Goal: Task Accomplishment & Management: Complete application form

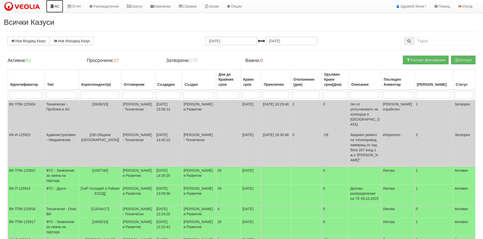
click at [60, 7] on link "АС" at bounding box center [54, 6] width 17 height 13
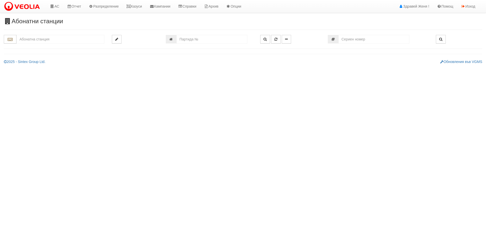
click at [60, 38] on input "text" at bounding box center [60, 39] width 88 height 9
type input "7791"
click at [180, 40] on input "number" at bounding box center [212, 39] width 71 height 9
type input "7791"
type input "150/5,6 - "ТЕХЕМ СЪРВИСИС" ЕООД"
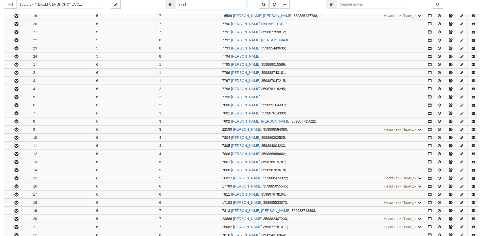
scroll to position [262, 0]
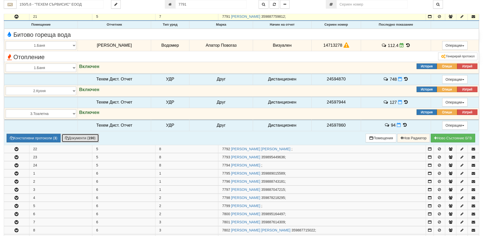
click at [78, 139] on button "Документи ( 190 )" at bounding box center [80, 138] width 37 height 9
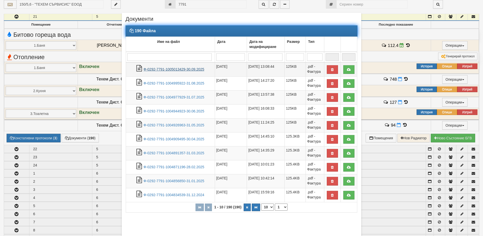
click at [184, 68] on link "Ф-0292-7791-1005013429-30.09.2025" at bounding box center [173, 69] width 61 height 4
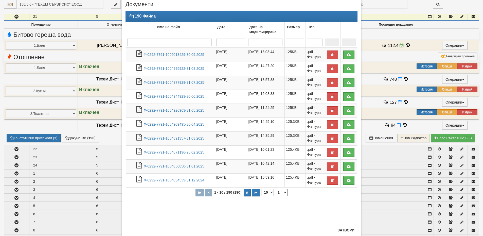
scroll to position [29, 0]
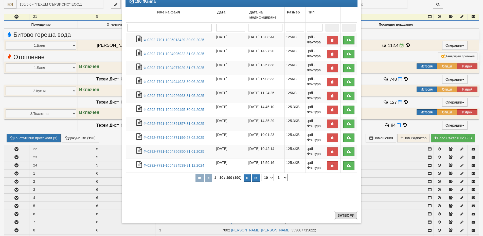
click at [347, 215] on button "Затвори" at bounding box center [345, 215] width 23 height 8
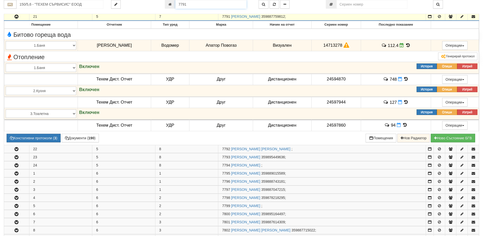
scroll to position [258, 0]
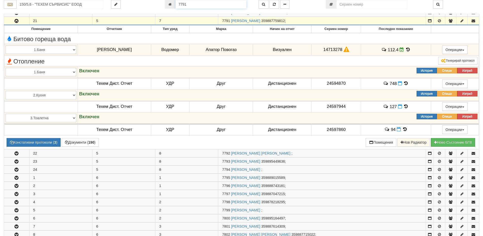
drag, startPoint x: 196, startPoint y: 5, endPoint x: 149, endPoint y: 5, distance: 47.1
click at [149, 5] on div "150/5,6 - "ТЕХЕМ СЪРВИСИС" ЕООД 7791" at bounding box center [241, 4] width 483 height 9
type input "9643"
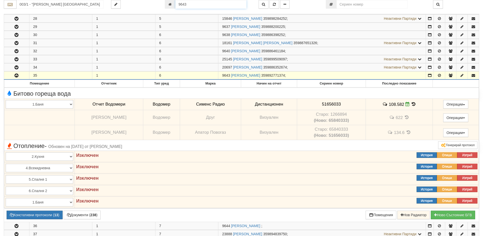
scroll to position [299, 0]
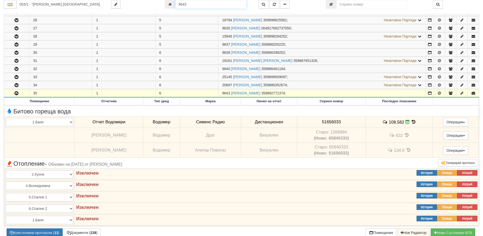
drag, startPoint x: 193, startPoint y: 3, endPoint x: 177, endPoint y: 4, distance: 15.7
click at [177, 4] on input "9643" at bounding box center [210, 4] width 71 height 9
click at [77, 6] on input "003/1 - "ВЕОЛИЯ ЕНЕРДЖИ ВАРНА " ЕАД" at bounding box center [59, 4] width 87 height 9
click at [52, 18] on div "148/2,3 - Младост - "ВЕОЛИЯ"" at bounding box center [59, 18] width 85 height 6
type input "148/2,3 - Младост - "ВЕОЛИЯ""
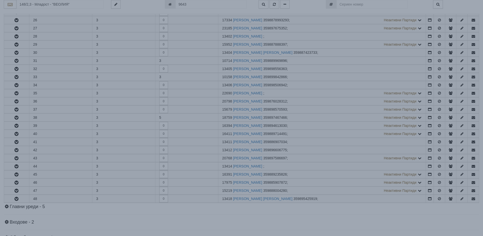
scroll to position [0, 0]
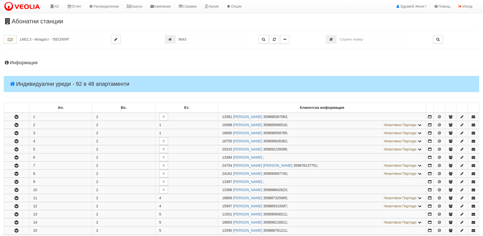
click at [30, 63] on h4 "Информация" at bounding box center [241, 62] width 475 height 5
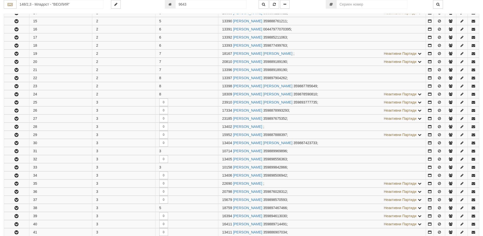
scroll to position [431, 0]
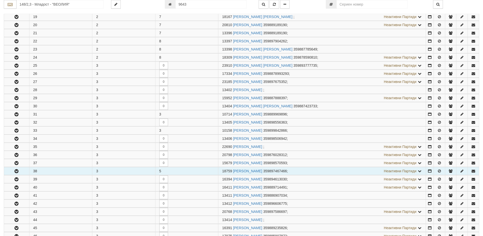
click at [17, 169] on icon "button" at bounding box center [16, 171] width 6 height 4
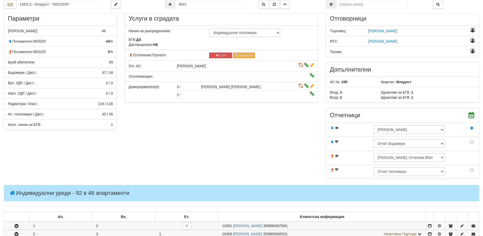
scroll to position [0, 0]
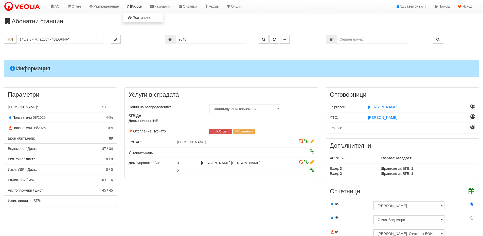
click at [135, 6] on link "Казуси" at bounding box center [134, 6] width 23 height 13
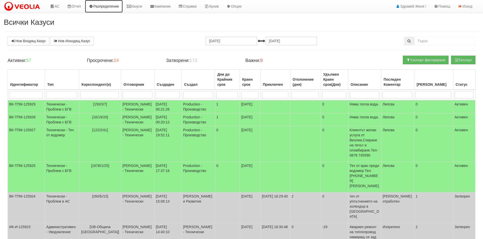
click at [115, 6] on link "Разпределение" at bounding box center [104, 6] width 38 height 13
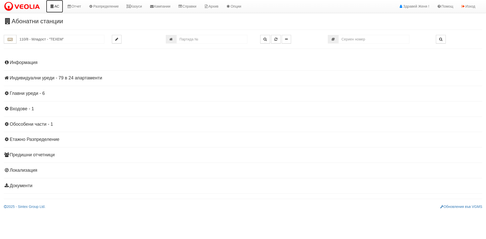
click at [59, 8] on link "АС" at bounding box center [54, 6] width 17 height 13
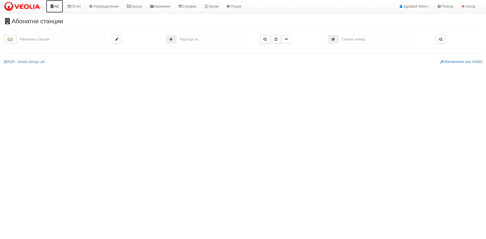
click at [56, 7] on link "АС" at bounding box center [54, 6] width 17 height 13
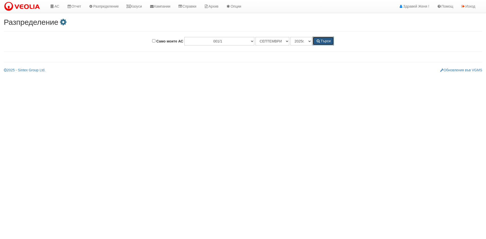
click at [324, 42] on button "Търси" at bounding box center [323, 41] width 21 height 9
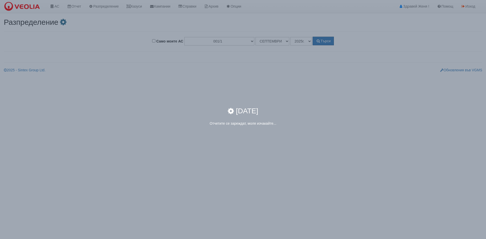
click at [55, 5] on div "× СЕПТЕМВРИ 2025г. Отчетите се зареждат, моля изчакайте..." at bounding box center [243, 119] width 486 height 239
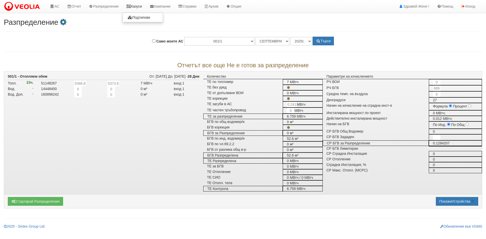
click at [138, 5] on link "Казуси" at bounding box center [134, 6] width 23 height 13
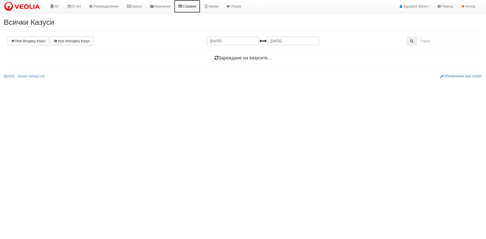
click at [200, 7] on link "Справки" at bounding box center [187, 6] width 26 height 13
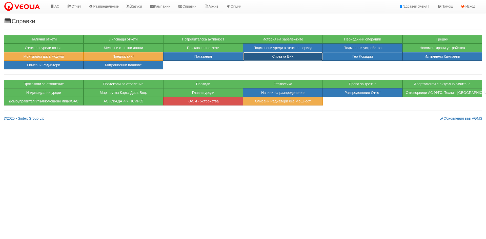
click at [259, 55] on button "Справка ВиК" at bounding box center [283, 56] width 80 height 9
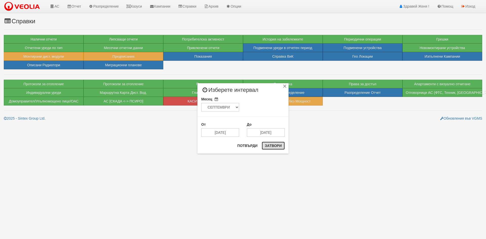
click at [281, 145] on button "Затвори" at bounding box center [273, 146] width 23 height 8
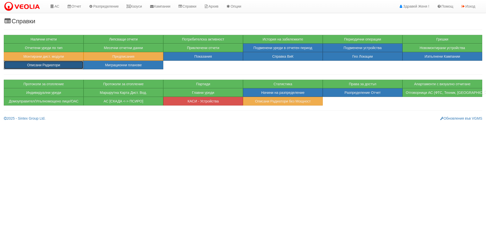
click at [39, 66] on button "Описани Радиатори" at bounding box center [44, 65] width 80 height 9
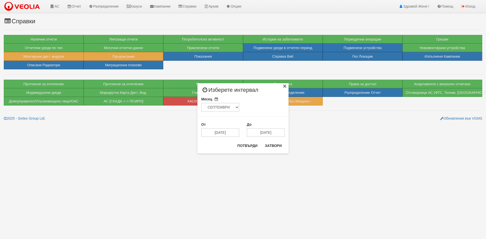
click at [287, 85] on div "×" at bounding box center [284, 87] width 5 height 5
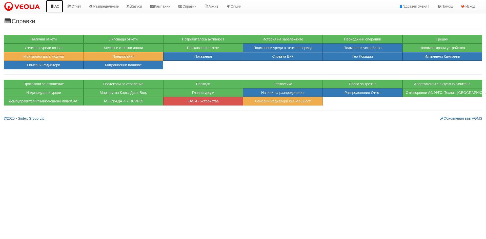
click at [55, 7] on link "АС" at bounding box center [54, 6] width 17 height 13
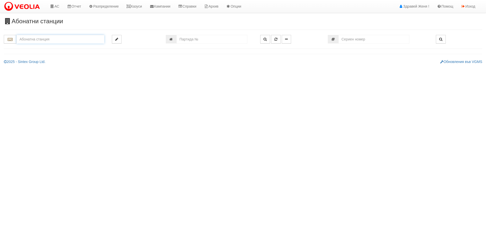
click at [51, 37] on input "text" at bounding box center [60, 39] width 88 height 9
click at [69, 48] on div "166/А - Възраждане - "ВЕОЛИЯ"" at bounding box center [60, 47] width 86 height 6
type input "166/А - Възраждане - "ВЕОЛИЯ""
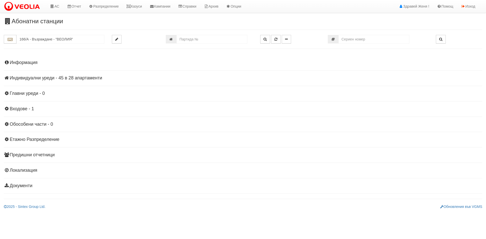
click at [80, 77] on h4 "Индивидуални уреди - 45 в 28 апартаменти" at bounding box center [243, 78] width 479 height 5
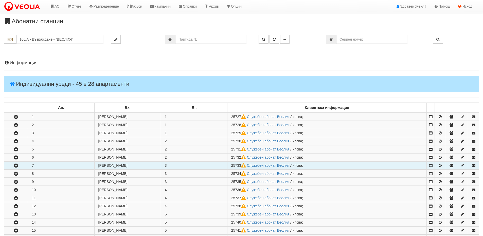
click at [18, 165] on icon "button" at bounding box center [16, 166] width 6 height 4
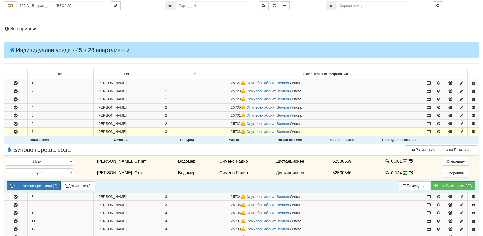
scroll to position [76, 0]
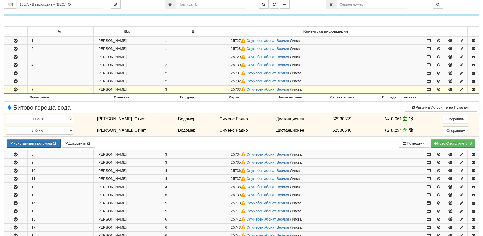
drag, startPoint x: 240, startPoint y: 89, endPoint x: 230, endPoint y: 89, distance: 10.1
click at [231, 89] on span "25733" at bounding box center [239, 89] width 16 height 4
copy span "25733"
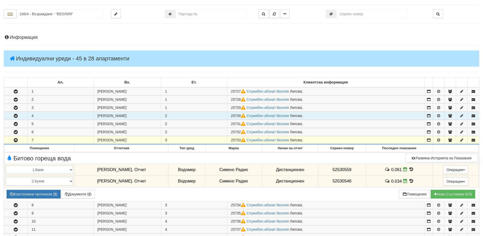
scroll to position [0, 0]
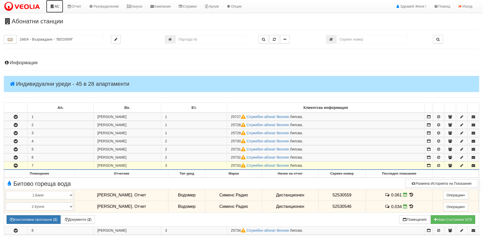
click at [53, 10] on link "АС" at bounding box center [54, 6] width 17 height 13
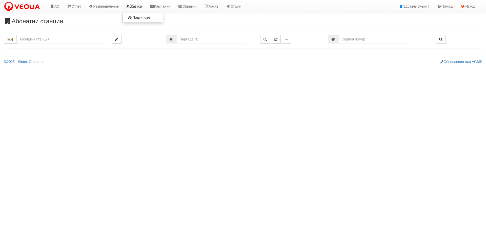
click at [141, 8] on link "Казуси" at bounding box center [134, 6] width 23 height 13
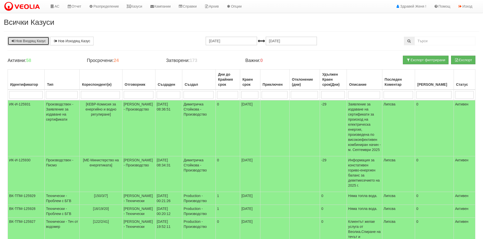
click at [36, 42] on link "Нов Входящ Казус" at bounding box center [29, 41] width 42 height 9
click at [31, 43] on link "Нов Входящ Казус" at bounding box center [29, 41] width 42 height 9
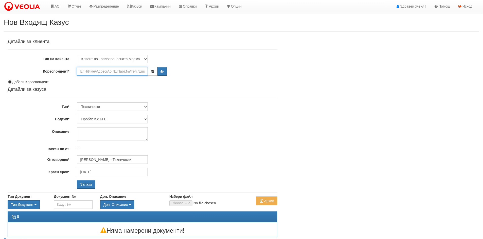
click at [88, 72] on input "Кореспондент*" at bounding box center [112, 71] width 71 height 9
paste input "25733"
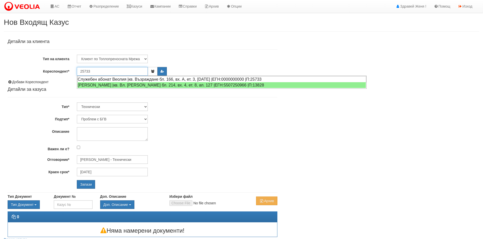
click at [150, 79] on div "Служебен абонат Веолия |кв. Възраждане бл. 166, вх. А, ет. 3, ап. 7 |ЕГН:000000…" at bounding box center [221, 79] width 289 height 6
type input "Служебен абонат Веолия"
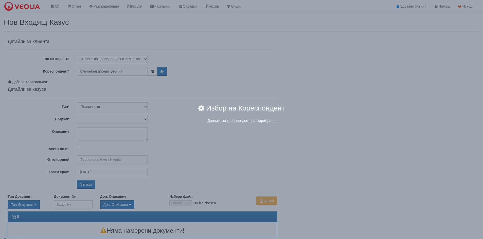
type input "[PERSON_NAME] - Технически"
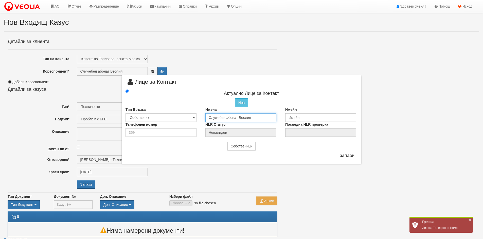
drag, startPoint x: 254, startPoint y: 118, endPoint x: 180, endPoint y: 118, distance: 74.2
click at [180, 118] on div "Тип Връзка Собственик Наемател Роднина Съсед Приятел Имена Служебен абонат Веол…" at bounding box center [241, 114] width 239 height 15
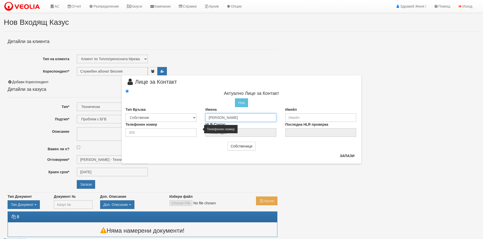
type input "Снежана АлексанроваКирова"
click at [153, 133] on input "number" at bounding box center [160, 132] width 71 height 9
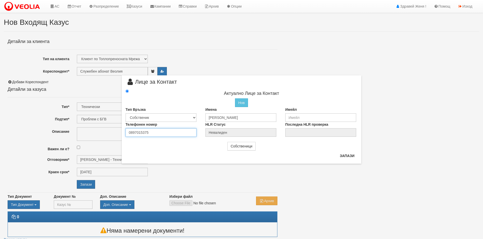
type input "0897015375"
click at [299, 116] on input "email" at bounding box center [320, 118] width 71 height 9
click at [289, 118] on input "email" at bounding box center [320, 118] width 71 height 9
type input "С"
type input "с"
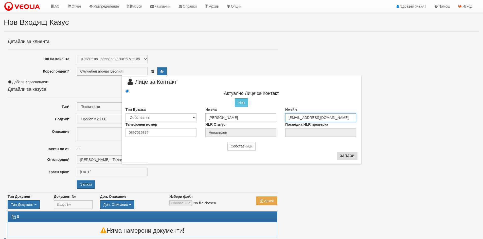
type input "sneja67@abv.bg"
click at [344, 157] on button "Запази" at bounding box center [346, 156] width 21 height 8
type input "Снежана АлексанроваКирова"
radio input "true"
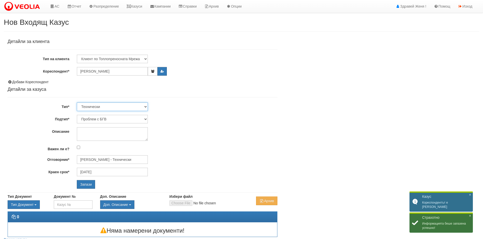
click at [144, 106] on select "Технически ФТС Търговски Административен Производствен Експлоатационен Финансов…" at bounding box center [112, 107] width 71 height 9
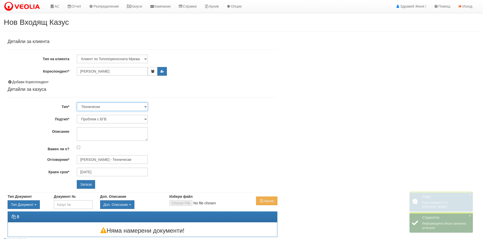
select select "1"
click at [77, 103] on select "Технически ФТС Търговски Административен Производствен Експлоатационен Финансов…" at bounding box center [112, 107] width 71 height 9
type input "[DATE]"
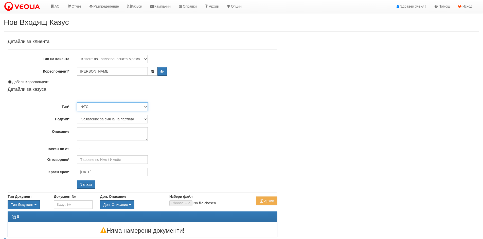
type input "[PERSON_NAME] и Развитие"
click at [88, 185] on input "Запази" at bounding box center [86, 184] width 18 height 9
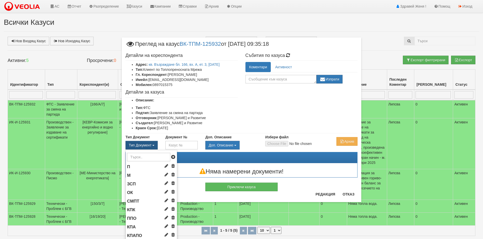
click at [149, 146] on span "Тип Документ" at bounding box center [140, 145] width 23 height 4
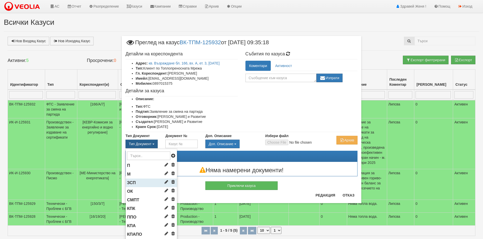
click at [130, 183] on span "ЗСП" at bounding box center [131, 183] width 9 height 5
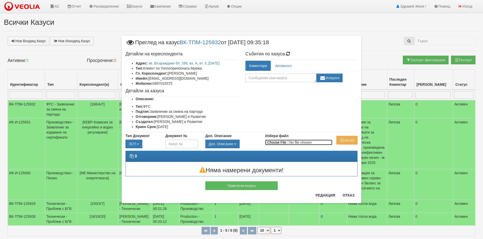
click at [270, 141] on input "Избери файл" at bounding box center [298, 143] width 67 height 6
type input "C:\fakepath\DOC192.pdf"
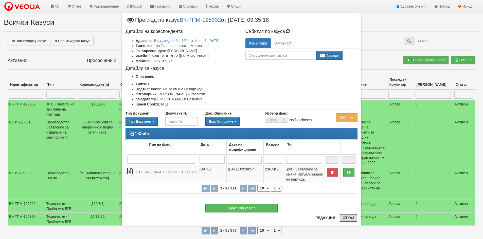
click at [349, 217] on button "Отказ" at bounding box center [348, 218] width 18 height 8
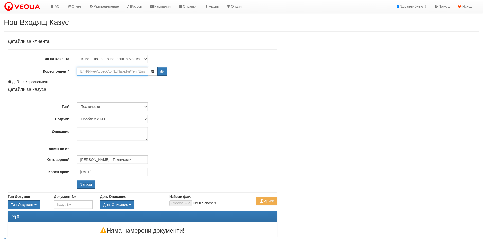
click at [88, 70] on input "Кореспондент*" at bounding box center [112, 71] width 71 height 9
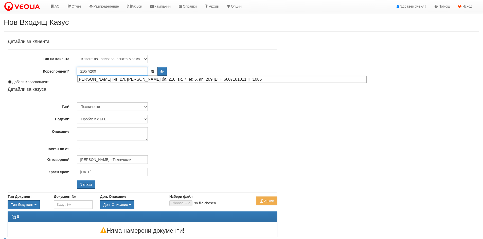
click at [132, 80] on div "ЮЛИЯ БОЖАНОВА ТОДОРОВА |кв. Вл. Варненчик бл. 216, вх. 7, ет. 6, ап. 209 |ЕГН:6…" at bounding box center [221, 79] width 289 height 6
type input "ЮЛИЯ БОЖАНОВА ТОДОРОВА"
type input "Дончо Дончев - Технически"
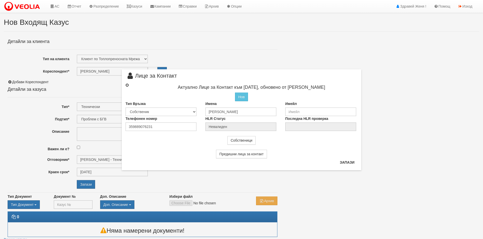
click at [127, 85] on input "radio" at bounding box center [126, 85] width 3 height 3
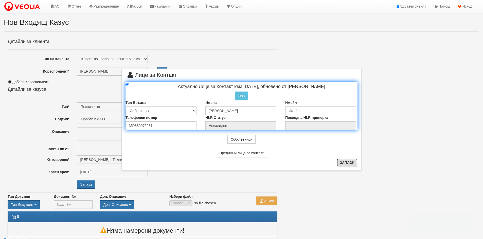
click at [346, 162] on button "Запази" at bounding box center [346, 163] width 21 height 8
radio input "true"
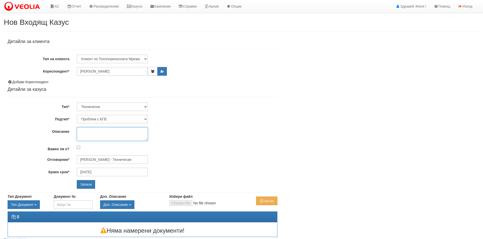
click at [104, 134] on textarea "Описание" at bounding box center [112, 134] width 71 height 14
type textarea "недостатъчно топла вода -хладка"
click at [85, 186] on input "Запази" at bounding box center [86, 184] width 18 height 9
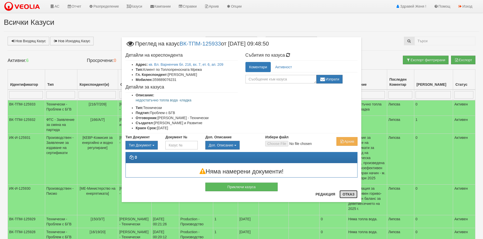
click at [351, 194] on button "Отказ" at bounding box center [348, 195] width 18 height 8
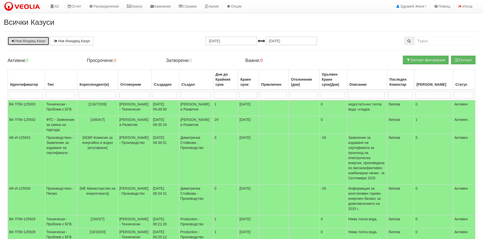
click at [33, 41] on link "Нов Входящ Казус" at bounding box center [29, 41] width 42 height 9
click at [102, 122] on span "[166/А/7]" at bounding box center [97, 120] width 14 height 4
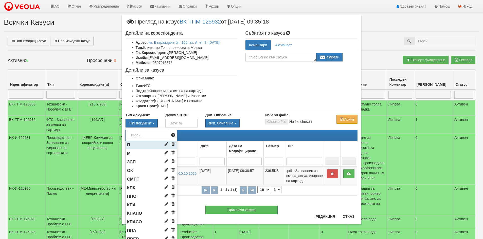
click at [136, 145] on li "П" at bounding box center [151, 145] width 51 height 9
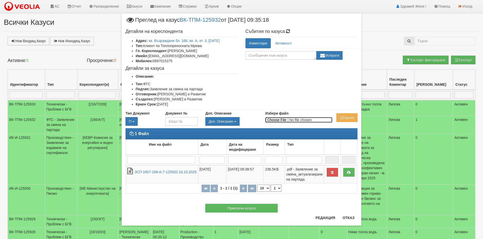
click at [273, 120] on input "Избери файл" at bounding box center [298, 120] width 67 height 6
type input "C:\fakepath\2 стр.pdf"
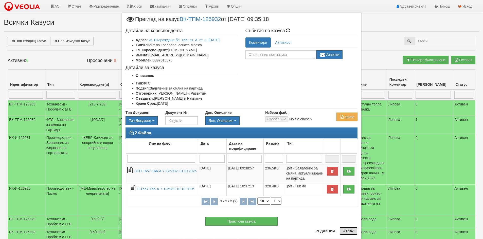
click at [344, 233] on button "Отказ" at bounding box center [348, 231] width 18 height 8
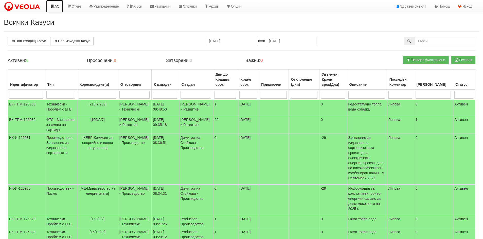
click at [51, 5] on icon at bounding box center [52, 7] width 5 height 4
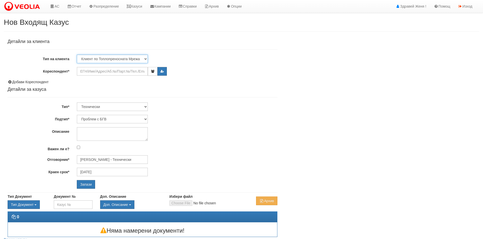
click at [97, 59] on select "Клиент по Топлопреносната Мрежа Институция Партньори Други" at bounding box center [112, 59] width 71 height 9
select select "Institution"
click at [77, 55] on select "Клиент по Топлопреносната Мрежа Институция Партньори Други" at bounding box center [112, 59] width 71 height 9
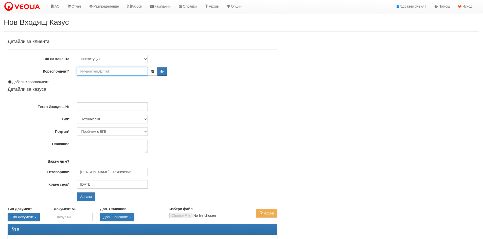
click at [95, 73] on input "Кореспондент*" at bounding box center [112, 71] width 71 height 9
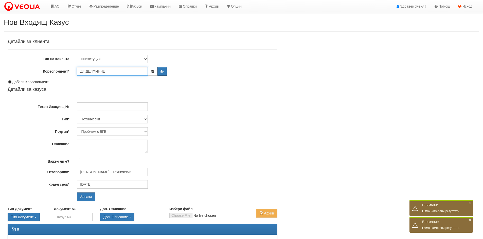
type input "ДГ ДЕЛФИНЧЕ"
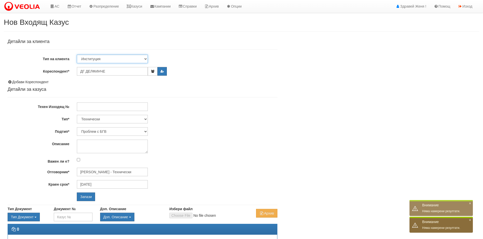
click at [147, 59] on select "Клиент по Топлопреносната Мрежа Институция Партньори Други" at bounding box center [112, 59] width 71 height 9
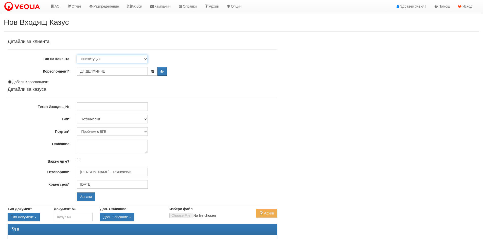
select select "VeoliaClient"
click at [77, 55] on select "Клиент по Топлопреносната Мрежа Институция Партньори Други" at bounding box center [112, 59] width 71 height 9
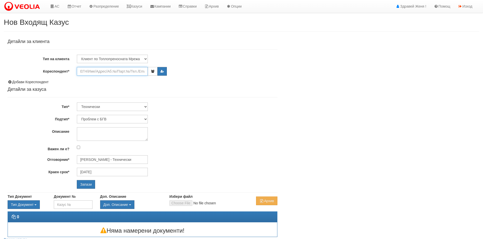
click at [119, 72] on input "Кореспондент*" at bounding box center [112, 71] width 71 height 9
type input "ДГ"
click at [88, 73] on input "ДГ" at bounding box center [112, 71] width 71 height 9
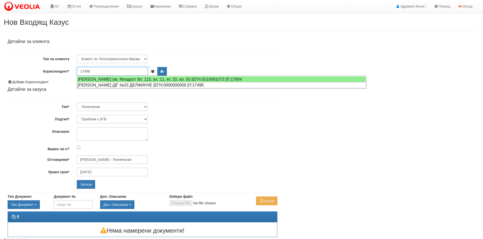
click at [121, 86] on div "КРАСИМИРА МИХАЙЛОВА ГЕОРГИЕВА |ДГ №33 ДЕЛФИНЧЕ |ЕГН:0000000008 |П:17496" at bounding box center [221, 85] width 289 height 6
type input "Даниела Георгиева"
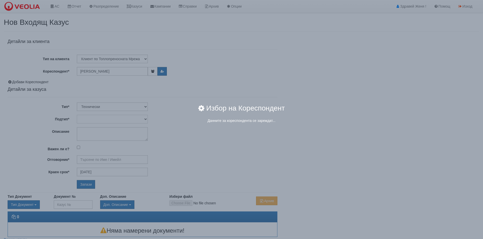
type input "Дончо Дончев - Технически"
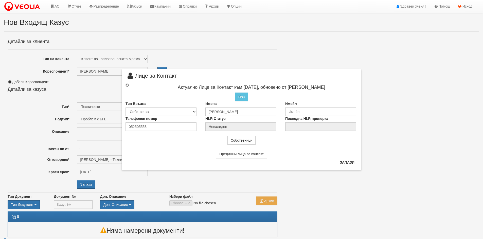
click at [127, 85] on input "radio" at bounding box center [126, 85] width 3 height 3
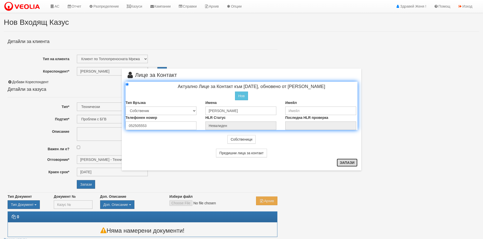
click at [343, 163] on button "Запази" at bounding box center [346, 163] width 21 height 8
radio input "true"
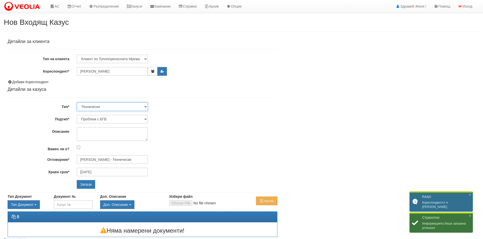
click at [147, 106] on select "Технически ФТС Търговски Административен Производствен Експлоатационен Финансов…" at bounding box center [112, 107] width 71 height 9
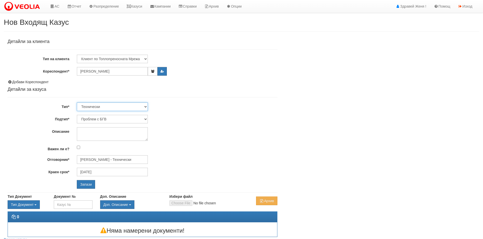
select select "3"
click at [77, 103] on select "Технически ФТС Търговски Административен Производствен Експлоатационен Финансов…" at bounding box center [112, 107] width 71 height 9
type input "09/11/2025"
click at [101, 133] on textarea "Описание" at bounding box center [112, 134] width 71 height 14
click at [145, 120] on select "Писмо Възлагателно писмо Придружително писмо Доклад Уведомление Декларация Заяв…" at bounding box center [112, 119] width 71 height 9
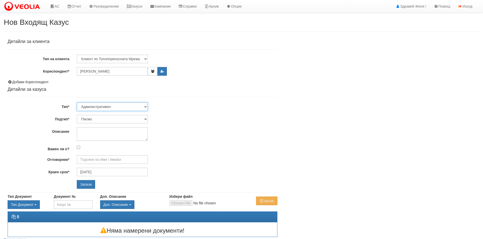
click at [146, 107] on select "Технически ФТС Търговски Административен Производствен Експлоатационен Финансов…" at bounding box center [112, 107] width 71 height 9
select select "0"
click at [77, 103] on select "Технически ФТС Търговски Административен Производствен Експлоатационен Финансов…" at bounding box center [112, 107] width 71 height 9
type input "12/10/2025"
type input "Дончо Дончев - Технически"
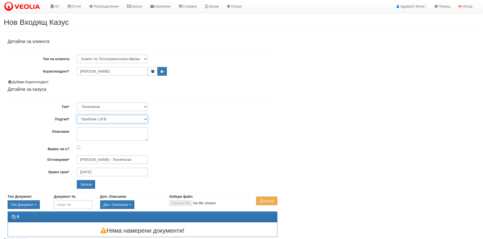
click at [145, 118] on select "Проблем с БГВ Теч ВОИ Теч БГВ Теч в АС Теч от водомер Проблем в АС Интервенция …" at bounding box center [112, 119] width 71 height 9
select select "Пуск/Спиране на отопление"
click at [77, 115] on select "Проблем с БГВ Теч ВОИ Теч БГВ Теч в АС Теч от водомер Проблем в АС Интервенция …" at bounding box center [112, 119] width 71 height 9
type input "[PERSON_NAME] - Технически"
click at [88, 135] on textarea "Описание" at bounding box center [112, 134] width 71 height 14
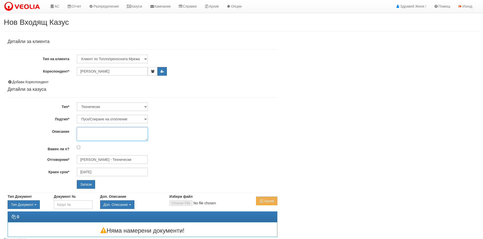
click at [89, 131] on textarea "Описание" at bounding box center [112, 134] width 71 height 14
click at [88, 133] on textarea "Описание" at bounding box center [112, 134] width 71 height 14
click at [84, 132] on textarea "Описание" at bounding box center [112, 134] width 71 height 14
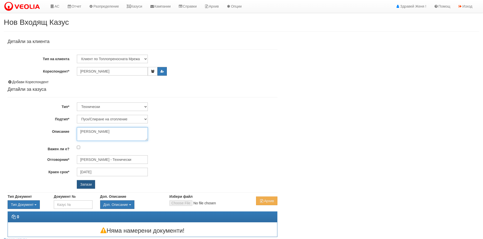
type textarea "ДГ Делфинче"
click at [91, 182] on input "Запази" at bounding box center [86, 184] width 18 height 9
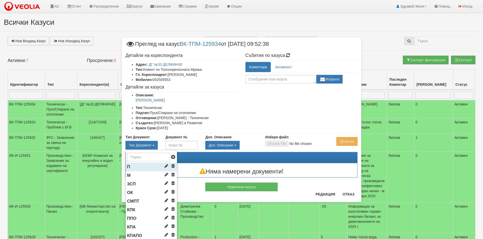
click at [143, 167] on li "П" at bounding box center [151, 167] width 51 height 9
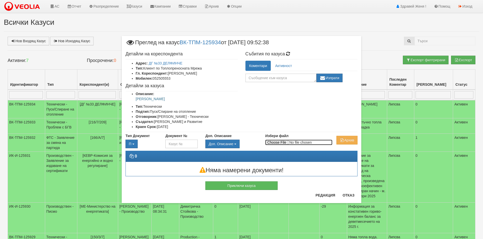
click at [281, 142] on input "Избери файл" at bounding box center [298, 143] width 67 height 6
type input "C:\fakepath\DOC193.pdf"
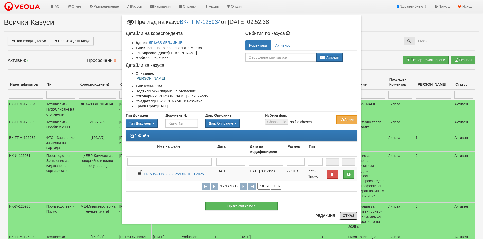
click at [347, 216] on button "Отказ" at bounding box center [348, 216] width 18 height 8
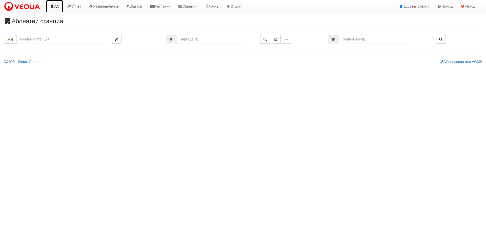
click at [55, 7] on link "АС" at bounding box center [54, 6] width 17 height 13
click at [140, 6] on link "Казуси" at bounding box center [134, 6] width 23 height 13
click at [36, 39] on input "text" at bounding box center [60, 39] width 88 height 9
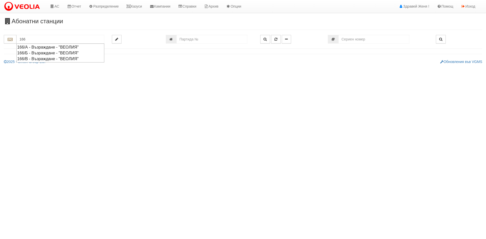
click at [62, 47] on div "166/А - Възраждане - "ВЕОЛИЯ"" at bounding box center [60, 47] width 86 height 6
type input "166/А - Възраждане - "ВЕОЛИЯ""
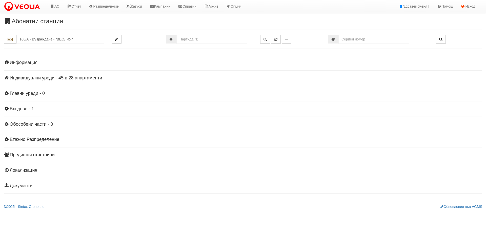
click at [89, 79] on h4 "Индивидуални уреди - 45 в 28 апартаменти" at bounding box center [243, 78] width 479 height 5
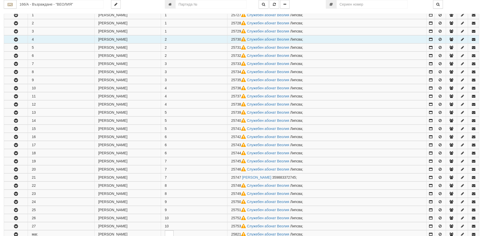
scroll to position [127, 0]
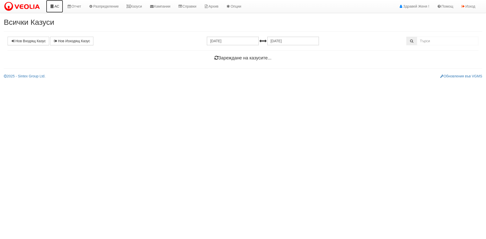
click at [59, 7] on link "АС" at bounding box center [54, 6] width 17 height 13
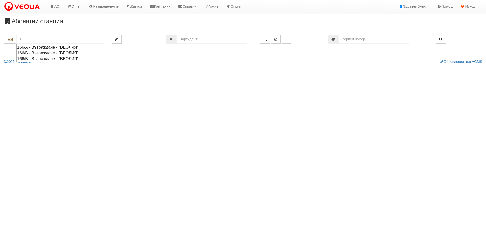
click at [37, 53] on div "166/Б - Възраждане - "ВЕОЛИЯ"" at bounding box center [60, 53] width 86 height 6
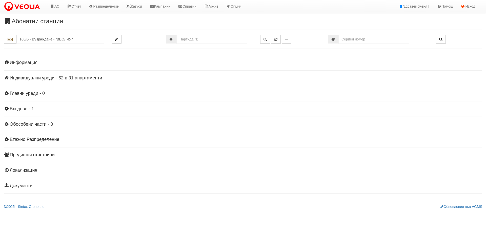
click at [73, 78] on h4 "Индивидуални уреди - 62 в 31 апартаменти" at bounding box center [243, 78] width 479 height 5
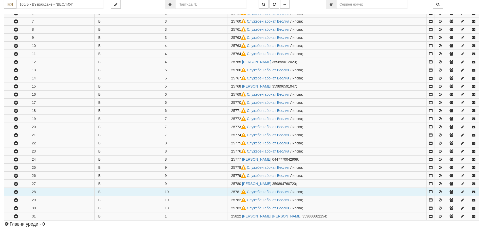
scroll to position [152, 0]
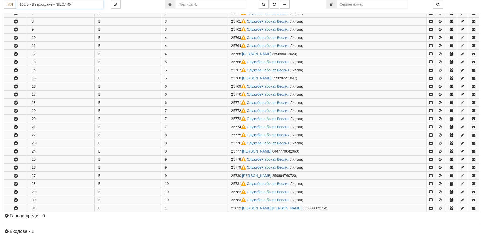
click at [29, 4] on input "166/Б - Възраждане - "ВЕОЛИЯ"" at bounding box center [59, 4] width 87 height 9
click at [42, 24] on div "166/В - Възраждане - "ВЕОЛИЯ"" at bounding box center [59, 24] width 85 height 6
type input "166/В - Възраждане - "ВЕОЛИЯ""
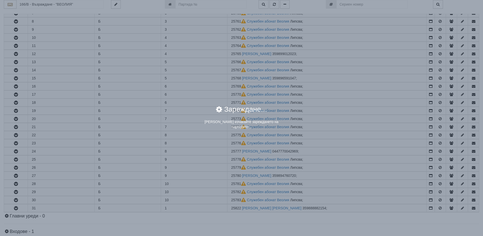
scroll to position [0, 0]
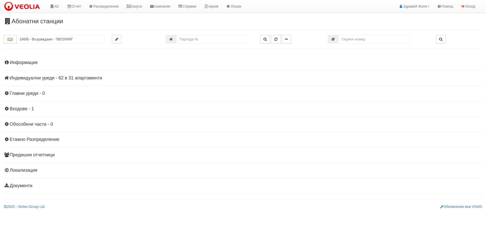
click at [84, 75] on div "Информация Параметри Брой Апартаменти: 31 Ползватели 08/2025 0 %" at bounding box center [243, 124] width 479 height 140
click at [89, 78] on h4 "Индивидуални уреди - 62 в 31 апартаменти" at bounding box center [243, 78] width 479 height 5
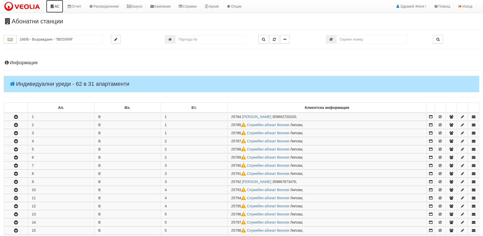
click at [59, 4] on link "АС" at bounding box center [54, 6] width 17 height 13
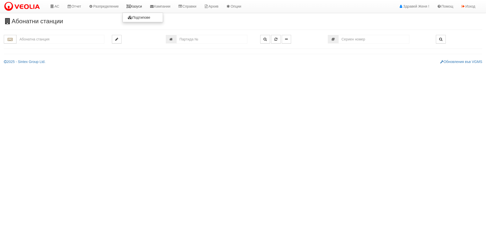
click at [134, 6] on link "Казуси" at bounding box center [134, 6] width 23 height 13
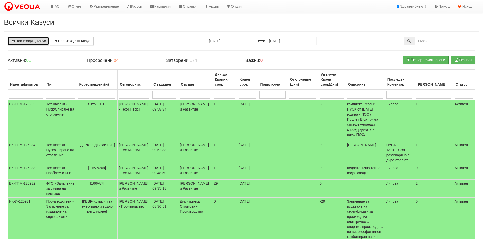
click at [31, 40] on link "Нов Входящ Казус" at bounding box center [29, 41] width 42 height 9
click at [58, 5] on link "АС" at bounding box center [54, 6] width 17 height 13
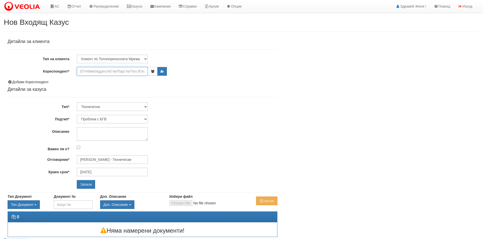
click at [100, 73] on input "Кореспондент*" at bounding box center [112, 71] width 71 height 9
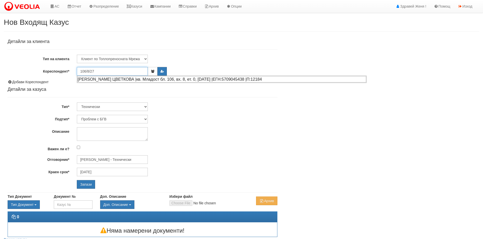
click at [134, 79] on div "[PERSON_NAME] ЦВЕТКОВА |кв. Младост бл. 106, вх. 8, ет. 0, [DATE] |ЕГН:57090454…" at bounding box center [221, 79] width 289 height 6
type input "[PERSON_NAME] [PERSON_NAME]"
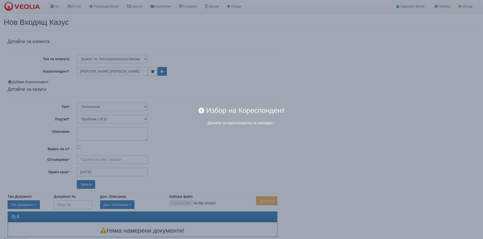
type input "[PERSON_NAME] - Технически"
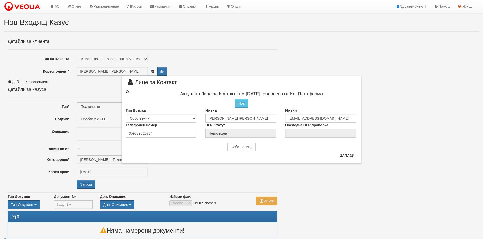
click at [128, 92] on input "radio" at bounding box center [126, 91] width 3 height 3
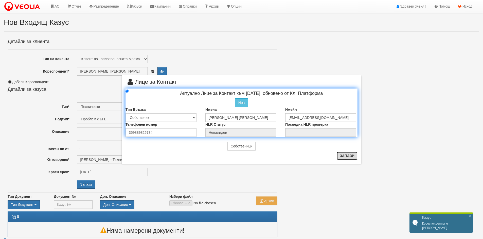
click at [344, 156] on button "Запази" at bounding box center [346, 156] width 21 height 8
radio input "true"
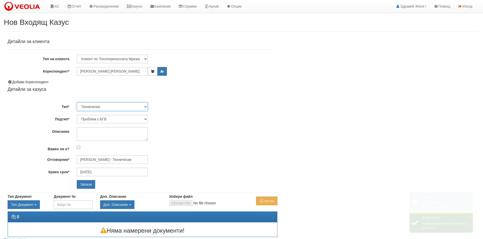
click at [146, 107] on select "Технически ФТС Търговски Административен Производствен Експлоатационен Финансов…" at bounding box center [112, 107] width 71 height 9
click at [124, 108] on select "Технически ФТС Търговски Административен Производствен Експлоатационен Финансов…" at bounding box center [112, 107] width 71 height 9
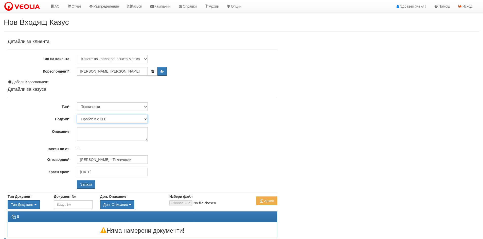
click at [145, 119] on select "Проблем с БГВ Теч ВОИ Теч БГВ Теч в АС Теч от водомер Проблем в АС Интервенция …" at bounding box center [112, 119] width 71 height 9
select select "Друго"
click at [77, 115] on select "Проблем с БГВ Теч ВОИ Теч БГВ Теч в АС Теч от водомер Проблем в АС Интервенция …" at bounding box center [112, 119] width 71 height 9
type input "[DATE]"
type input "[PERSON_NAME] - Технически"
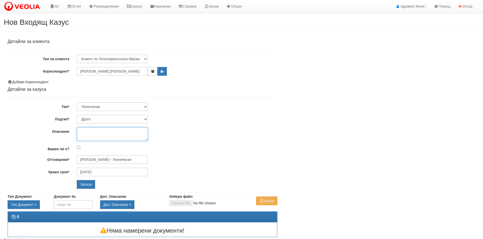
click at [98, 132] on textarea "Описание" at bounding box center [112, 134] width 71 height 14
click at [87, 183] on input "Запази" at bounding box center [86, 184] width 18 height 9
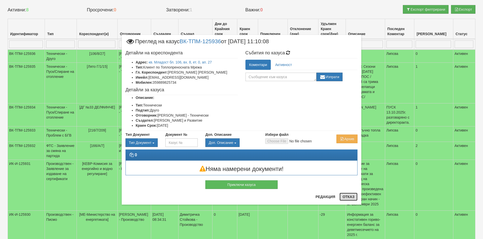
click at [349, 198] on button "Отказ" at bounding box center [348, 197] width 18 height 8
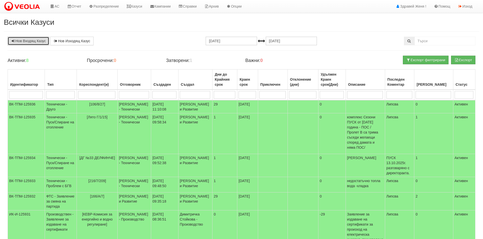
click at [25, 41] on link "Нов Входящ Казус" at bounding box center [29, 41] width 42 height 9
click at [55, 7] on link "АС" at bounding box center [54, 6] width 17 height 13
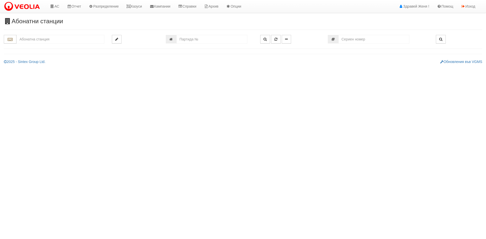
click at [33, 39] on input "text" at bounding box center [60, 39] width 88 height 9
click at [38, 52] on div "166/Б - Възраждане - "ВЕОЛИЯ"" at bounding box center [60, 53] width 86 height 6
type input "166/Б - Възраждане - "ВЕОЛИЯ""
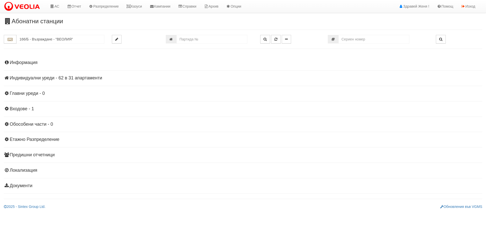
click at [45, 80] on h4 "Индивидуални уреди - 62 в 31 апартаменти" at bounding box center [243, 78] width 479 height 5
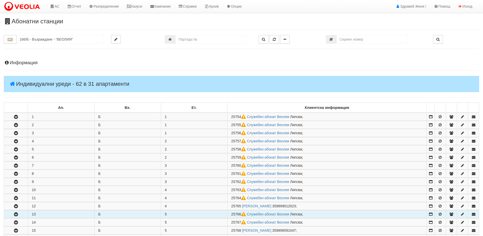
click at [16, 214] on icon "button" at bounding box center [16, 214] width 6 height 4
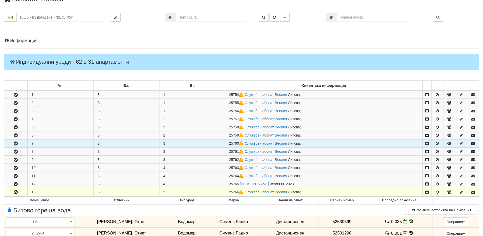
scroll to position [51, 0]
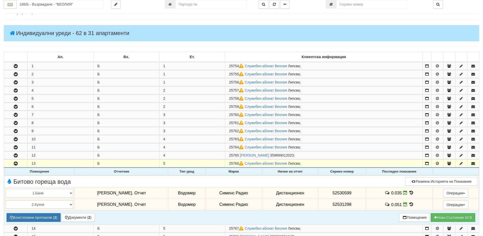
click at [300, 195] on td "Дистанционен" at bounding box center [290, 193] width 56 height 12
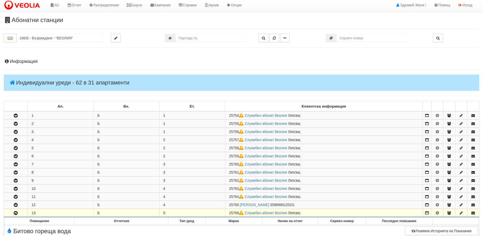
scroll to position [0, 0]
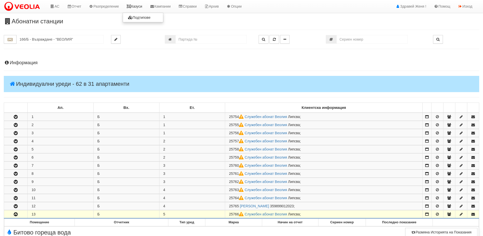
click at [135, 6] on link "Казуси" at bounding box center [134, 6] width 23 height 13
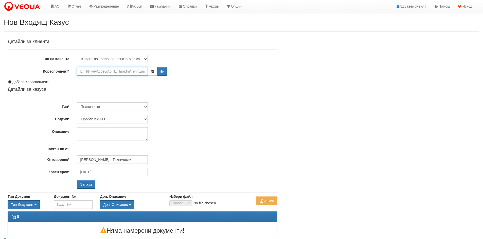
click at [88, 71] on input "Кореспондент*" at bounding box center [112, 71] width 71 height 9
paste input "25733"
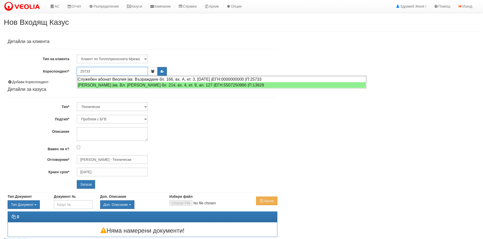
click at [123, 79] on div "Служебен абонат Веолия |кв. Възраждане бл. 166, вх. А, ет. 3, [DATE] |ЕГН:00000…" at bounding box center [221, 79] width 289 height 6
type input "[PERSON_NAME]"
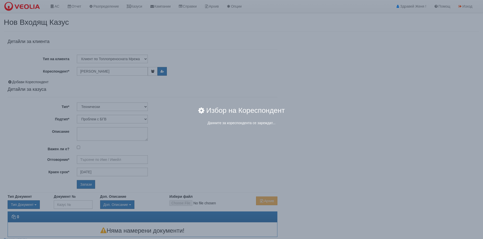
type input "[PERSON_NAME] - Технически"
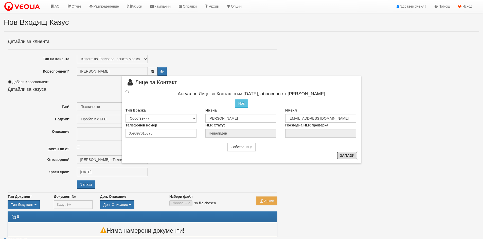
click at [349, 155] on button "Запази" at bounding box center [346, 156] width 21 height 8
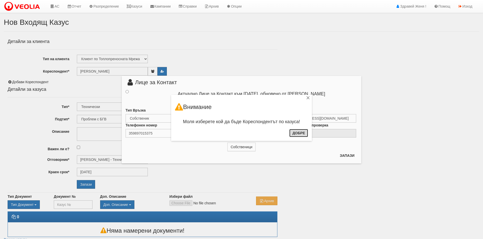
drag, startPoint x: 297, startPoint y: 134, endPoint x: 287, endPoint y: 129, distance: 11.3
click at [297, 134] on button "Добре" at bounding box center [298, 133] width 19 height 8
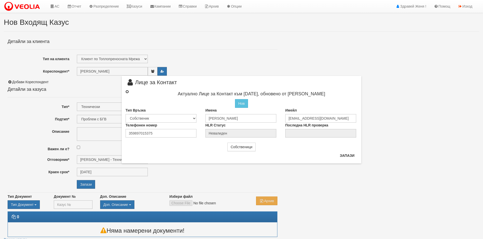
click at [126, 92] on input "radio" at bounding box center [126, 91] width 3 height 3
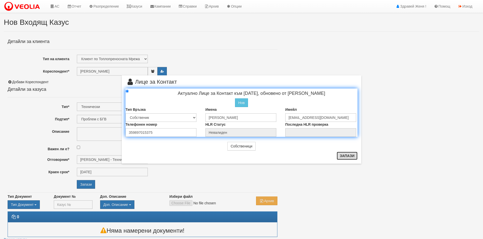
click at [351, 157] on button "Запази" at bounding box center [346, 156] width 21 height 8
radio input "true"
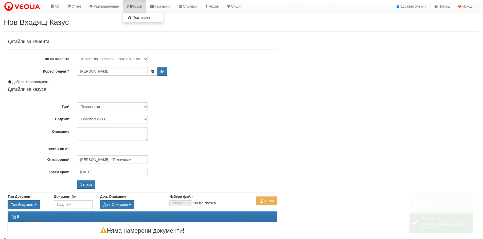
click at [130, 6] on icon at bounding box center [128, 7] width 5 height 4
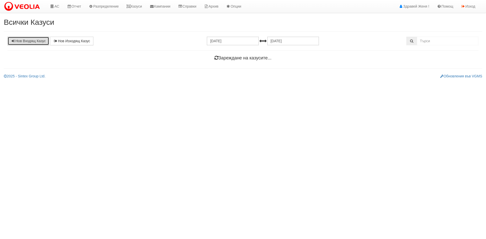
click at [33, 40] on link "Нов Входящ Казус" at bounding box center [29, 41] width 42 height 9
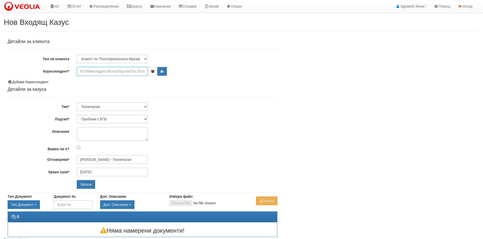
click at [118, 73] on input "Кореспондент*" at bounding box center [112, 71] width 71 height 9
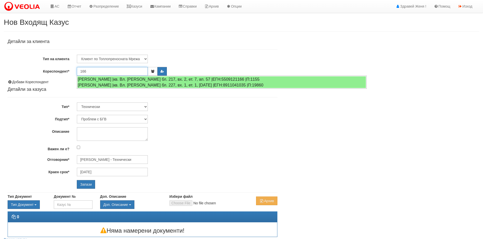
drag, startPoint x: 96, startPoint y: 73, endPoint x: 43, endPoint y: 67, distance: 53.2
click at [43, 67] on div "Кореспондент* 166" at bounding box center [142, 71] width 277 height 9
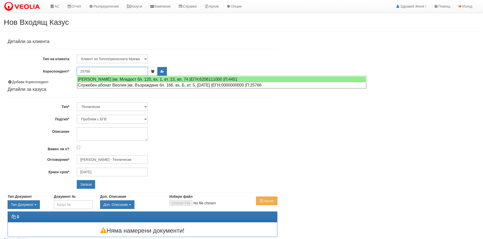
click at [128, 84] on div "Служебен абонат Веолия |кв. Възраждане бл. 166, вх. Б, ет. 5, [DATE] |ЕГН:00000…" at bounding box center [221, 85] width 289 height 6
type input "Служебен абонат Веолия"
type input "[PERSON_NAME] - Технически"
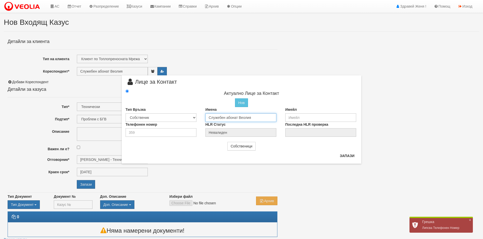
drag, startPoint x: 252, startPoint y: 119, endPoint x: 201, endPoint y: 118, distance: 50.7
click at [201, 118] on div "Имена Служебен абонат Веолия" at bounding box center [241, 114] width 80 height 15
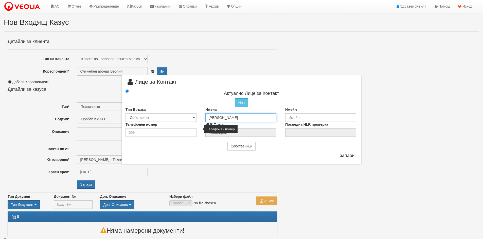
type input "Георги Славейков Георгиев"
click at [156, 135] on input "number" at bounding box center [160, 132] width 71 height 9
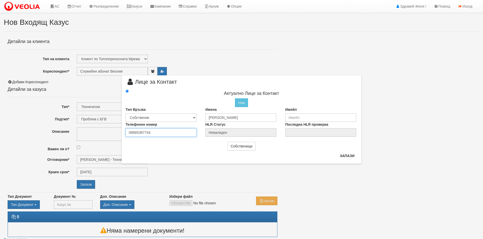
type input "08885387744"
click at [308, 118] on input "email" at bounding box center [320, 118] width 71 height 9
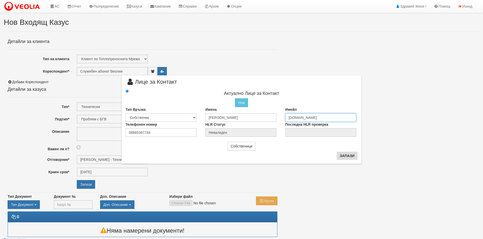
type input "gsgel123gmail.com"
click at [350, 156] on button "Запази" at bounding box center [346, 156] width 21 height 8
radio input "true"
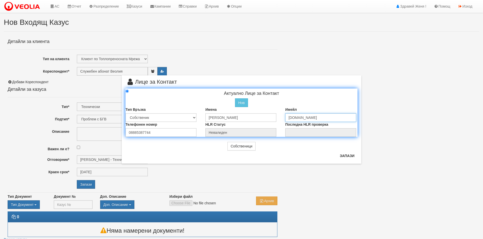
click at [303, 117] on input "gsgel123gmail.com" at bounding box center [320, 118] width 71 height 9
type input "gsgel123@gmail.com"
click at [341, 156] on button "Запази" at bounding box center [346, 156] width 21 height 8
type input "Георги Славейков Георгиев"
radio input "true"
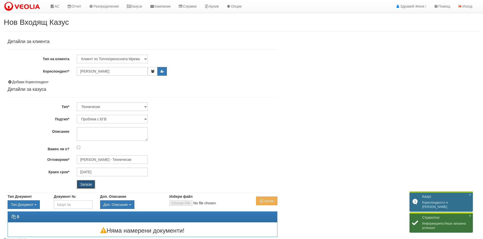
click at [84, 185] on input "Запази" at bounding box center [86, 184] width 18 height 9
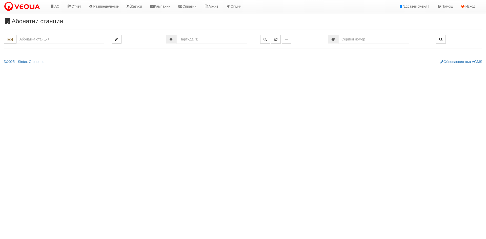
click at [39, 42] on input "text" at bounding box center [60, 39] width 88 height 9
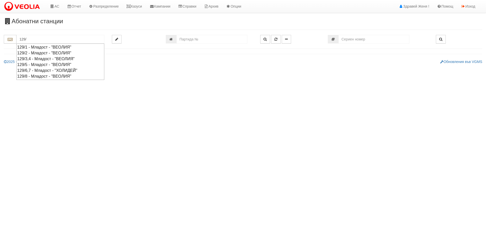
click at [44, 58] on div "129/3,4 - Младост - "ВЕОЛИЯ"" at bounding box center [60, 59] width 86 height 6
type input "129/3,4 - Младост - "ВЕОЛИЯ""
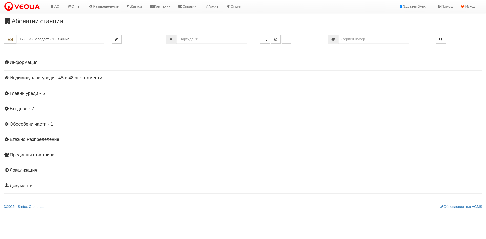
click at [59, 77] on h4 "Индивидуални уреди - 45 в 48 апартаменти" at bounding box center [243, 78] width 479 height 5
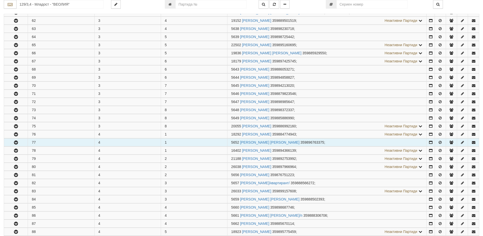
scroll to position [228, 0]
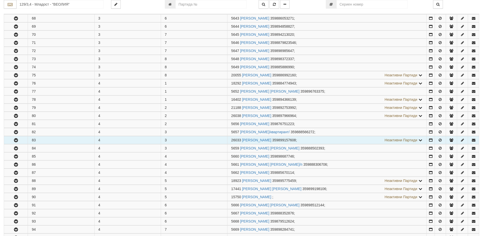
click at [16, 140] on icon "button" at bounding box center [16, 140] width 6 height 4
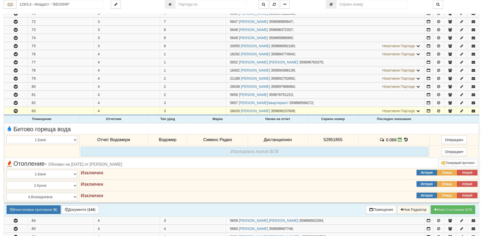
scroll to position [304, 0]
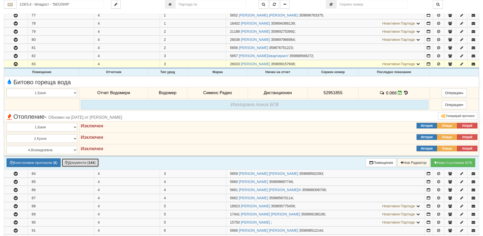
drag, startPoint x: 83, startPoint y: 163, endPoint x: 85, endPoint y: 165, distance: 2.9
click at [85, 165] on button "Документи ( 144 )" at bounding box center [80, 162] width 37 height 9
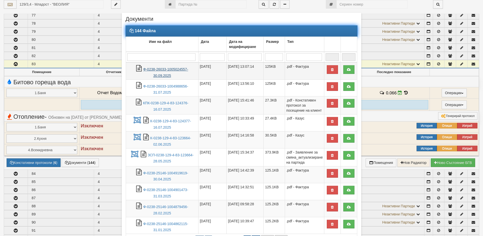
click at [157, 69] on link "Ф-0238-26033-1005024557-30.09.2025" at bounding box center [165, 72] width 45 height 10
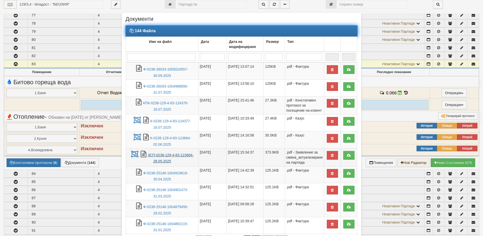
click at [154, 156] on link "ЗСП-0238-129-4-83-123664-28.05.2025" at bounding box center [170, 158] width 46 height 10
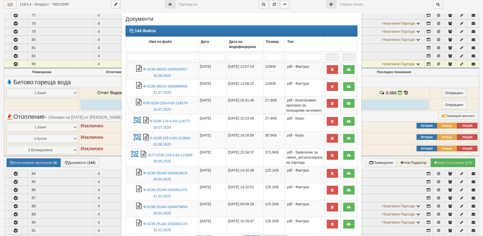
click at [369, 114] on div "× Документи 144 Файла Име на файл Дата Дата на модифициране Размер Тип 1 - 10 /…" at bounding box center [241, 150] width 296 height 300
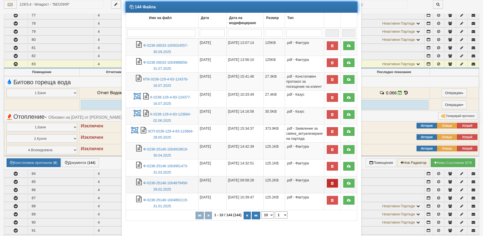
scroll to position [65, 0]
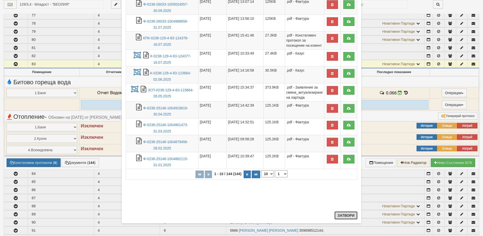
click at [352, 214] on button "Затвори" at bounding box center [345, 215] width 23 height 8
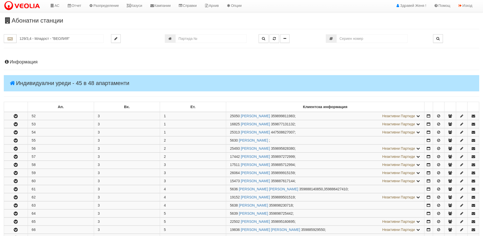
scroll to position [0, 0]
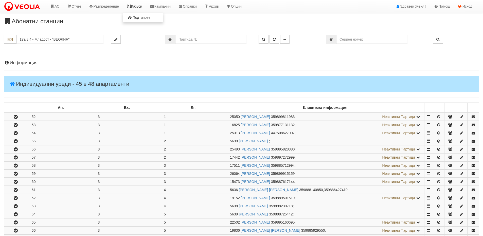
click at [138, 6] on link "Казуси" at bounding box center [134, 6] width 23 height 13
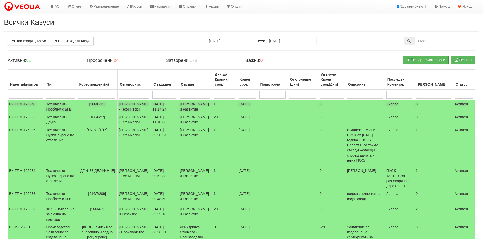
click at [95, 108] on td "[166/Б/13]" at bounding box center [97, 106] width 41 height 13
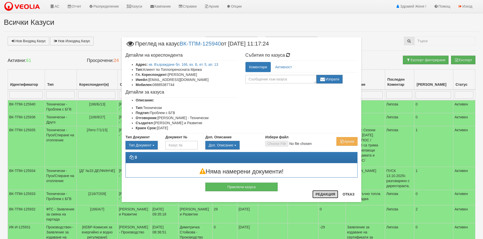
click at [316, 197] on button "Редакция" at bounding box center [325, 195] width 26 height 8
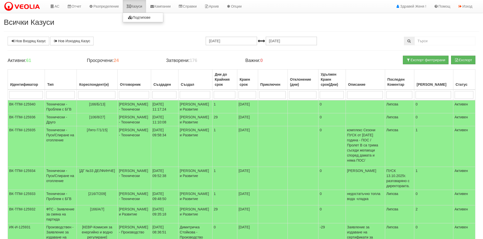
click at [135, 6] on link "Казуси" at bounding box center [134, 6] width 23 height 13
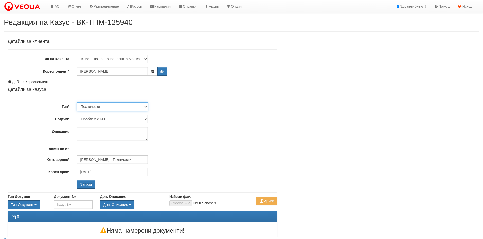
click at [145, 107] on select "Технически ФТС Търговски Административен Производствен Експлоатационен Финансов…" at bounding box center [112, 107] width 71 height 9
select select "1"
click at [77, 103] on select "Технически ФТС Търговски Административен Производствен Експлоатационен Финансов…" at bounding box center [112, 107] width 71 height 9
type input "[DATE]"
type input "[PERSON_NAME] и Развитие"
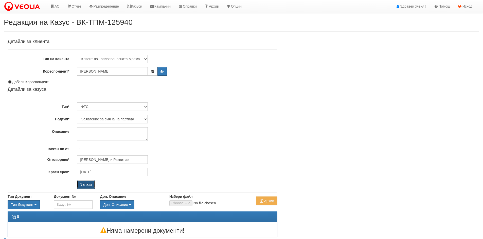
click at [81, 183] on input "Запази" at bounding box center [86, 184] width 18 height 9
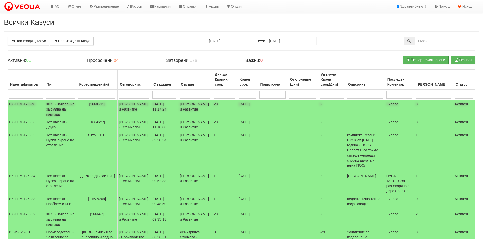
click at [79, 109] on td "[166/Б/13]" at bounding box center [97, 109] width 41 height 18
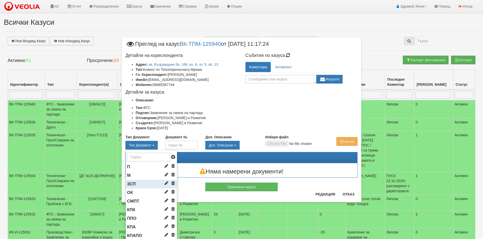
click at [135, 183] on li "ЗСП" at bounding box center [151, 184] width 51 height 9
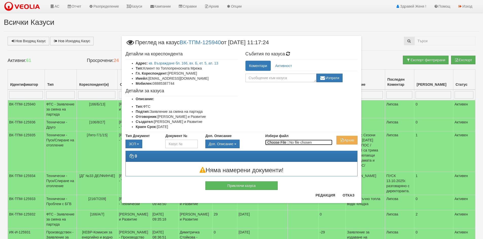
click at [270, 144] on input "Избери файл" at bounding box center [298, 143] width 67 height 6
type input "C:\fakepath\DOC195.pdf"
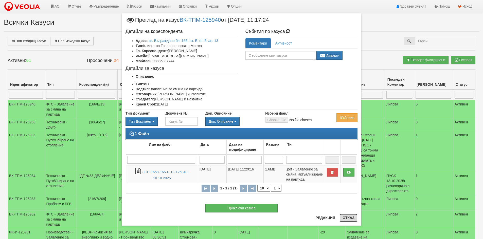
click at [352, 219] on button "Отказ" at bounding box center [348, 218] width 18 height 8
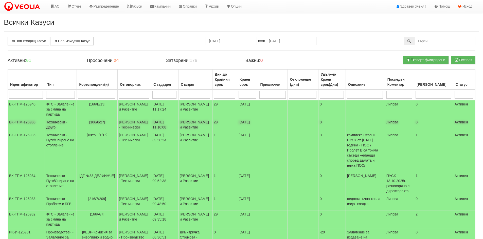
click at [75, 128] on td "Технически - Друго" at bounding box center [61, 125] width 32 height 13
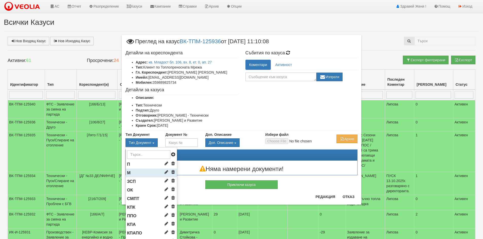
click at [141, 178] on li "М" at bounding box center [151, 173] width 51 height 9
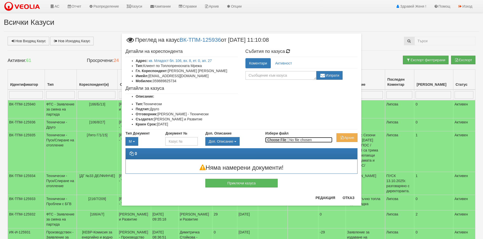
click at [280, 143] on input "Избери файл" at bounding box center [298, 140] width 67 height 6
type input "C:\fakepath\DOC196.pdf"
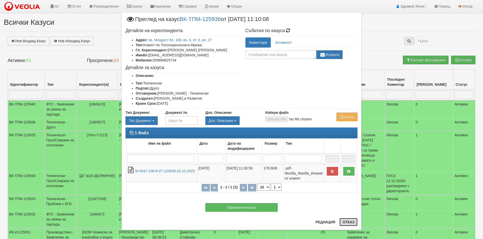
click at [343, 223] on button "Отказ" at bounding box center [348, 222] width 18 height 8
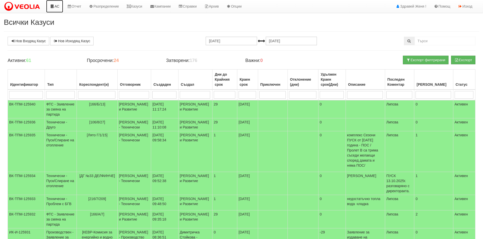
click at [61, 6] on link "АС" at bounding box center [54, 6] width 17 height 13
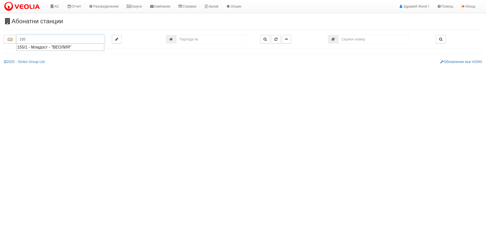
click at [63, 47] on div "155/1 - Младост - "ВЕОЛИЯ"" at bounding box center [60, 47] width 86 height 6
type input "155/1 - Младост - "ВЕОЛИЯ""
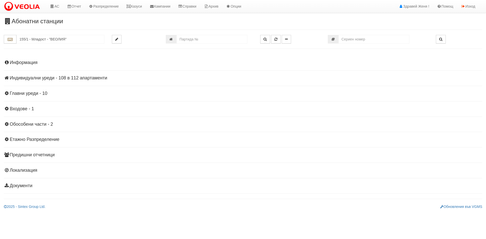
click at [28, 61] on h4 "Информация" at bounding box center [243, 62] width 479 height 5
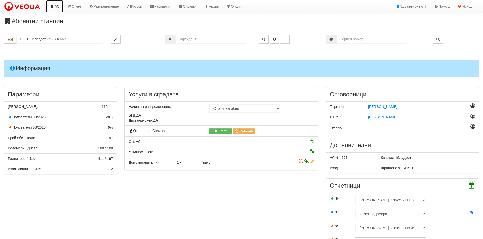
click at [58, 5] on link "АС" at bounding box center [54, 6] width 17 height 13
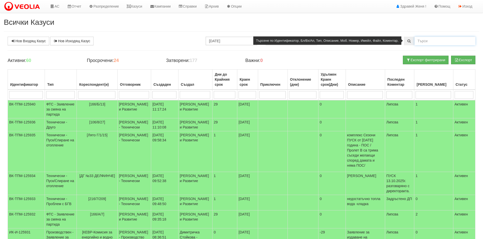
click at [438, 41] on input "text" at bounding box center [444, 41] width 61 height 9
type input "0889076231"
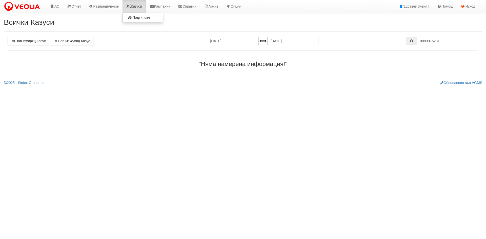
click at [141, 8] on link "Казуси" at bounding box center [134, 6] width 23 height 13
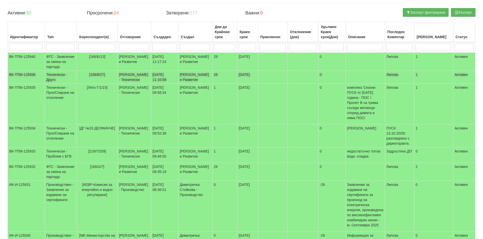
scroll to position [51, 0]
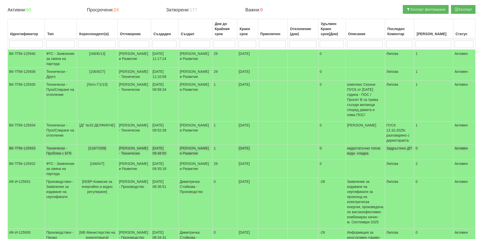
click at [362, 160] on td "недостатъчно топла вода -хладка" at bounding box center [364, 152] width 39 height 15
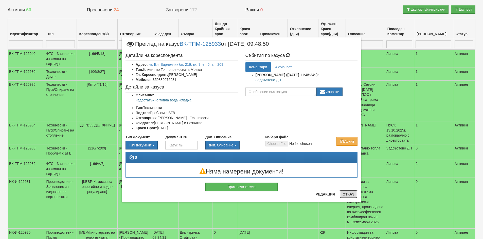
click at [352, 193] on button "Отказ" at bounding box center [348, 195] width 18 height 8
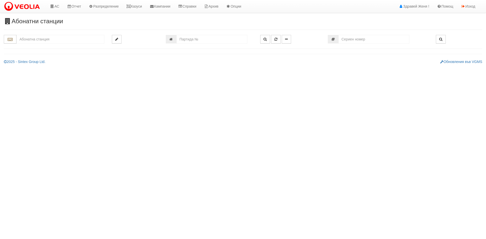
click at [45, 41] on input "text" at bounding box center [60, 39] width 88 height 9
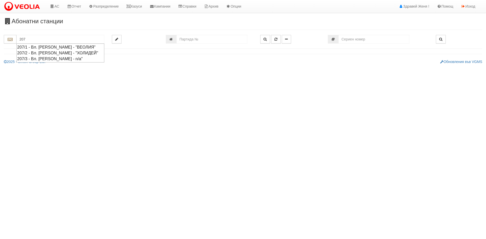
click at [54, 54] on div "207/2 - Вл. [PERSON_NAME] - "ХОЛИДЕЙ"" at bounding box center [60, 53] width 86 height 6
type input "207/2 - Вл. [PERSON_NAME] - "ХОЛИДЕЙ""
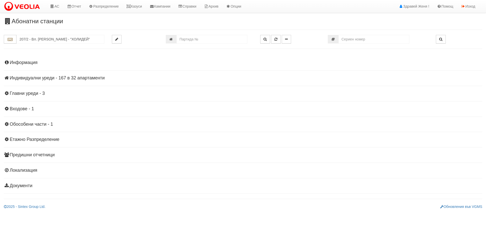
click at [73, 77] on h4 "Индивидуални уреди - 167 в 32 апартаменти" at bounding box center [243, 78] width 479 height 5
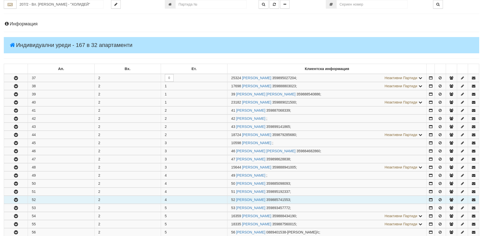
scroll to position [76, 0]
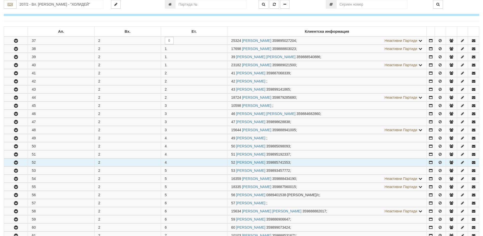
click at [20, 162] on button "button" at bounding box center [16, 162] width 24 height 8
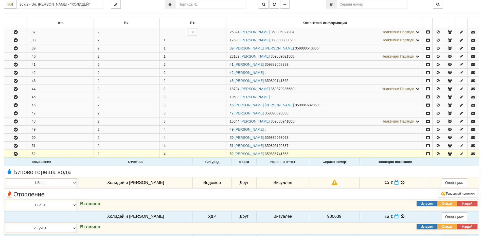
scroll to position [177, 0]
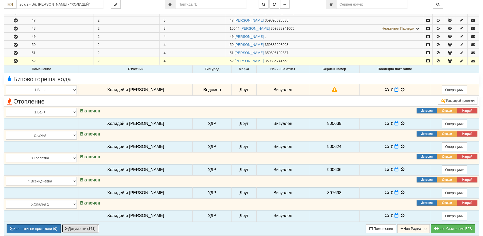
click at [73, 227] on button "Документи ( 141 )" at bounding box center [80, 228] width 37 height 9
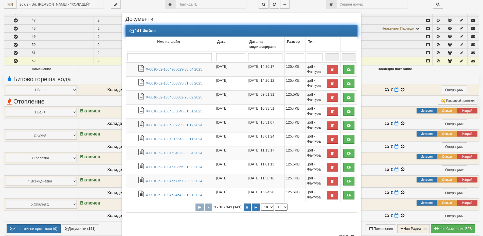
click at [148, 58] on input "search" at bounding box center [169, 57] width 84 height 8
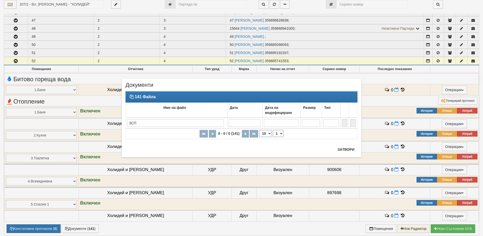
drag, startPoint x: 139, startPoint y: 123, endPoint x: 115, endPoint y: 123, distance: 23.8
click at [115, 123] on div "× Документи 141 Файла Име на файл Дата Дата на модифициране Размер Тип ЗСП 0 - …" at bounding box center [241, 85] width 296 height 170
type input "ЗСП"
click at [350, 151] on button "Затвори" at bounding box center [345, 149] width 23 height 8
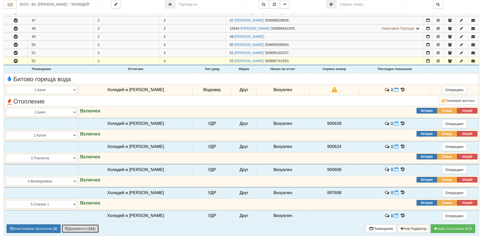
click at [82, 229] on button "Документи ( 141 )" at bounding box center [80, 228] width 37 height 9
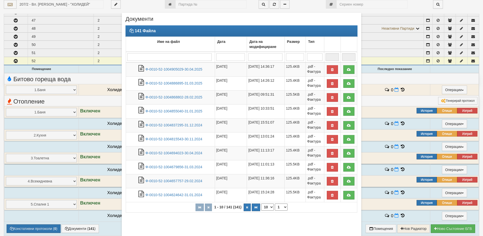
scroll to position [304, 0]
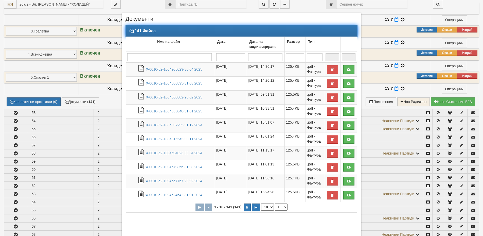
click at [169, 55] on input "search" at bounding box center [169, 57] width 84 height 8
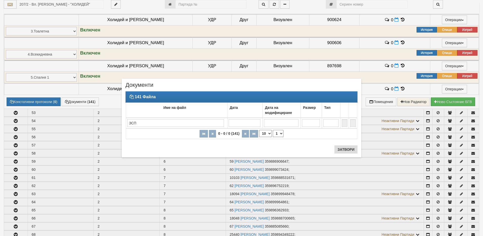
type input "ЗСП"
click at [354, 150] on button "Затвори" at bounding box center [345, 149] width 23 height 8
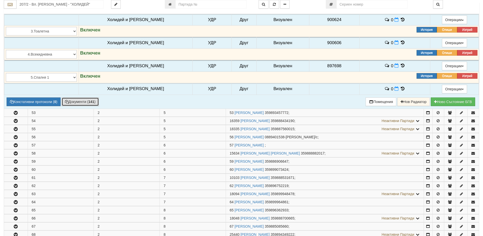
click at [86, 104] on button "Документи ( 141 )" at bounding box center [80, 101] width 37 height 9
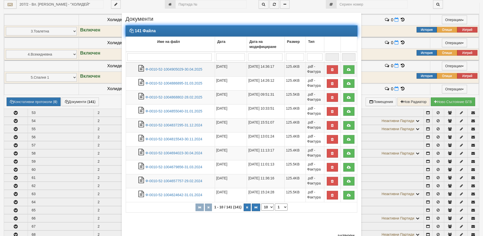
scroll to position [21, 0]
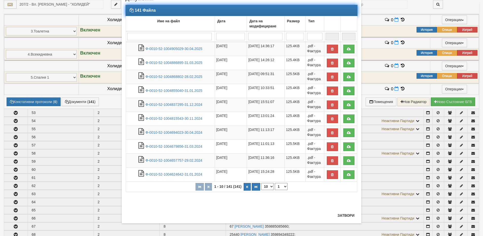
click at [269, 185] on select "10 20 30 40" at bounding box center [267, 186] width 13 height 7
click at [252, 184] on button "button" at bounding box center [256, 187] width 8 height 8
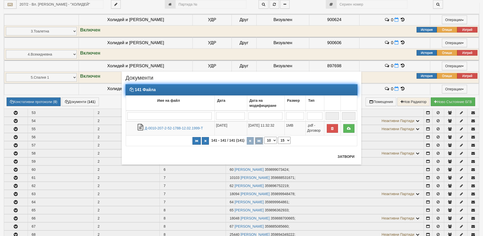
scroll to position [0, 0]
click at [178, 127] on link "Д-0010-207-2-52-1788-12.02.1999-Т" at bounding box center [174, 128] width 58 height 4
click at [206, 141] on button "button" at bounding box center [205, 141] width 7 height 8
select select "14"
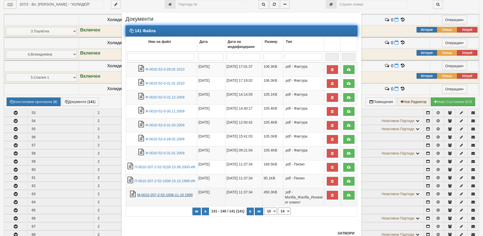
click at [158, 197] on link "М-0010-207-2-52-1006-11.10.1999" at bounding box center [164, 195] width 55 height 4
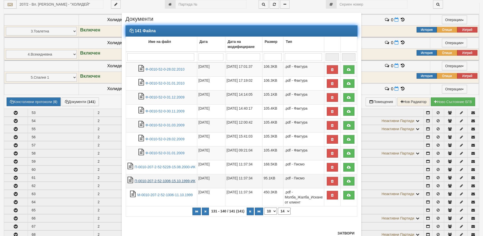
click at [155, 183] on link "П-0010-207-2-52-1006-15.10.1999-ИК" at bounding box center [165, 181] width 61 height 4
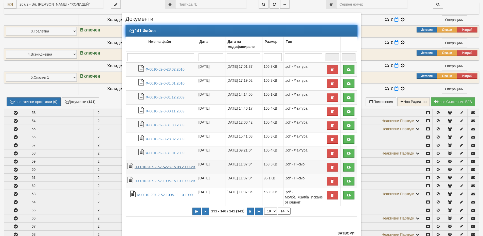
click at [164, 167] on link "П-0010-207-2-52-5228-15.08.2000-ИК" at bounding box center [165, 167] width 61 height 4
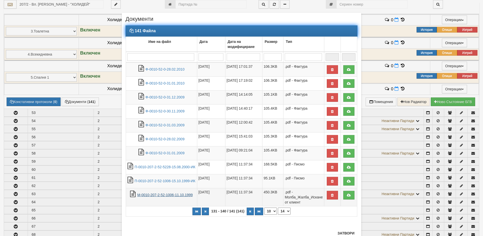
click at [180, 197] on link "М-0010-207-2-52-1006-11.10.1999" at bounding box center [164, 195] width 55 height 4
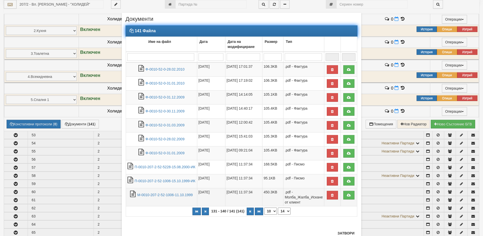
scroll to position [253, 0]
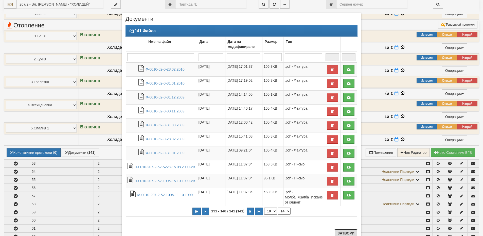
click at [347, 231] on button "Затвори" at bounding box center [345, 233] width 23 height 8
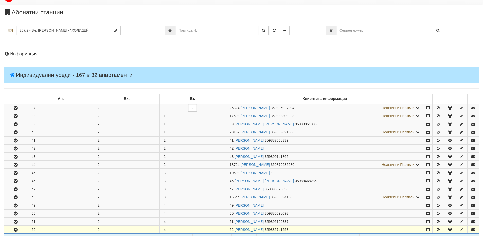
scroll to position [0, 0]
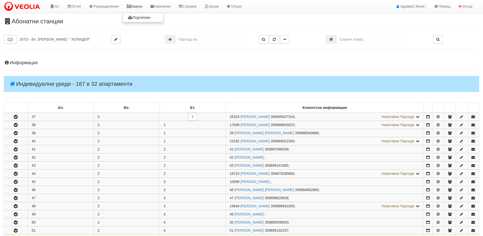
click at [141, 8] on link "Казуси" at bounding box center [134, 6] width 23 height 13
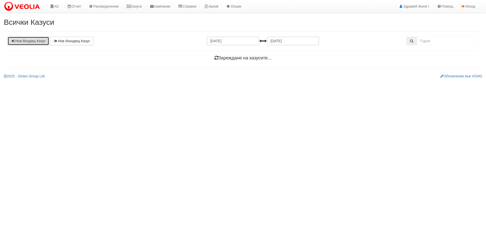
click at [30, 40] on link "Нов Входящ Казус" at bounding box center [29, 41] width 42 height 9
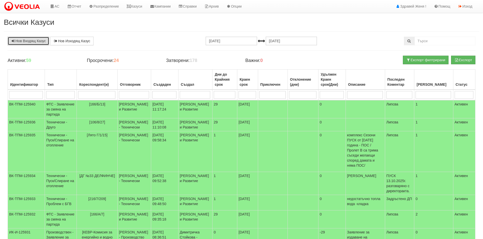
click at [18, 41] on link "Нов Входящ Казус" at bounding box center [29, 41] width 42 height 9
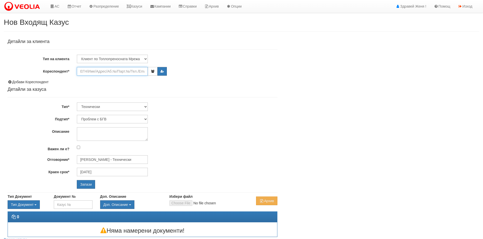
click at [98, 71] on input "Кореспондент*" at bounding box center [112, 71] width 71 height 9
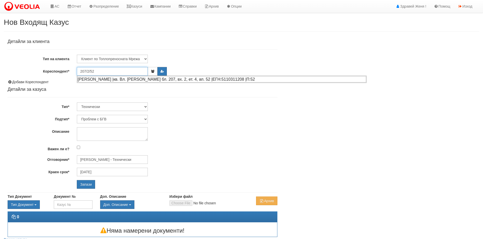
click at [105, 78] on div "БОЯН ПАНЕВ ЯНКОВ |кв. Вл. Варненчик бл. 207, вх. 2, ет. 4, ап. 52 |ЕГН:51103112…" at bounding box center [221, 79] width 289 height 6
type input "БОЯН ПАНЕВ ЯНКОВ"
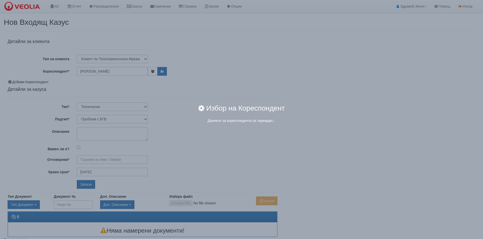
type input "[PERSON_NAME] - Технически"
radio input "true"
type input "БОЯН ПАНЕВ ЯНКОВ"
type input "0"
type input "359885741553"
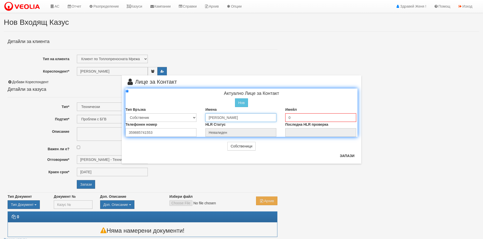
drag, startPoint x: 250, startPoint y: 119, endPoint x: 180, endPoint y: 122, distance: 70.2
click at [180, 122] on div "Тип Връзка Собственик Наемател Роднина Съсед Приятел Имена БОЯН ПАНЕВ ЯНКОВ Име…" at bounding box center [241, 114] width 239 height 15
type input "Ваня Боянова Янкова"
drag, startPoint x: 156, startPoint y: 134, endPoint x: 91, endPoint y: 131, distance: 65.4
click at [91, 131] on div "× Лице за Контакт Актуално Лице за Контакт Нов Промени Актуалното Лице Тип Връз…" at bounding box center [241, 119] width 483 height 239
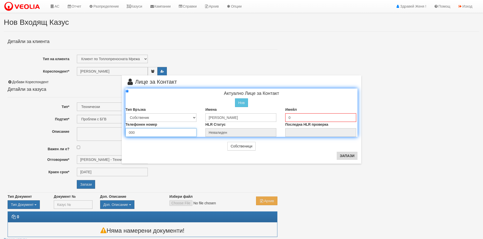
type input "000"
click at [348, 158] on button "Запази" at bounding box center [346, 156] width 21 height 8
radio input "true"
click at [304, 118] on input "0" at bounding box center [320, 118] width 71 height 9
click at [346, 154] on button "Запази" at bounding box center [346, 156] width 21 height 8
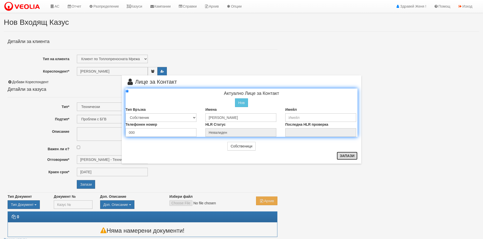
type input "Ваня Боянова Янкова"
radio input "true"
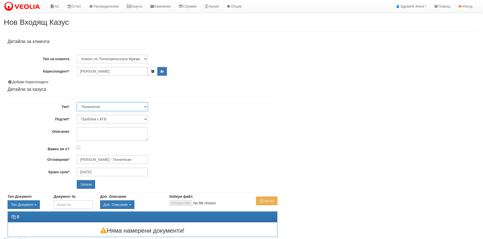
click at [144, 107] on select "Технически ФТС Търговски Административен Производствен Експлоатационен Финансов…" at bounding box center [112, 107] width 71 height 9
select select "1"
click at [77, 103] on select "Технически ФТС Търговски Административен Производствен Експлоатационен Финансов…" at bounding box center [112, 107] width 71 height 9
type input "[DATE]"
type input "[PERSON_NAME] и Развитие"
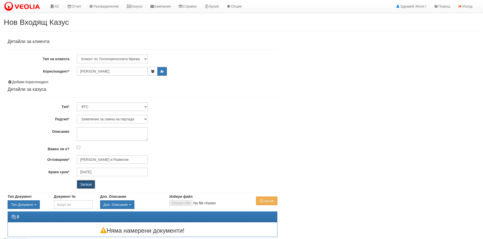
drag, startPoint x: 88, startPoint y: 185, endPoint x: 91, endPoint y: 184, distance: 2.6
click at [88, 185] on input "Запази" at bounding box center [86, 184] width 18 height 9
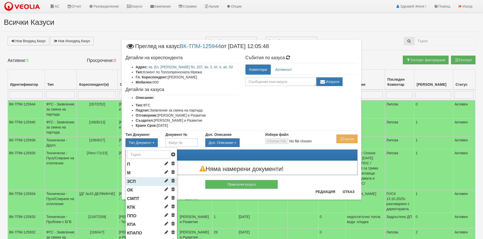
click at [140, 181] on li "ЗСП" at bounding box center [151, 182] width 51 height 9
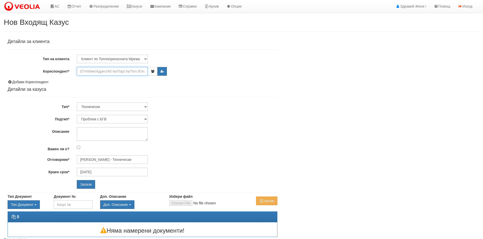
click at [88, 71] on input "Кореспондент*" at bounding box center [112, 71] width 71 height 9
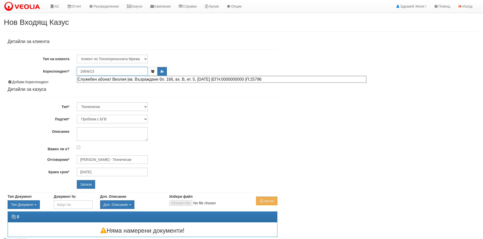
click at [105, 79] on div "Служебен абонат Веолия |кв. Възраждане бл. 166, вх. В, ет. 5, [DATE] |ЕГН:00000…" at bounding box center [221, 79] width 289 height 6
type input "Служебен абонат Веолия"
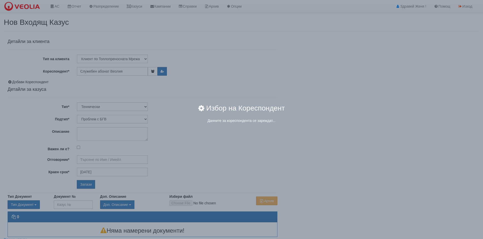
type input "[PERSON_NAME] - Технически"
radio input "true"
type input "Служебен абонат Веолия"
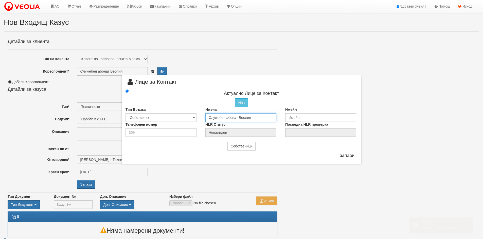
drag, startPoint x: 271, startPoint y: 115, endPoint x: 200, endPoint y: 118, distance: 71.8
click at [199, 116] on div "Тип Връзка Собственик [PERSON_NAME] Съсед Приятел Имена Служебен абонат Веолия …" at bounding box center [241, 114] width 239 height 15
type input "[PERSON_NAME]"
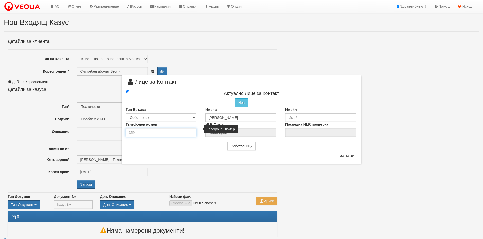
click at [138, 134] on input "number" at bounding box center [160, 132] width 71 height 9
type input "359897234377"
click at [346, 158] on button "Запази" at bounding box center [346, 156] width 21 height 8
type input "[PERSON_NAME]"
radio input "true"
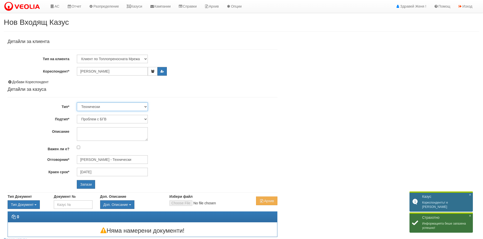
click at [85, 108] on select "Технически ФТС Търговски Административен Производствен Експлоатационен Финансов…" at bounding box center [112, 107] width 71 height 9
select select "1"
click at [77, 103] on select "Технически ФТС Търговски Административен Производствен Експлоатационен Финансов…" at bounding box center [112, 107] width 71 height 9
type input "[DATE]"
type input "[PERSON_NAME] и Развитие"
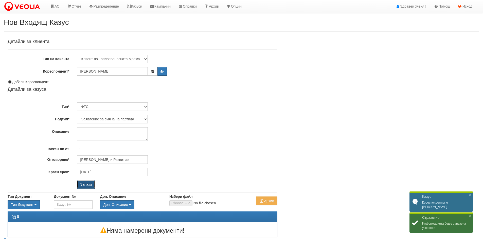
click at [90, 183] on input "Запази" at bounding box center [86, 184] width 18 height 9
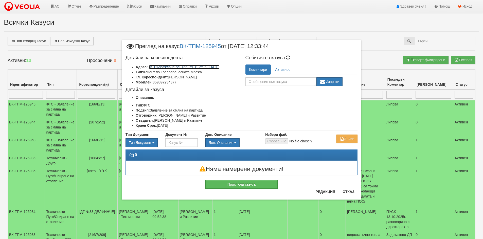
click at [199, 67] on link "кв. Възраждане бл. 166, вх. В, ет. 5, [DATE]" at bounding box center [184, 67] width 71 height 4
click at [351, 192] on button "Отказ" at bounding box center [348, 192] width 18 height 8
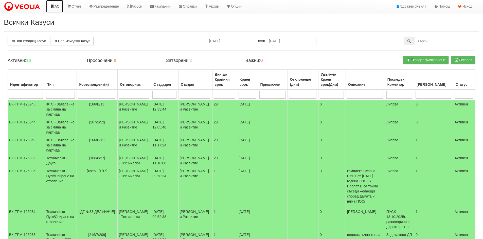
click at [50, 5] on icon at bounding box center [52, 7] width 5 height 4
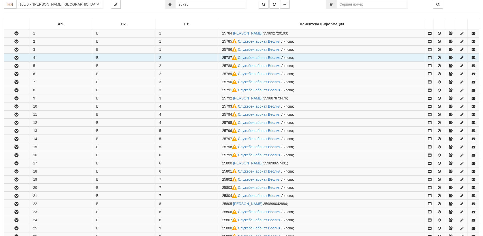
scroll to position [197, 0]
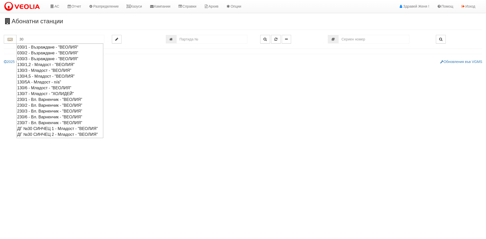
click at [49, 48] on div "030/1 - Възраждане - "ВЕОЛИЯ"" at bounding box center [59, 47] width 85 height 6
type input "030/1 - Възраждане - "ВЕОЛИЯ""
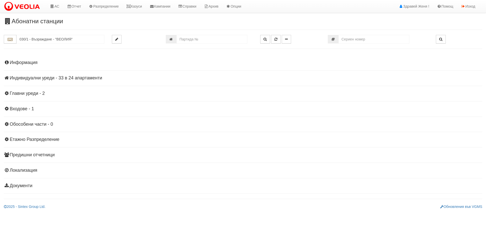
click at [45, 79] on h4 "Индивидуални уреди - 33 в 24 апартаменти" at bounding box center [243, 78] width 479 height 5
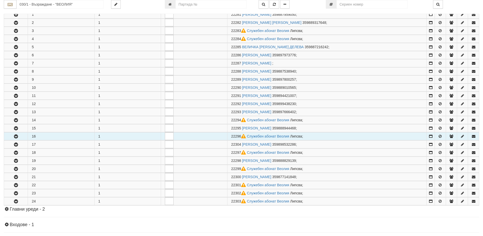
scroll to position [127, 0]
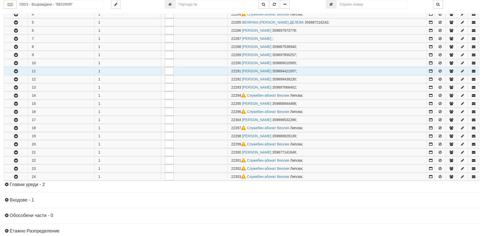
click at [10, 72] on button "button" at bounding box center [16, 71] width 24 height 8
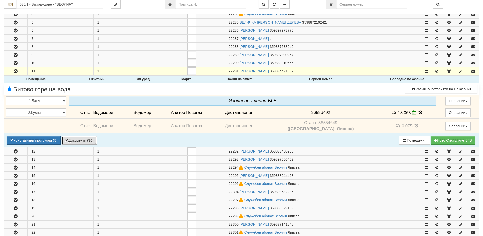
click at [73, 138] on button "Документи ( 30 )" at bounding box center [79, 140] width 35 height 9
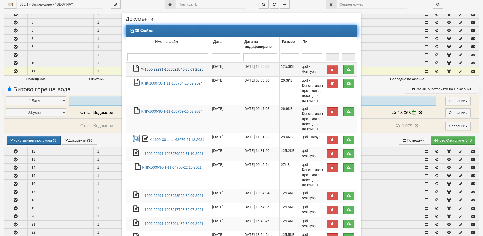
click at [167, 68] on link "Ф-1600-22291-1005021846-30.09.2025" at bounding box center [171, 69] width 63 height 4
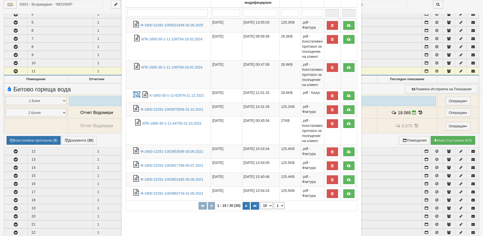
scroll to position [71, 0]
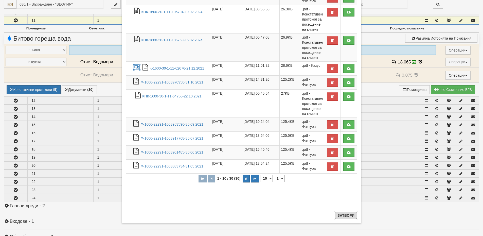
click at [349, 214] on button "Затвори" at bounding box center [345, 215] width 23 height 8
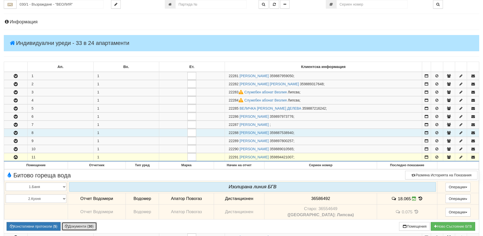
scroll to position [0, 0]
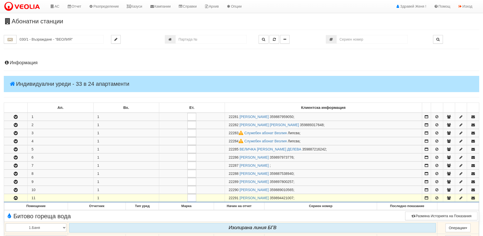
click at [21, 63] on h4 "Информация" at bounding box center [241, 62] width 475 height 5
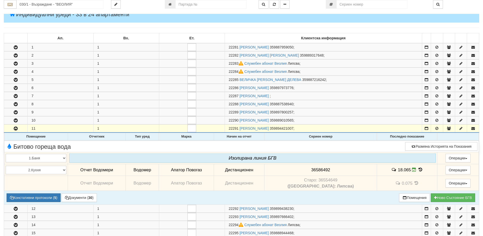
scroll to position [279, 0]
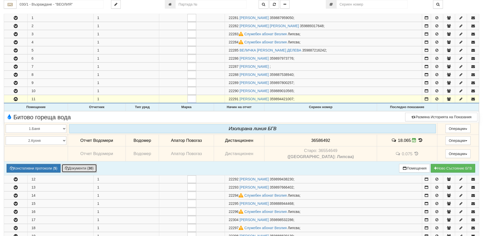
click at [92, 167] on b "30" at bounding box center [90, 168] width 4 height 4
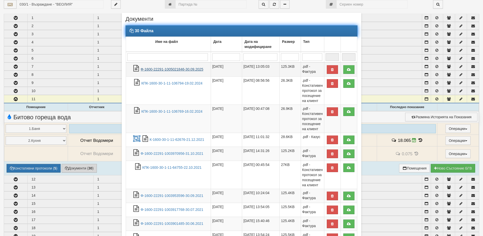
click at [170, 69] on link "Ф-1600-22291-1005021846-30.09.2025" at bounding box center [171, 69] width 63 height 4
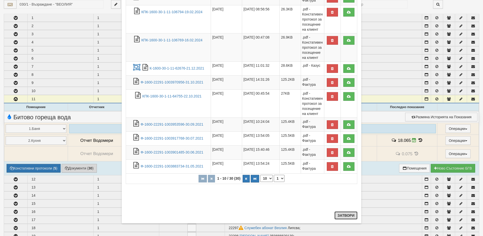
click at [344, 216] on button "Затвори" at bounding box center [345, 215] width 23 height 8
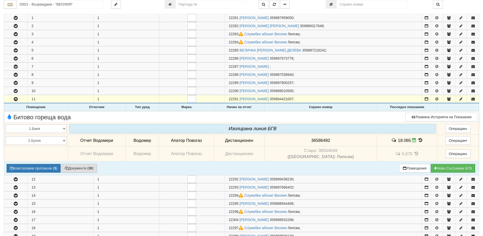
click at [417, 139] on icon at bounding box center [420, 140] width 6 height 4
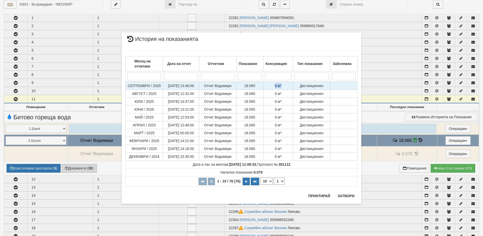
drag, startPoint x: 274, startPoint y: 88, endPoint x: 282, endPoint y: 86, distance: 8.7
click at [282, 86] on td "0 м³" at bounding box center [278, 86] width 30 height 8
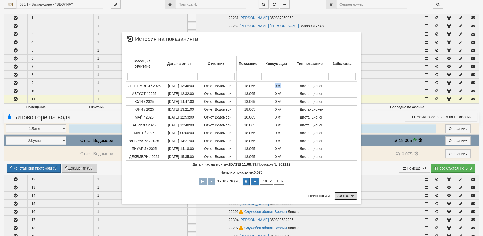
click at [345, 197] on button "Затвори" at bounding box center [345, 196] width 23 height 8
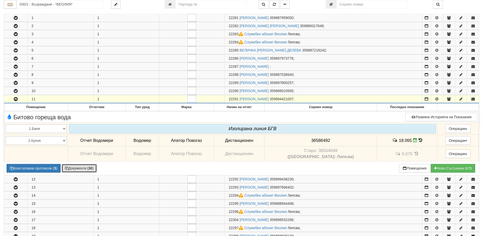
click at [92, 168] on b "30" at bounding box center [90, 168] width 4 height 4
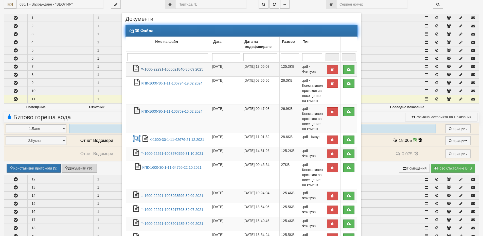
click at [188, 69] on link "Ф-1600-22291-1005021846-30.09.2025" at bounding box center [171, 69] width 63 height 4
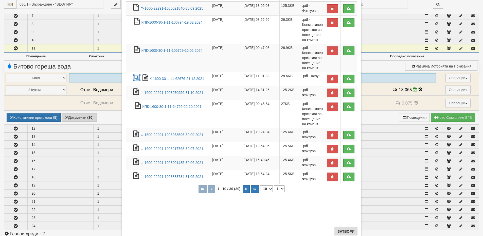
scroll to position [76, 0]
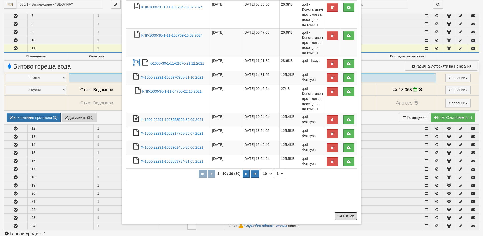
click at [340, 215] on button "Затвори" at bounding box center [345, 216] width 23 height 8
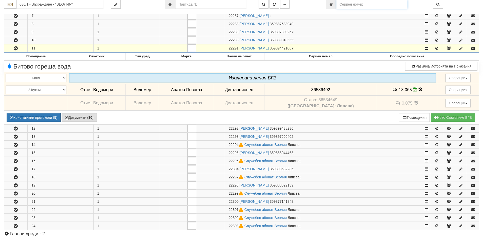
click at [342, 6] on input "number" at bounding box center [371, 4] width 71 height 9
paste input "36586492"
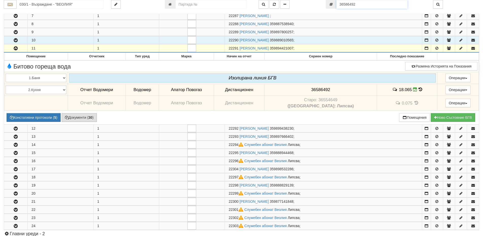
type input "36586492"
type input "030/1 - "ВЕОЛИЯ ЕНЕРДЖИ ВАРНА " ЕАД"
type input "22291"
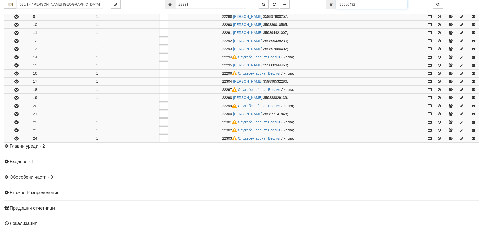
scroll to position [181, 0]
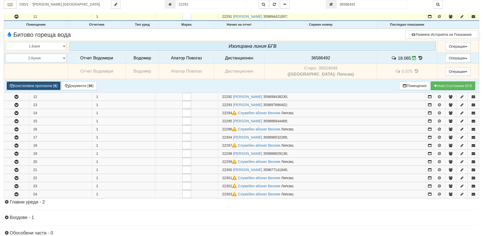
click at [27, 84] on button "Констативни протоколи ( 5 )" at bounding box center [34, 85] width 54 height 9
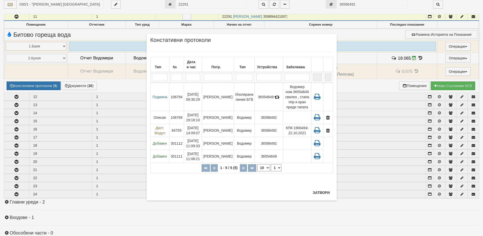
drag, startPoint x: 255, startPoint y: 42, endPoint x: 218, endPoint y: 54, distance: 38.5
click at [184, 51] on div "× Констативни протоколи Тип № Дата и час Потр. Тип Устройства Забележка 1 - 5 /…" at bounding box center [241, 117] width 190 height 166
click at [318, 191] on button "Затвори" at bounding box center [321, 192] width 23 height 8
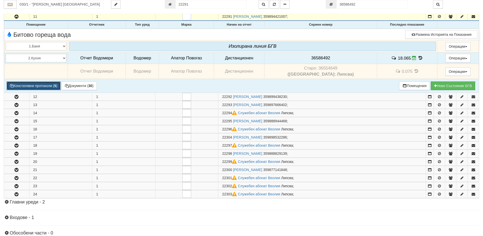
click at [17, 84] on button "Констативни протоколи ( 5 )" at bounding box center [34, 85] width 54 height 9
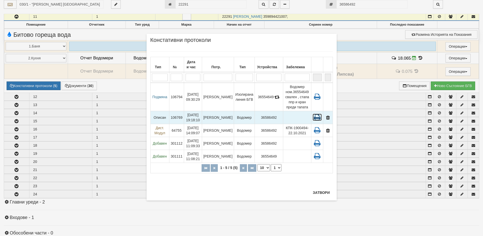
click at [317, 117] on icon at bounding box center [316, 117] width 9 height 7
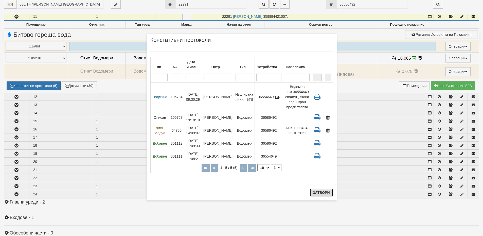
click at [321, 192] on button "Затвори" at bounding box center [321, 192] width 23 height 8
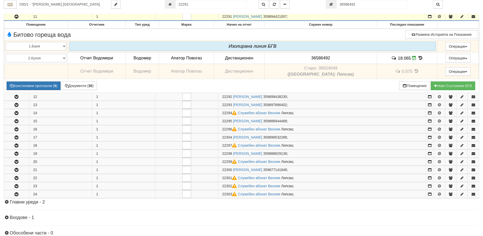
drag, startPoint x: 231, startPoint y: 16, endPoint x: 209, endPoint y: 17, distance: 22.8
click at [209, 17] on tr "11 1 22291 ПЕТЪР ЙОРДАНОВ МИХАЛЕВ 359894421007 ;" at bounding box center [241, 17] width 475 height 8
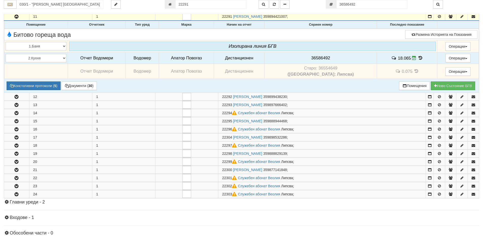
copy tr "22291"
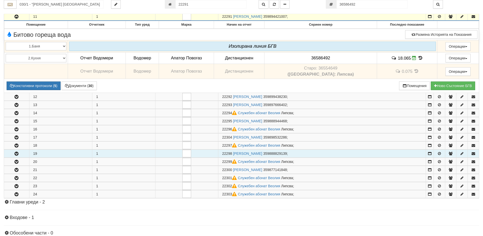
drag, startPoint x: 414, startPoint y: 154, endPoint x: 405, endPoint y: 152, distance: 9.2
click at [414, 154] on td "22298 ЗДРАВКО МИХАЙЛОВ ЦОНЕВ 359888829139 ;" at bounding box center [322, 153] width 208 height 8
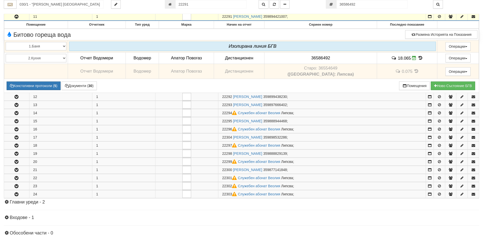
drag, startPoint x: 231, startPoint y: 16, endPoint x: 221, endPoint y: 16, distance: 10.1
click at [221, 16] on td "22291 ПЕТЪР ЙОРДАНОВ МИХАЛЕВ 359894421007 ;" at bounding box center [322, 17] width 208 height 8
copy span "22291"
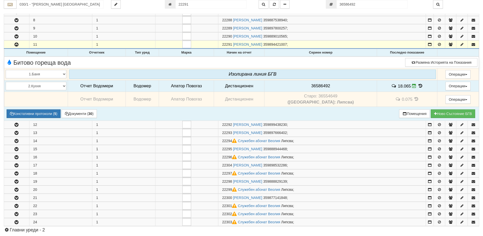
scroll to position [130, 0]
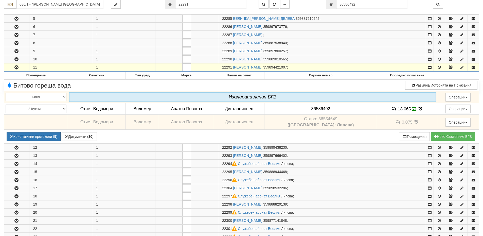
copy span "22291"
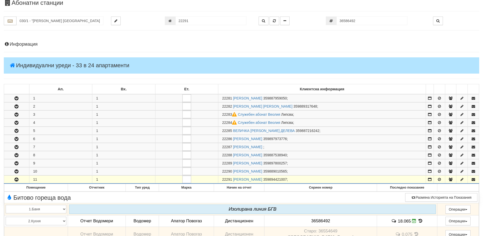
scroll to position [0, 0]
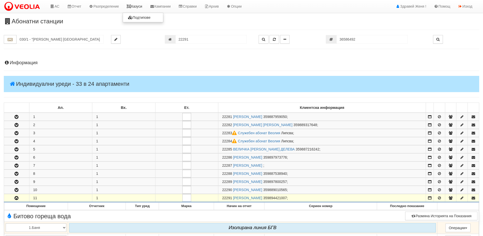
click at [144, 2] on link "Казуси" at bounding box center [134, 6] width 23 height 13
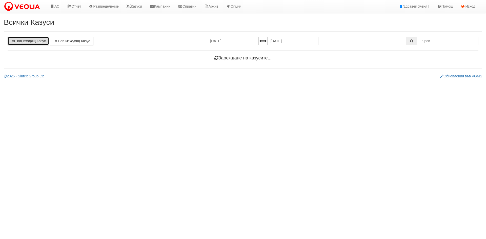
click at [42, 39] on link "Нов Входящ Казус" at bounding box center [29, 41] width 42 height 9
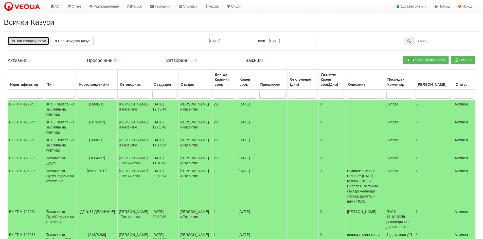
click at [39, 40] on link "Нов Входящ Казус" at bounding box center [29, 41] width 42 height 9
click at [57, 8] on link "АС" at bounding box center [54, 6] width 17 height 13
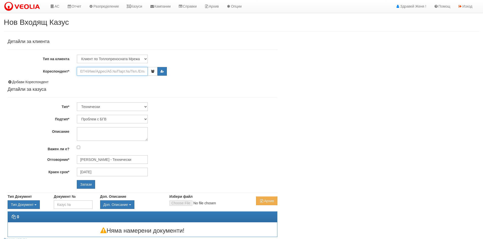
click at [133, 69] on input "Кореспондент*" at bounding box center [112, 71] width 71 height 9
paste input "22291"
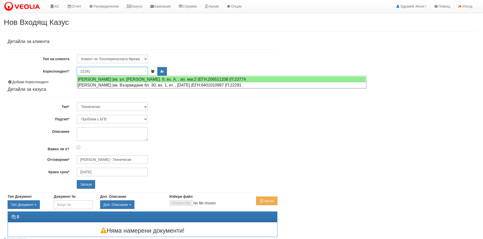
click at [123, 83] on div "[PERSON_NAME] |кв. Възраждане бл. 30, вх. 1, ет. , [DATE] |ЕГН:6401010987 |П:22…" at bounding box center [221, 85] width 289 height 6
type input "[PERSON_NAME]"
type input "[PERSON_NAME] - Технически"
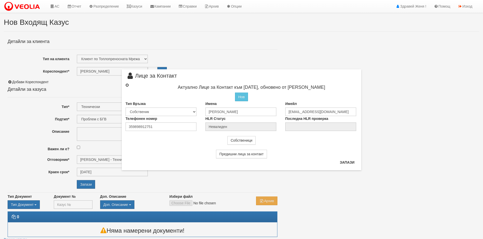
click at [127, 84] on input "radio" at bounding box center [126, 85] width 3 height 3
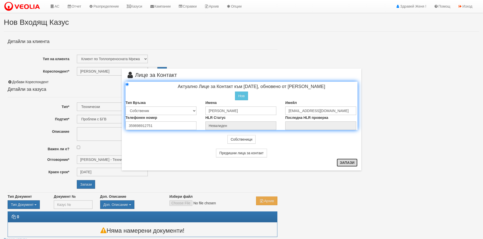
click at [347, 164] on button "Запази" at bounding box center [346, 163] width 21 height 8
radio input "true"
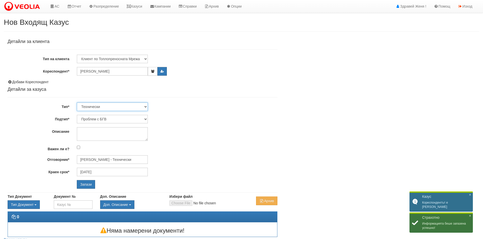
drag, startPoint x: 117, startPoint y: 104, endPoint x: 112, endPoint y: 106, distance: 5.6
click at [117, 104] on select "Технически ФТС Търговски Административен Производствен Експлоатационен Финансов…" at bounding box center [112, 107] width 71 height 9
select select "1"
click at [77, 103] on select "Технически ФТС Търговски Административен Производствен Експлоатационен Финансов…" at bounding box center [112, 107] width 71 height 9
type input "[DATE]"
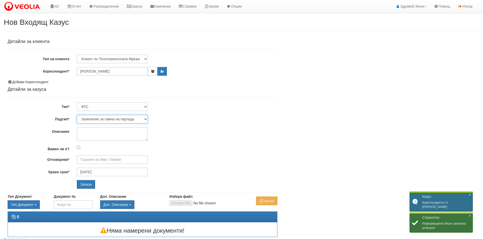
type input "[PERSON_NAME] и Развитие"
click at [112, 119] on select "Заявление за смяна на партида Заявление за равни месечни вноски Разпределение о…" at bounding box center [112, 119] width 71 height 9
select select "Разпределение относно БГВ"
click at [77, 115] on select "Заявление за смяна на партида Заявление за равни месечни вноски Разпределение о…" at bounding box center [112, 119] width 71 height 9
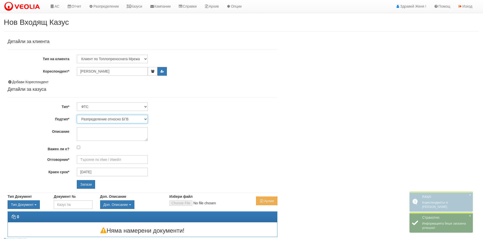
type input "[PERSON_NAME] - Клиенти и Развитие"
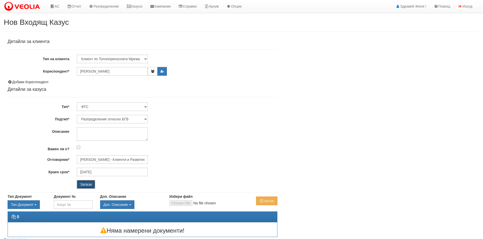
click at [88, 184] on input "Запази" at bounding box center [86, 184] width 18 height 9
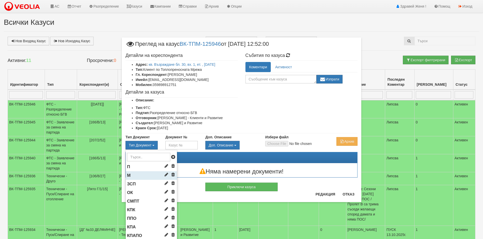
click at [139, 175] on li "М" at bounding box center [151, 176] width 51 height 9
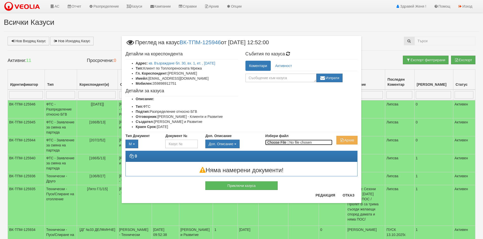
click at [277, 141] on input "Избери файл" at bounding box center [298, 143] width 67 height 6
type input "C:\fakepath\DOC197.pdf"
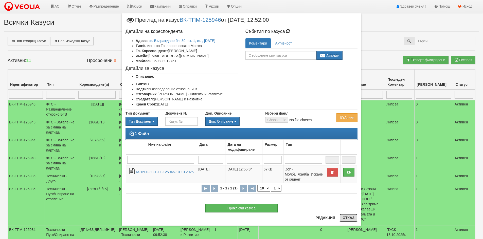
click at [346, 217] on button "Отказ" at bounding box center [348, 218] width 18 height 8
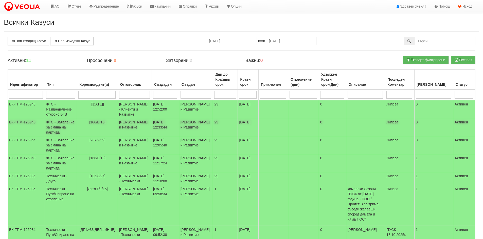
click at [81, 128] on td "[166/В/13]" at bounding box center [97, 128] width 41 height 18
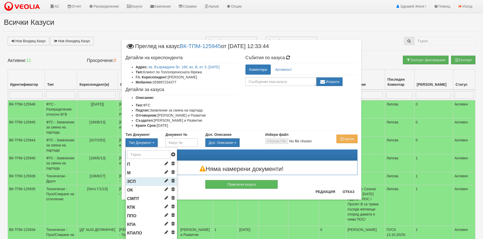
click at [136, 180] on li "ЗСП" at bounding box center [151, 182] width 51 height 9
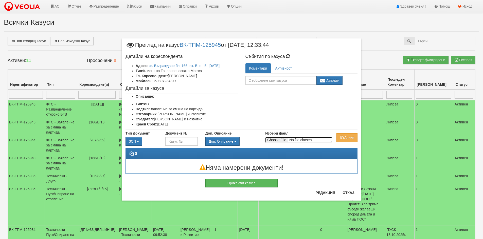
click at [275, 138] on input "Избери файл" at bounding box center [298, 140] width 67 height 6
type input "C:\fakepath\DOC199.pdf"
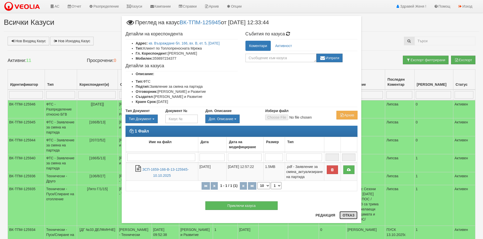
click at [344, 218] on button "Отказ" at bounding box center [348, 216] width 18 height 8
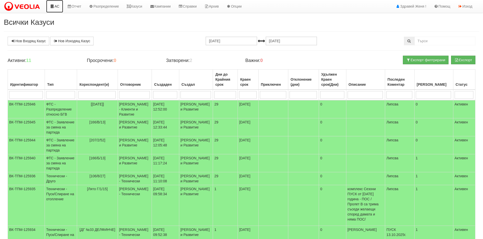
click at [56, 9] on link "АС" at bounding box center [54, 6] width 17 height 13
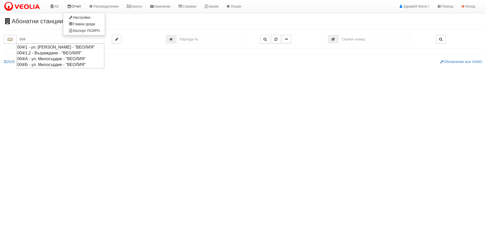
type input "004"
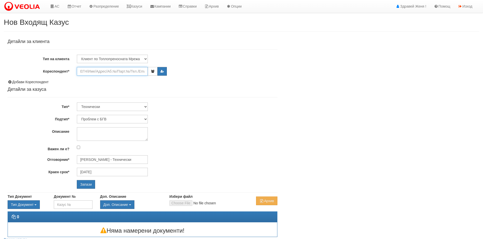
click at [83, 73] on input "Кореспондент*" at bounding box center [112, 71] width 71 height 9
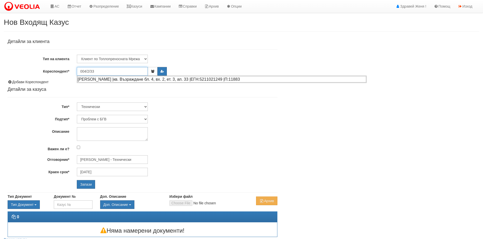
click at [105, 80] on div "[PERSON_NAME] |кв. Възраждане бл. 4, вх. 2, ет. 3, ап. 33 |ЕГН:5211021249 |П:11…" at bounding box center [221, 79] width 289 height 6
type input "[PERSON_NAME]"
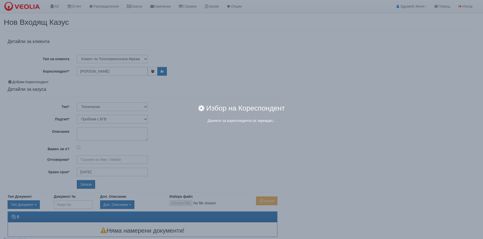
type input "[PERSON_NAME] - Технически"
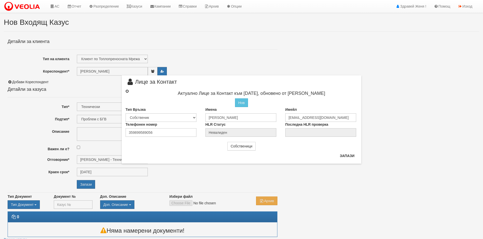
click at [126, 92] on input "radio" at bounding box center [126, 91] width 3 height 3
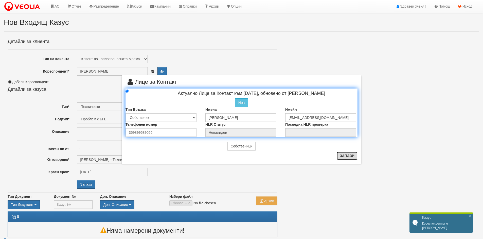
click at [345, 156] on button "Запази" at bounding box center [346, 156] width 21 height 8
radio input "true"
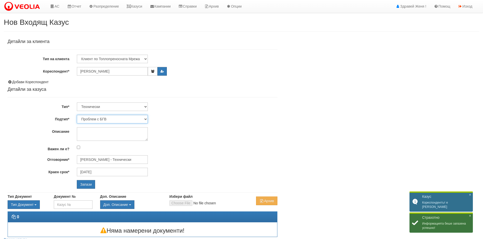
click at [146, 119] on select "Проблем с БГВ Теч ВОИ Теч БГВ Теч в АС Теч от водомер Проблем в АС Интервенция …" at bounding box center [112, 119] width 71 height 9
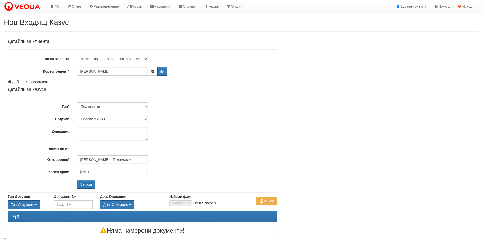
click at [189, 121] on div "Проблем с БГВ Теч ВОИ Теч БГВ Теч в АС Теч от водомер Проблем в АС Интервенция …" at bounding box center [177, 119] width 208 height 9
click at [145, 119] on select "Проблем с БГВ Теч ВОИ Теч БГВ Теч в АС Теч от водомер Проблем в АС Интервенция …" at bounding box center [112, 119] width 71 height 9
click at [173, 125] on div "Детайли за клиента Тип на клиента Клиент по Топлопреносната Мрежа Институция Па…" at bounding box center [143, 114] width 270 height 150
click at [83, 134] on textarea "Описание" at bounding box center [112, 134] width 71 height 14
click at [128, 71] on input "[PERSON_NAME]" at bounding box center [112, 71] width 71 height 9
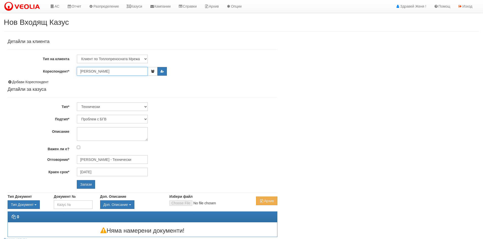
click at [128, 71] on input "[PERSON_NAME]" at bounding box center [112, 71] width 71 height 9
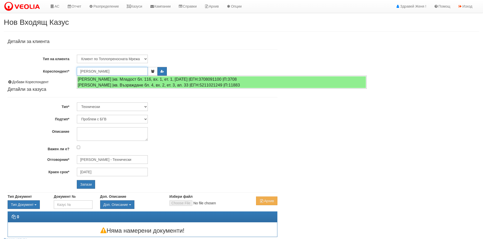
click at [128, 71] on input "[PERSON_NAME]" at bounding box center [112, 71] width 71 height 9
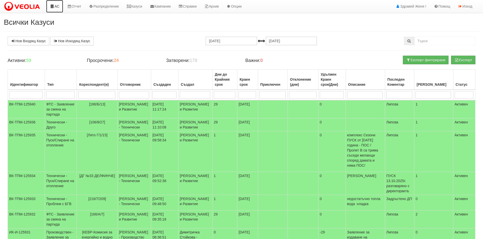
click at [55, 8] on link "АС" at bounding box center [54, 6] width 17 height 13
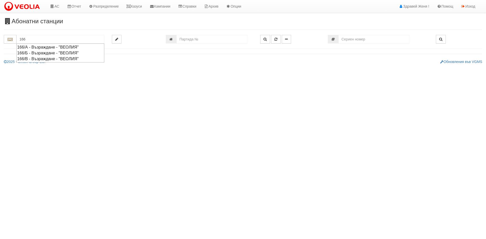
click at [63, 49] on div "166/А - Възраждане - "ВЕОЛИЯ"" at bounding box center [60, 47] width 86 height 6
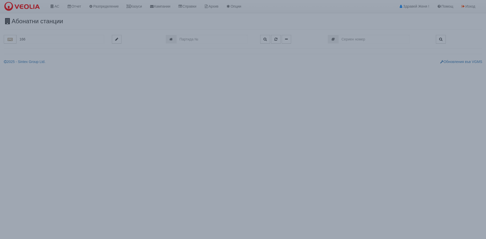
type input "166/А - Възраждане - "ВЕОЛИЯ""
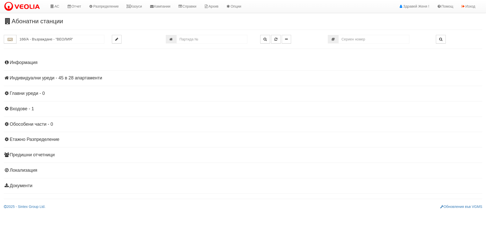
click at [72, 78] on h4 "Индивидуални уреди - 45 в 28 апартаменти" at bounding box center [243, 78] width 479 height 5
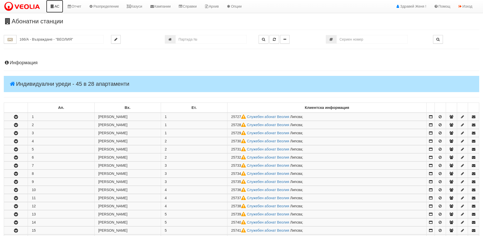
click at [61, 6] on link "АС" at bounding box center [54, 6] width 17 height 13
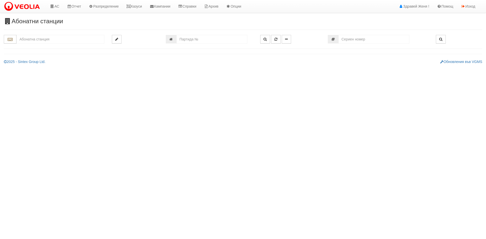
click at [34, 39] on input "text" at bounding box center [60, 39] width 88 height 9
click at [61, 52] on div "166/Б - Възраждане - "ВЕОЛИЯ"" at bounding box center [60, 53] width 86 height 6
type input "166/Б - Възраждане - "ВЕОЛИЯ""
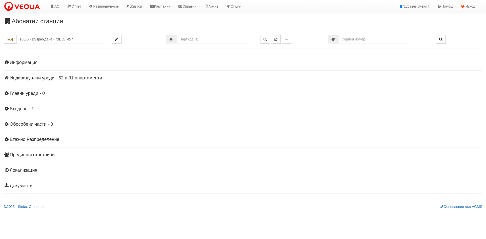
click at [94, 78] on h4 "Индивидуални уреди - 62 в 31 апартаменти" at bounding box center [243, 78] width 479 height 5
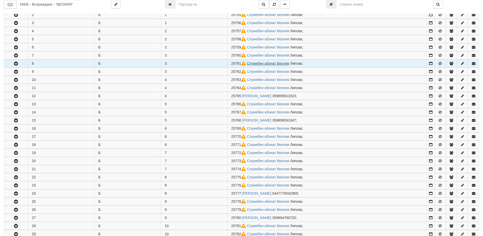
scroll to position [152, 0]
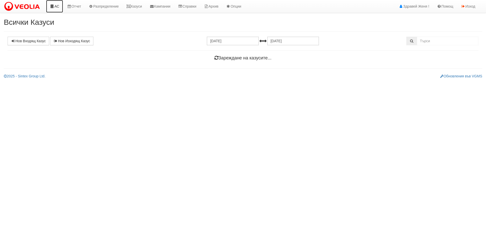
click at [57, 6] on link "АС" at bounding box center [54, 6] width 17 height 13
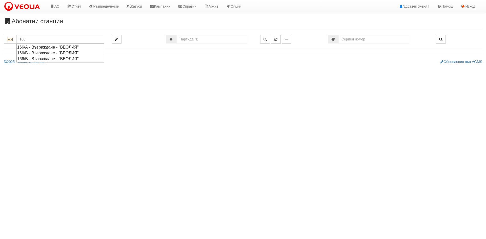
click at [85, 60] on div "166/В - Възраждане - "ВЕОЛИЯ"" at bounding box center [60, 59] width 86 height 6
type input "166/В - Възраждане - "ВЕОЛИЯ""
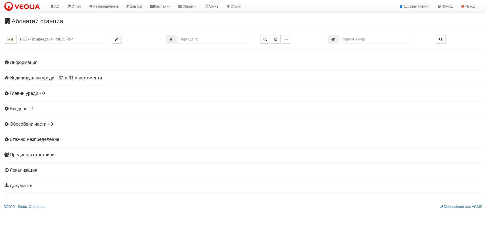
click at [68, 77] on h4 "Индивидуални уреди - 62 в 31 апартаменти" at bounding box center [243, 78] width 479 height 5
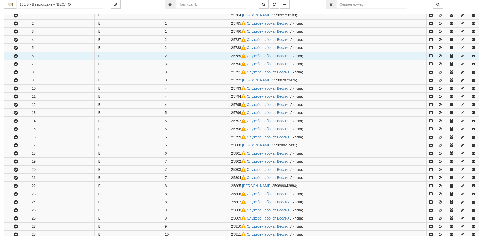
scroll to position [203, 0]
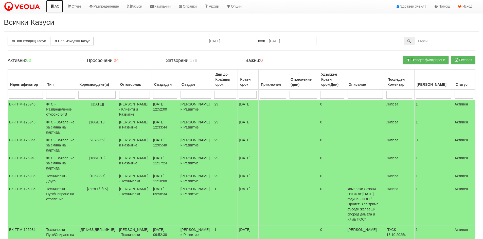
click at [53, 7] on icon at bounding box center [52, 7] width 5 height 4
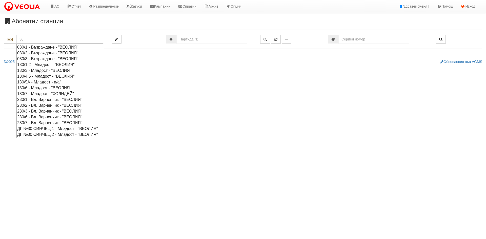
click at [42, 48] on div "030/1 - Възраждане - "ВЕОЛИЯ"" at bounding box center [59, 47] width 85 height 6
type input "030/1 - Възраждане - "ВЕОЛИЯ""
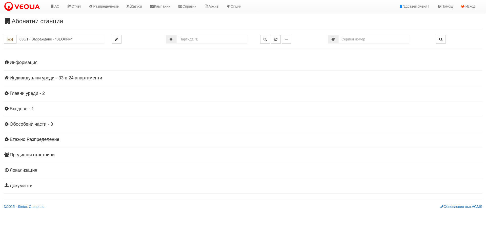
click at [52, 79] on h4 "Индивидуални уреди - 33 в 24 апартаменти" at bounding box center [243, 78] width 479 height 5
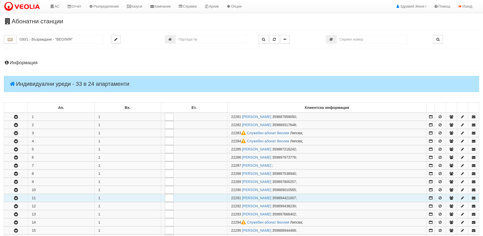
click at [18, 196] on icon "button" at bounding box center [16, 198] width 6 height 4
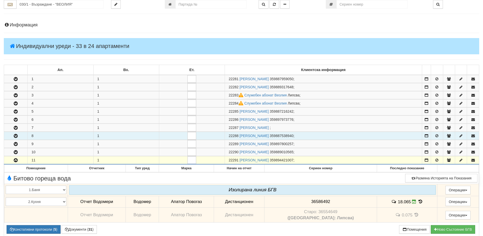
scroll to position [101, 0]
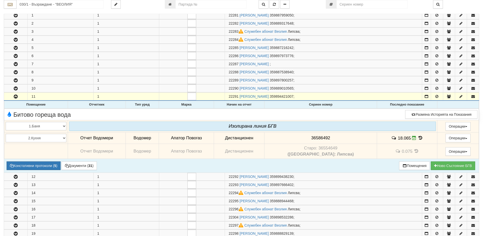
click at [417, 138] on icon at bounding box center [420, 138] width 6 height 4
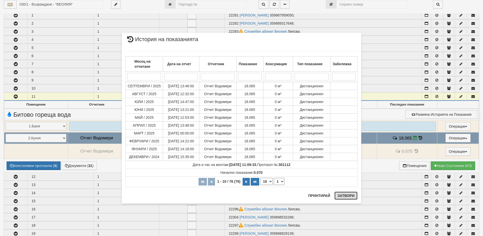
click at [345, 197] on button "Затвори" at bounding box center [345, 195] width 23 height 8
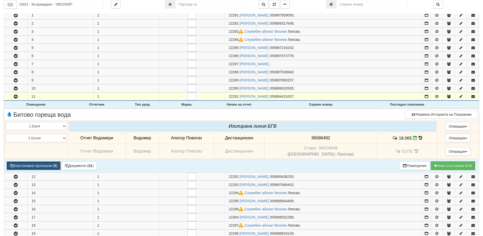
click at [42, 167] on button "Констативни протоколи ( 5 )" at bounding box center [34, 165] width 54 height 9
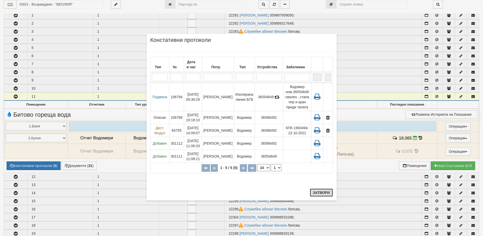
click at [323, 192] on button "Затвори" at bounding box center [321, 192] width 23 height 8
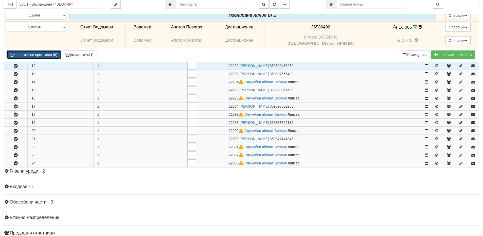
scroll to position [228, 0]
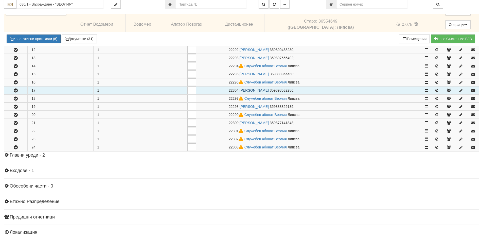
click at [247, 91] on link "ЙОРДАН ХРИСТОВ КЪРКОВ" at bounding box center [253, 90] width 29 height 4
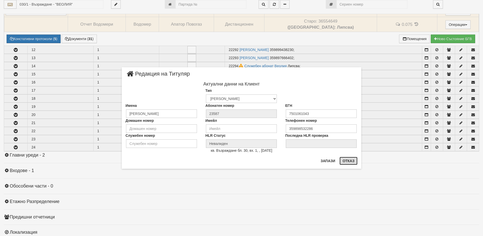
click at [345, 161] on button "Отказ" at bounding box center [348, 161] width 18 height 8
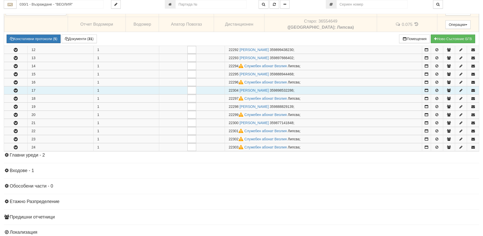
click at [16, 91] on icon "button" at bounding box center [16, 91] width 6 height 4
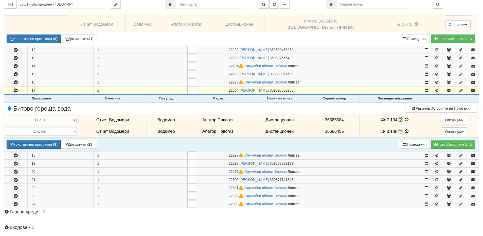
click at [406, 120] on icon at bounding box center [407, 119] width 6 height 4
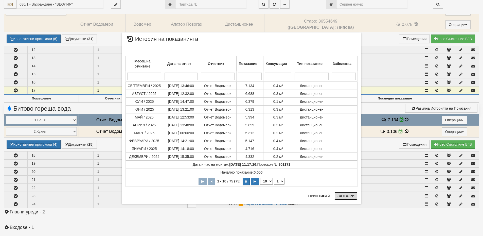
click at [350, 197] on button "Затвори" at bounding box center [345, 196] width 23 height 8
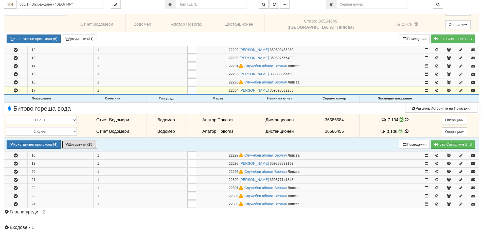
click at [77, 144] on button "Документи ( 25 )" at bounding box center [79, 144] width 35 height 9
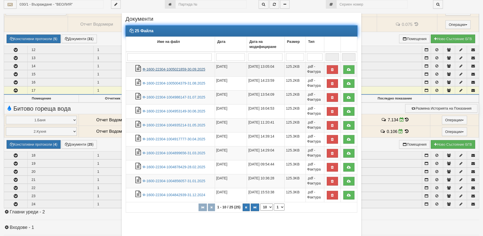
click at [162, 69] on link "Ф-1600-22304-1005021859-30.09.2025" at bounding box center [173, 69] width 63 height 4
click at [189, 69] on link "Ф-1600-22304-1005021859-30.09.2025" at bounding box center [173, 69] width 63 height 4
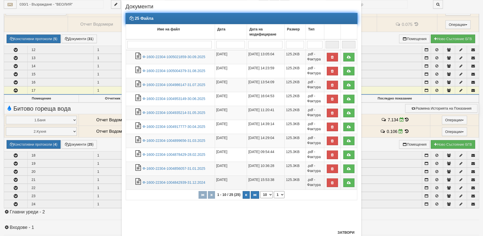
scroll to position [29, 0]
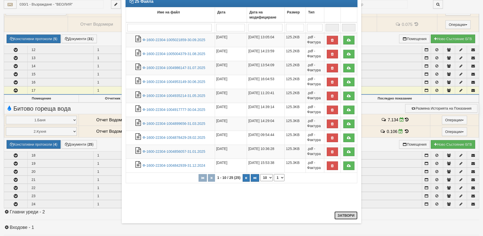
click at [344, 215] on button "Затвори" at bounding box center [345, 215] width 23 height 8
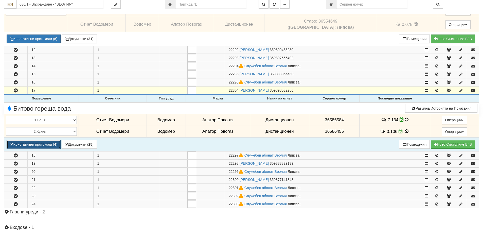
click at [44, 143] on button "Констативни протоколи ( 4 )" at bounding box center [34, 144] width 54 height 9
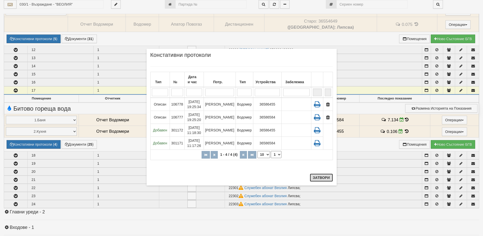
click at [322, 176] on button "Затвори" at bounding box center [321, 177] width 23 height 8
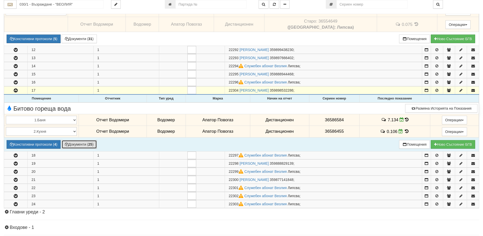
click at [87, 146] on button "Документи ( 25 )" at bounding box center [79, 144] width 35 height 9
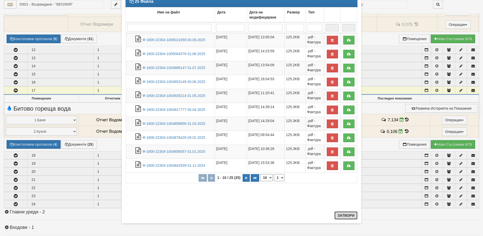
click at [342, 216] on button "Затвори" at bounding box center [345, 215] width 23 height 8
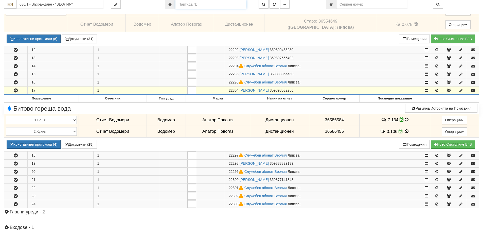
click at [185, 5] on input "number" at bounding box center [210, 4] width 71 height 9
type input "8179"
type input "002А/1 - "ВЕОЛИЯ ЕНЕРДЖИ ВАРНА " ЕАД"
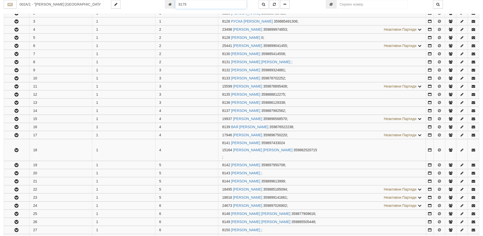
scroll to position [0, 0]
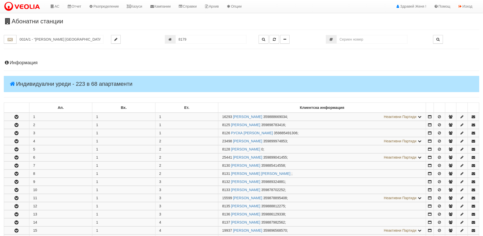
click at [31, 64] on h4 "Информация" at bounding box center [241, 62] width 475 height 5
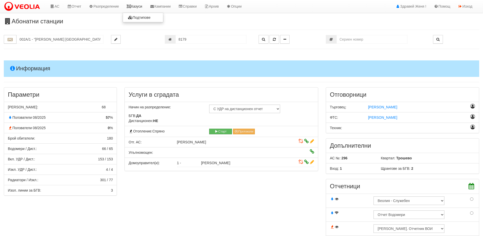
click at [139, 6] on link "Казуси" at bounding box center [134, 6] width 23 height 13
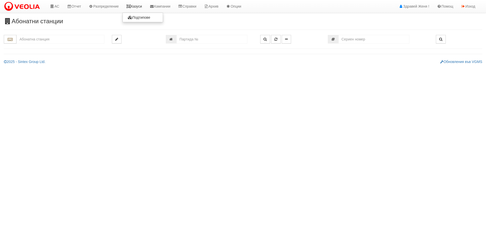
click at [134, 7] on link "Казуси" at bounding box center [134, 6] width 23 height 13
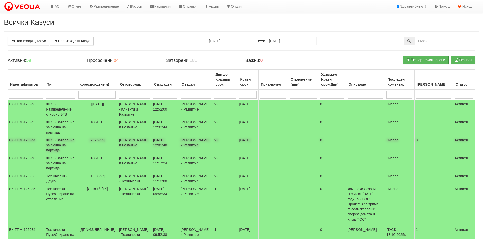
click at [32, 150] on td "ВК-ТПМ-125944" at bounding box center [26, 146] width 37 height 18
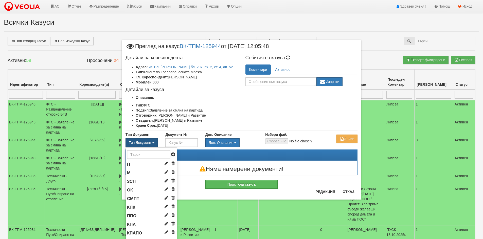
click at [151, 144] on button "Тип Документ" at bounding box center [141, 143] width 32 height 9
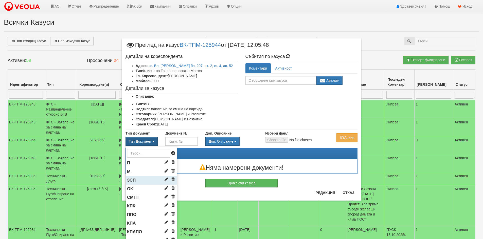
click at [139, 180] on li "ЗСП" at bounding box center [151, 180] width 51 height 9
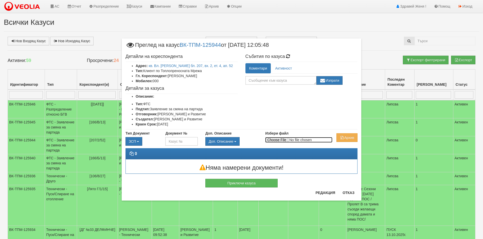
click at [272, 140] on input "Избери файл" at bounding box center [298, 140] width 67 height 6
type input "C:\fakepath\DOC200.pdf"
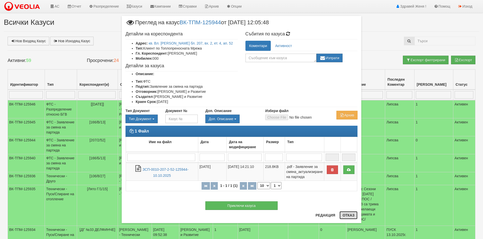
click at [353, 216] on button "Отказ" at bounding box center [348, 216] width 18 height 8
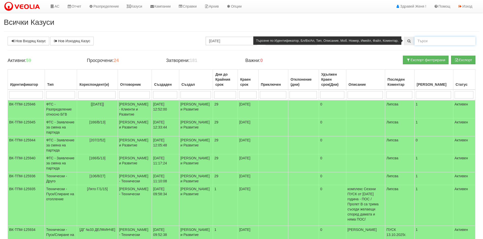
paste input "125901"
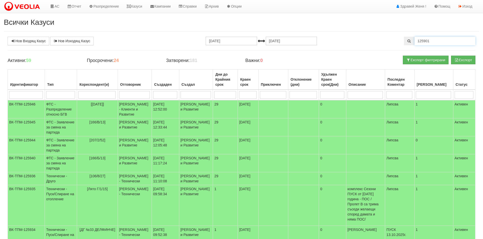
type input "125901"
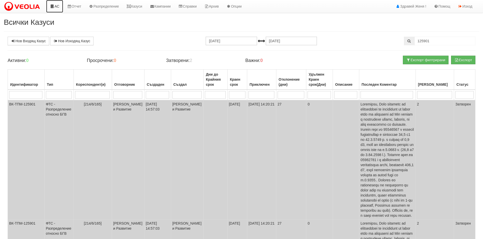
click at [58, 6] on link "АС" at bounding box center [54, 6] width 17 height 13
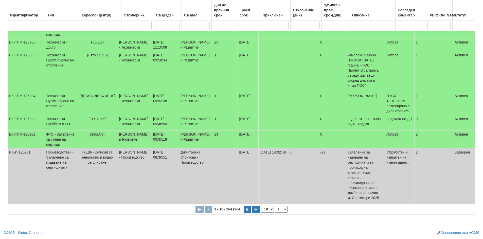
scroll to position [157, 0]
click at [249, 210] on button "button" at bounding box center [246, 210] width 7 height 8
select select "2"
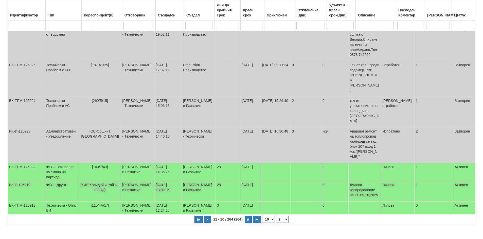
click at [199, 181] on td "[PERSON_NAME] и Развитие" at bounding box center [198, 191] width 34 height 21
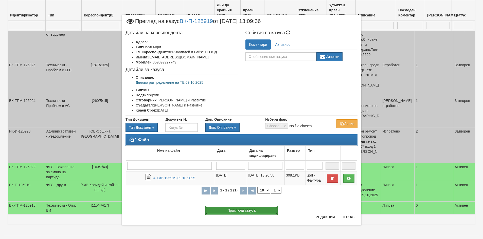
click at [253, 212] on button "Приключи казуса" at bounding box center [241, 210] width 72 height 9
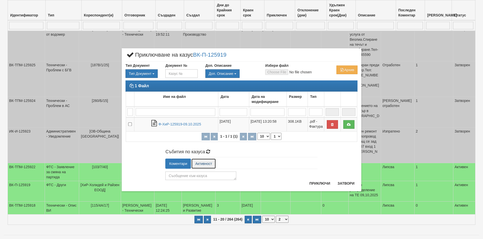
click at [202, 164] on link "Активност" at bounding box center [203, 164] width 24 height 10
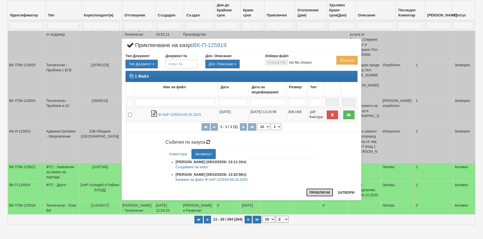
click at [321, 192] on button "Приключи" at bounding box center [319, 193] width 27 height 8
click at [323, 192] on button "Приключи" at bounding box center [319, 193] width 27 height 8
click at [251, 153] on ul "Коментари Активност" at bounding box center [241, 154] width 152 height 10
click at [321, 192] on button "Приключи" at bounding box center [319, 193] width 27 height 8
click at [181, 153] on link "Коментари" at bounding box center [178, 154] width 26 height 10
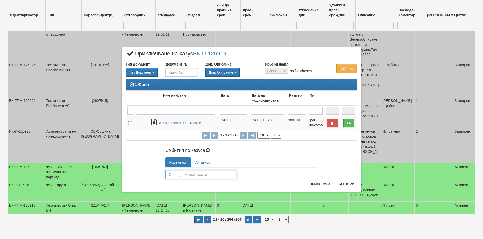
click at [194, 176] on textarea at bounding box center [200, 175] width 71 height 9
type textarea "I"
click at [194, 176] on textarea at bounding box center [200, 175] width 71 height 9
type textarea "i"
type textarea "изпратено"
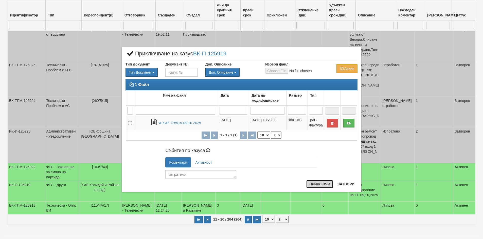
click at [322, 182] on button "Приключи" at bounding box center [319, 184] width 27 height 8
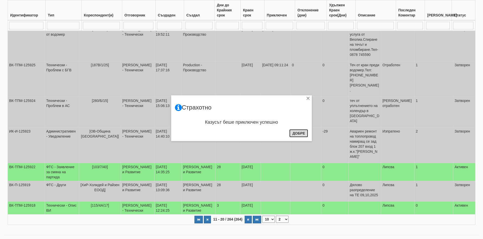
click at [298, 134] on button "Добре" at bounding box center [298, 133] width 19 height 8
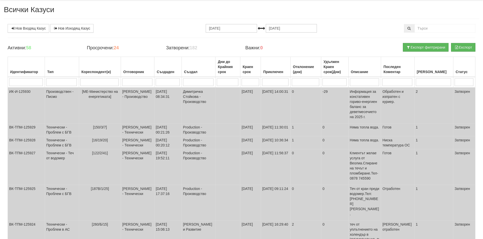
scroll to position [10, 0]
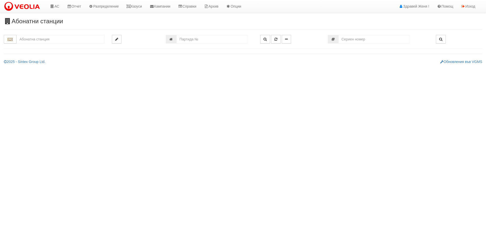
click at [44, 42] on input "text" at bounding box center [60, 39] width 88 height 9
click at [41, 38] on input "text" at bounding box center [60, 39] width 88 height 9
click at [184, 39] on input "number" at bounding box center [212, 39] width 71 height 9
click at [34, 41] on input "text" at bounding box center [60, 39] width 88 height 9
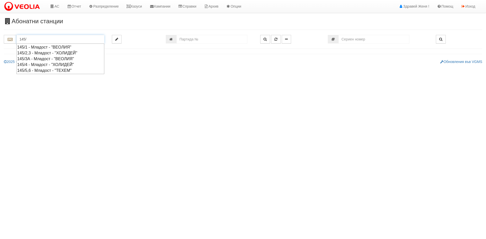
click at [37, 47] on div "145/1 - Младост - "ВЕОЛИЯ"" at bounding box center [60, 47] width 86 height 6
type input "145/1 - Младост - "ВЕОЛИЯ""
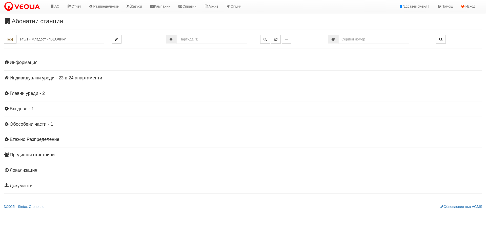
click at [63, 78] on h4 "Индивидуални уреди - 23 в 24 апартаменти" at bounding box center [243, 78] width 479 height 5
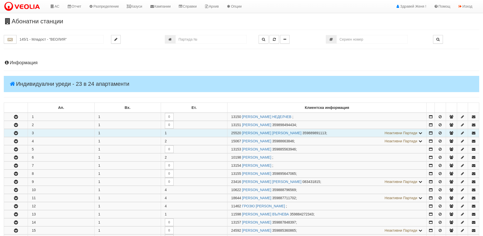
click at [16, 133] on icon "button" at bounding box center [16, 133] width 6 height 4
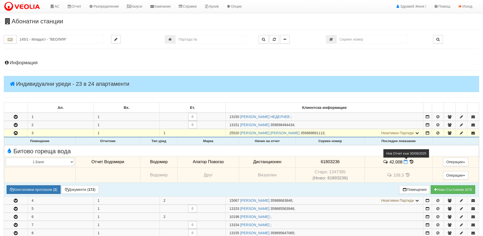
click at [405, 162] on icon at bounding box center [405, 161] width 4 height 4
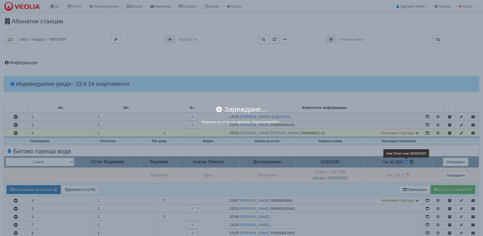
select select "8ac75930-9bfd-e511-80be-8d5a1dced85a"
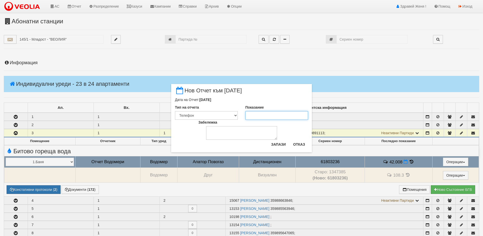
click at [255, 113] on input "Показание" at bounding box center [276, 115] width 63 height 9
type input "42.490"
click at [224, 133] on textarea "Забележка" at bounding box center [241, 133] width 71 height 14
type textarea "10.10.2025"
click at [300, 144] on button "Отказ" at bounding box center [299, 144] width 18 height 8
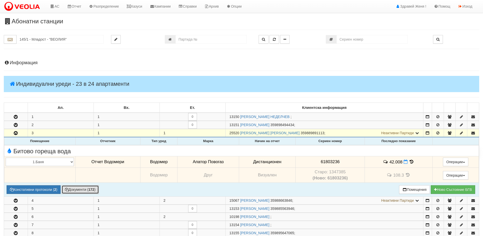
click at [79, 189] on button "Документи ( 172 )" at bounding box center [80, 189] width 37 height 9
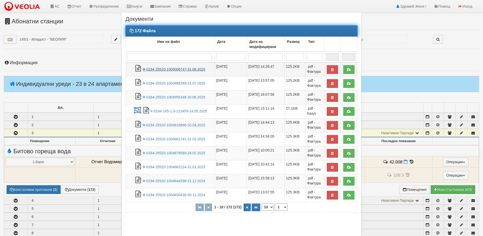
click at [185, 70] on link "Ф-0184-25520-1005006747-31.08.2025" at bounding box center [173, 69] width 63 height 4
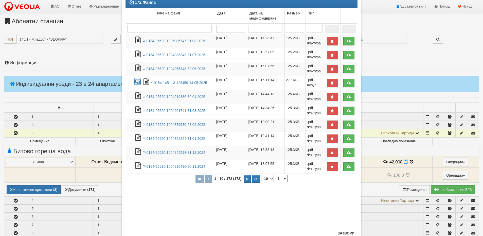
scroll to position [46, 0]
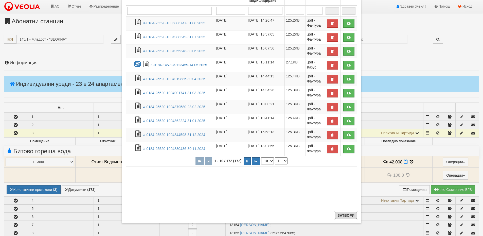
drag, startPoint x: 348, startPoint y: 217, endPoint x: 350, endPoint y: 218, distance: 2.8
click at [350, 218] on button "Затвори" at bounding box center [345, 215] width 23 height 8
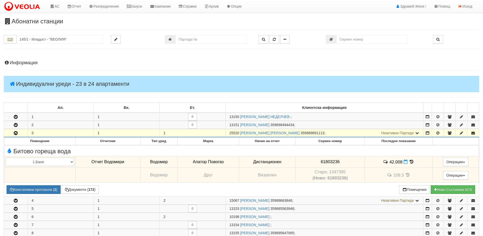
drag, startPoint x: 239, startPoint y: 131, endPoint x: 234, endPoint y: 131, distance: 5.3
click at [229, 131] on span "25520" at bounding box center [234, 133] width 10 height 4
copy span "25520"
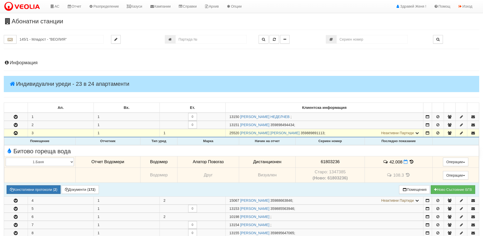
click at [409, 162] on icon at bounding box center [412, 161] width 6 height 4
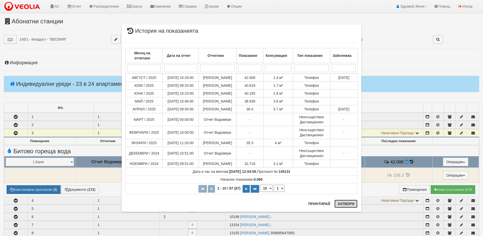
click at [348, 205] on button "Затвори" at bounding box center [345, 203] width 23 height 8
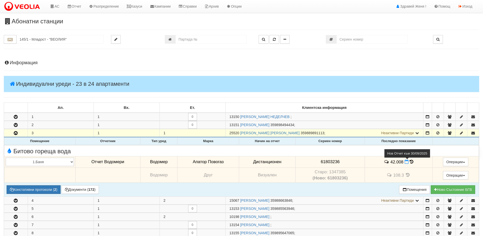
click at [404, 161] on icon at bounding box center [406, 161] width 4 height 4
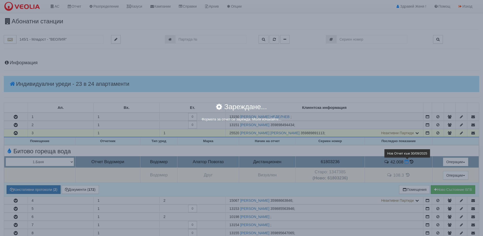
select select "8ac75930-9bfd-e511-80be-8d5a1dced85a"
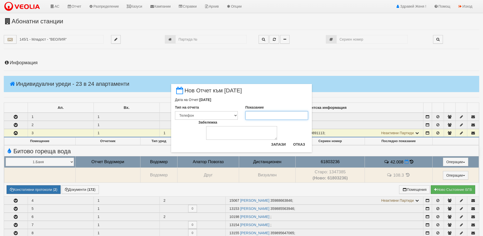
click at [255, 114] on input "Показание" at bounding box center [276, 115] width 63 height 9
type input "42.490"
click at [229, 130] on textarea "Забележка" at bounding box center [241, 133] width 71 height 14
type textarea "10.10.2025"
click at [278, 144] on button "Запази" at bounding box center [278, 144] width 21 height 8
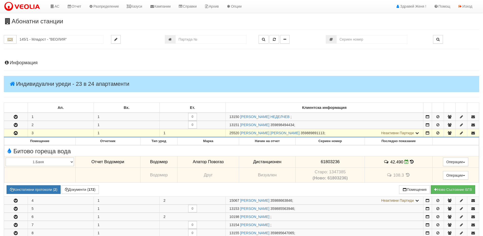
click at [33, 63] on h4 "Информация" at bounding box center [241, 62] width 475 height 5
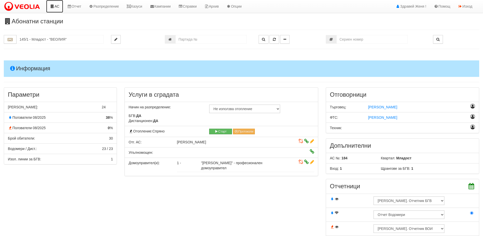
click at [60, 7] on link "АС" at bounding box center [54, 6] width 17 height 13
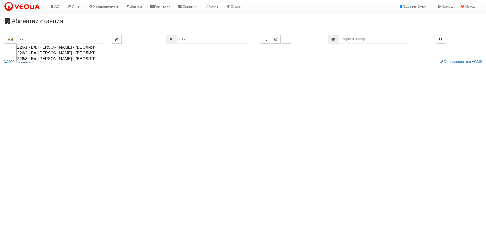
click at [48, 48] on div "226/1 - Вл. [PERSON_NAME] - "ВЕОЛИЯ"" at bounding box center [60, 47] width 86 height 6
type input "226/1 - Вл. [PERSON_NAME] - "ВЕОЛИЯ""
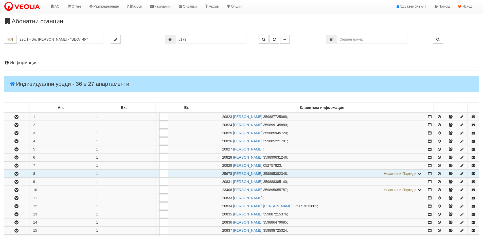
click at [17, 173] on icon "button" at bounding box center [16, 174] width 6 height 4
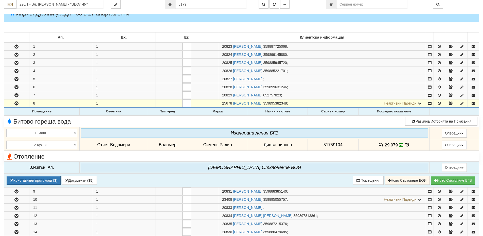
scroll to position [76, 0]
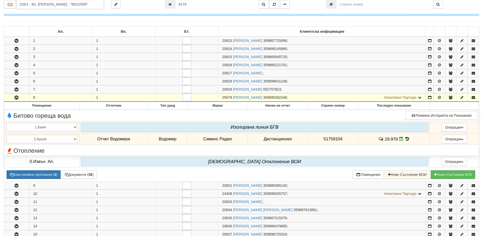
click at [33, 5] on input "226/1 - Вл. [PERSON_NAME] - "ВЕОЛИЯ"" at bounding box center [59, 4] width 87 height 9
drag, startPoint x: 232, startPoint y: 97, endPoint x: 221, endPoint y: 98, distance: 10.4
click at [221, 98] on td "25678 [PERSON_NAME] 359895382348 ; Неактивни Партиди 25318 [PERSON_NAME] 359893…" at bounding box center [322, 97] width 208 height 8
copy span "25678"
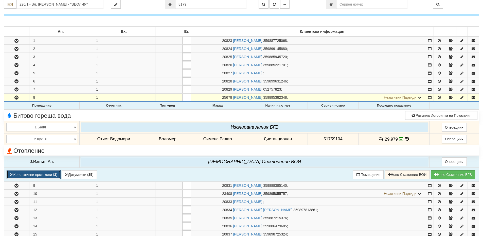
click at [38, 176] on button "Констативни протоколи ( 3 )" at bounding box center [34, 174] width 54 height 9
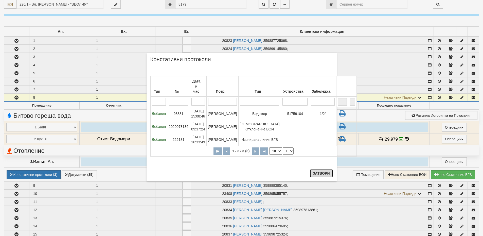
click at [320, 175] on button "Затвори" at bounding box center [321, 173] width 23 height 8
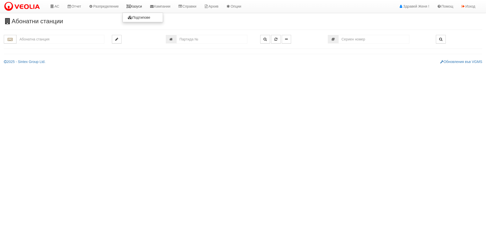
click at [136, 7] on link "Казуси" at bounding box center [134, 6] width 23 height 13
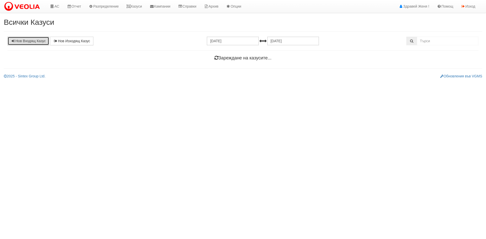
click at [25, 43] on link "Нов Входящ Казус" at bounding box center [29, 41] width 42 height 9
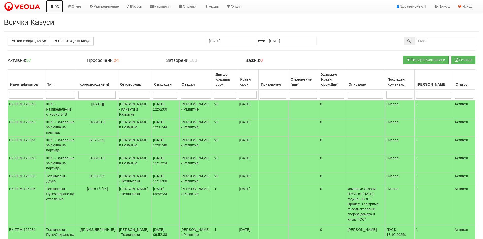
click at [57, 6] on link "АС" at bounding box center [54, 6] width 17 height 13
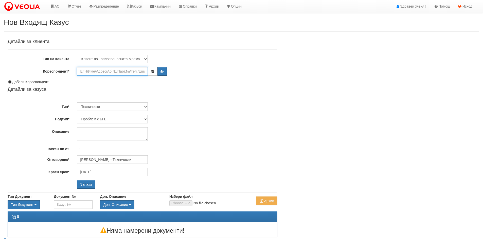
click at [89, 73] on input "Кореспондент*" at bounding box center [112, 71] width 71 height 9
paste input "25678"
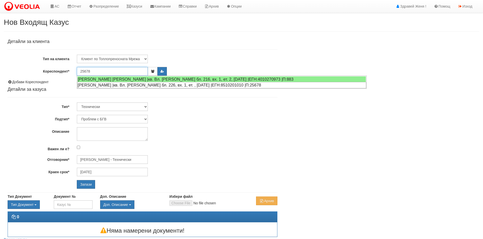
click at [122, 84] on div "[PERSON_NAME] |кв. Вл. [PERSON_NAME] бл. 226, вх. 1, ет. , [DATE] |ЕГН:85102010…" at bounding box center [221, 85] width 289 height 6
type input "[PERSON_NAME]"
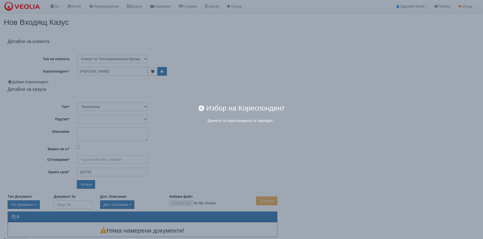
type input "[PERSON_NAME] - Технически"
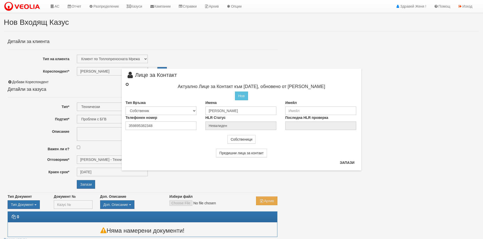
click at [127, 85] on input "radio" at bounding box center [126, 84] width 3 height 3
radio input "true"
type input "[PERSON_NAME]"
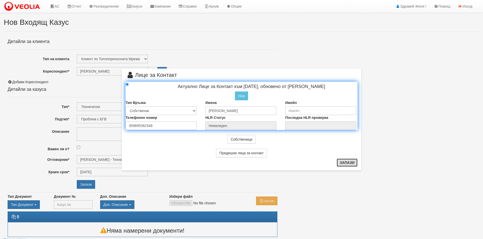
click at [349, 165] on button "Запази" at bounding box center [346, 163] width 21 height 8
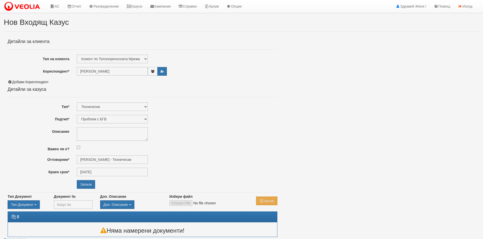
radio input "true"
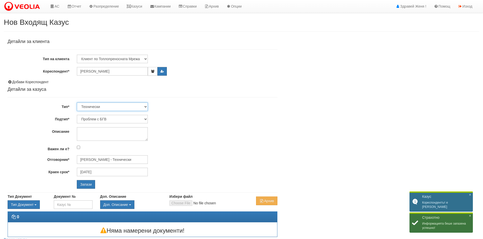
click at [145, 105] on select "Технически ФТС Търговски Административен Производствен Експлоатационен Финансов…" at bounding box center [112, 107] width 71 height 9
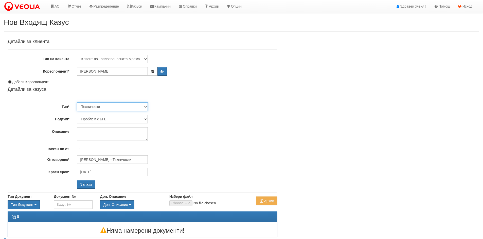
click at [77, 103] on select "Технически ФТС Търговски Административен Производствен Експлоатационен Финансов…" at bounding box center [112, 107] width 71 height 9
click at [145, 119] on select "Проблем с БГВ Теч ВОИ Теч БГВ Теч в АС Теч от водомер Проблем в АС Интервенция …" at bounding box center [112, 119] width 71 height 9
select select "Друго"
click at [77, 115] on select "Проблем с БГВ Теч ВОИ Теч БГВ Теч в АС Теч от водомер Проблем в АС Интервенция …" at bounding box center [112, 119] width 71 height 9
type input "[DATE]"
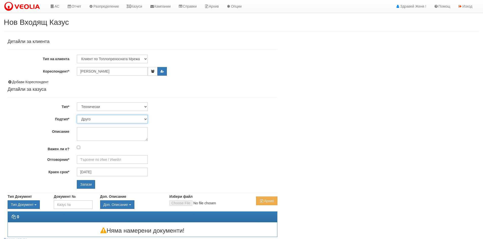
type input "[PERSON_NAME] - Технически"
click at [90, 134] on textarea "Описание" at bounding box center [112, 134] width 71 height 14
click at [143, 117] on select "Проблем с БГВ Теч ВОИ Теч БГВ Теч в АС Теч от водомер Проблем в АС Интервенция …" at bounding box center [112, 119] width 71 height 9
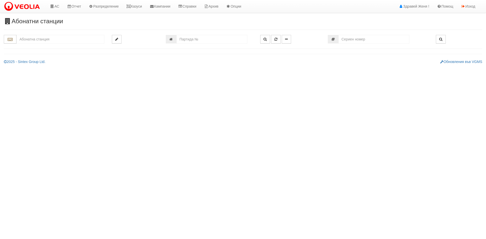
click at [47, 42] on input "text" at bounding box center [60, 39] width 88 height 9
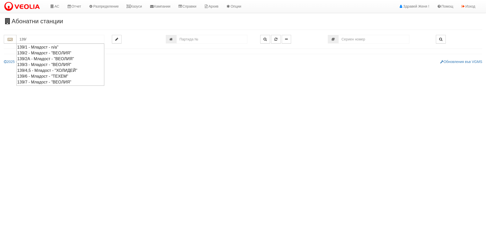
click at [48, 83] on div "139/7 - Младост - "ВЕОЛИЯ"" at bounding box center [60, 82] width 86 height 6
type input "139/7 - Младост - "ВЕОЛИЯ""
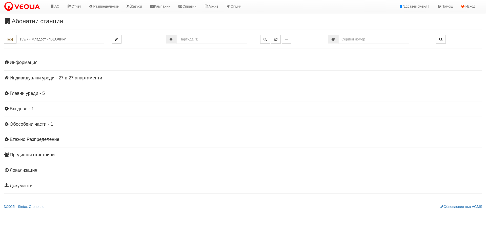
click at [91, 78] on h4 "Индивидуални уреди - 27 в 27 апартаменти" at bounding box center [243, 78] width 479 height 5
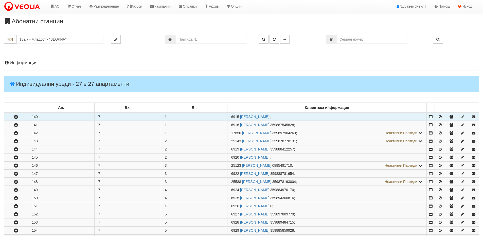
click at [19, 118] on icon "button" at bounding box center [16, 117] width 6 height 4
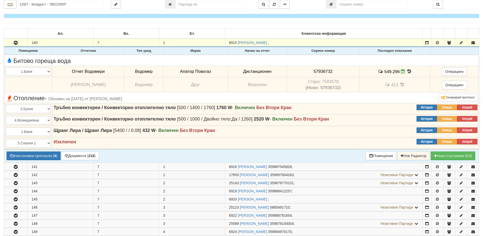
scroll to position [76, 0]
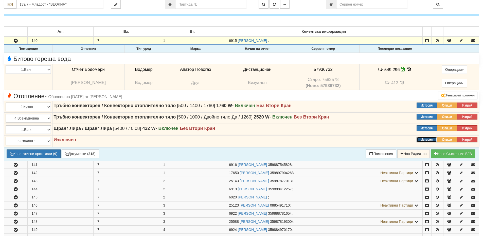
click at [428, 140] on button "История" at bounding box center [426, 140] width 20 height 6
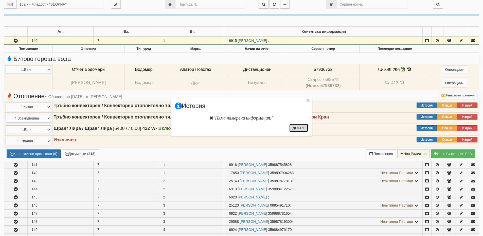
click at [299, 128] on button "Добре" at bounding box center [298, 128] width 19 height 8
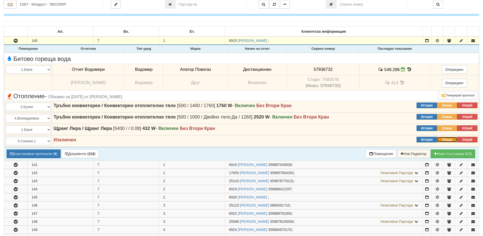
click at [447, 140] on button "Опиши" at bounding box center [447, 140] width 20 height 6
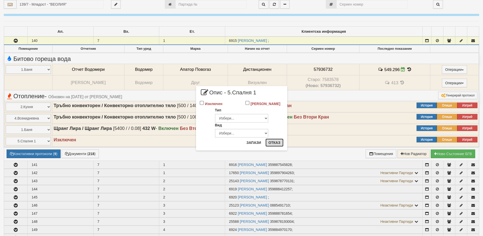
click at [275, 143] on button "Отказ" at bounding box center [274, 142] width 18 height 8
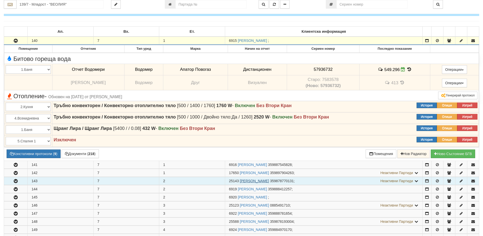
click at [244, 181] on link "[PERSON_NAME]" at bounding box center [254, 181] width 29 height 4
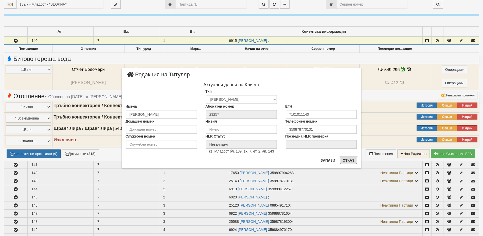
click at [351, 158] on button "Отказ" at bounding box center [348, 160] width 18 height 8
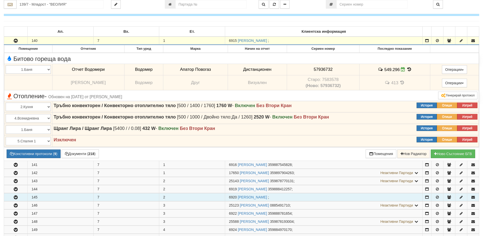
click at [13, 196] on icon "button" at bounding box center [16, 197] width 6 height 4
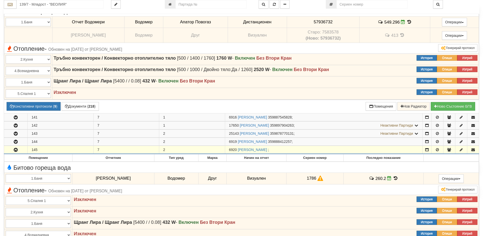
scroll to position [203, 0]
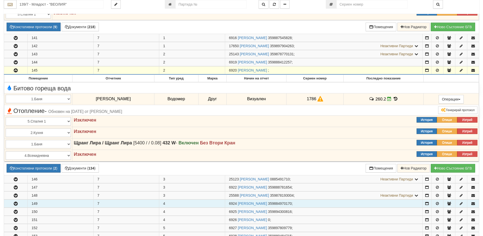
click at [17, 204] on icon "button" at bounding box center [16, 204] width 6 height 4
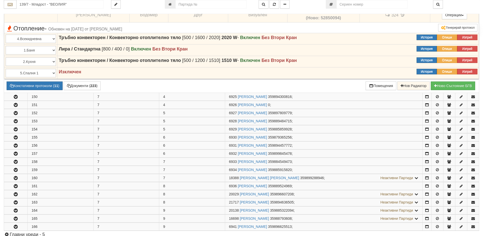
scroll to position [481, 0]
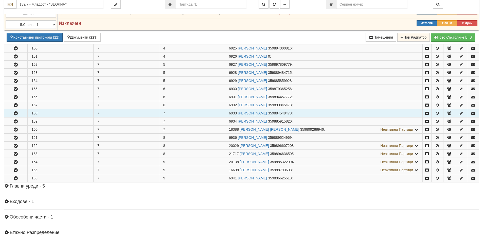
click at [18, 112] on icon "button" at bounding box center [16, 113] width 6 height 4
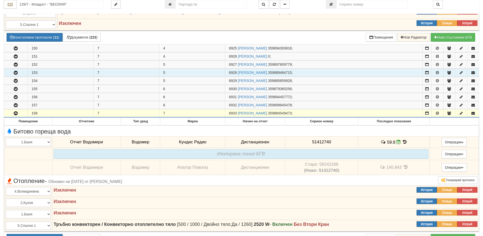
click at [16, 74] on icon "button" at bounding box center [16, 73] width 6 height 4
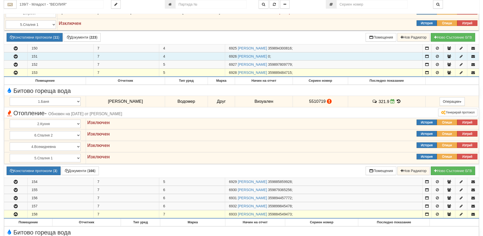
click at [15, 56] on icon "button" at bounding box center [16, 57] width 6 height 4
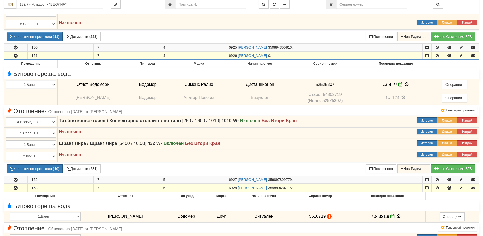
scroll to position [507, 0]
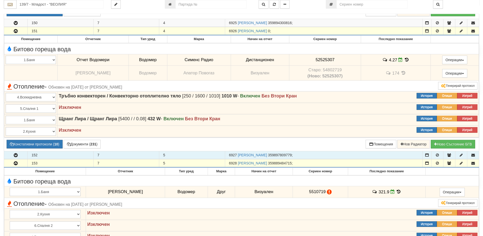
click at [17, 154] on icon "button" at bounding box center [16, 155] width 6 height 4
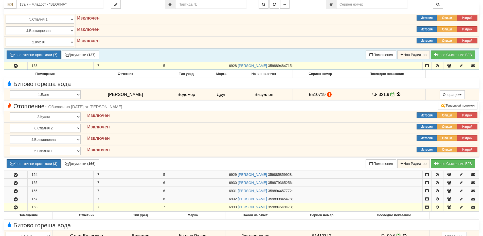
scroll to position [760, 0]
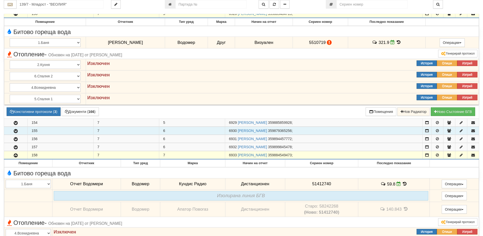
click at [16, 131] on icon "button" at bounding box center [16, 131] width 6 height 4
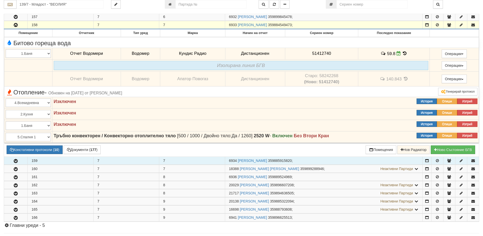
scroll to position [1039, 0]
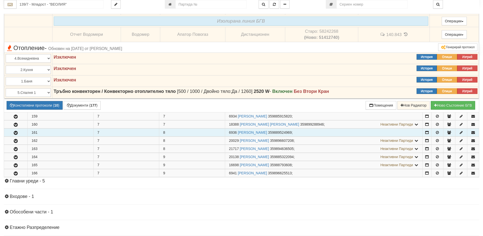
click at [14, 133] on icon "button" at bounding box center [16, 133] width 6 height 4
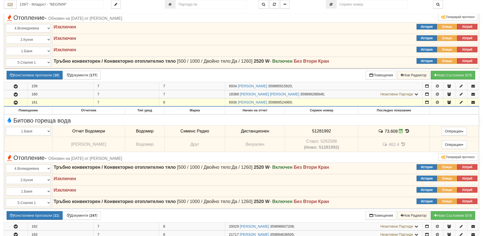
scroll to position [1140, 0]
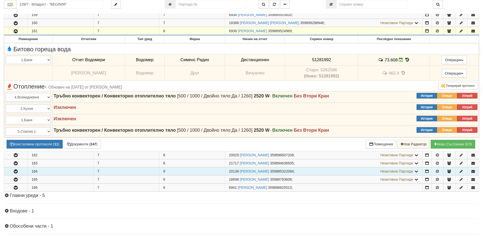
click at [17, 171] on icon "button" at bounding box center [16, 171] width 6 height 4
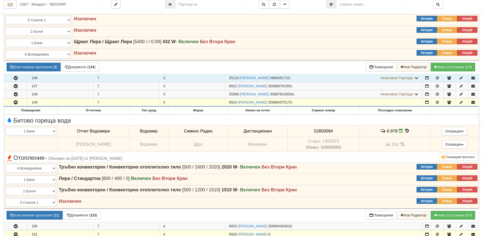
scroll to position [304, 0]
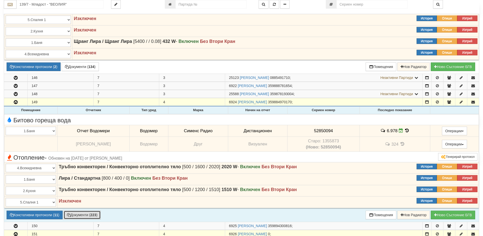
click at [82, 214] on button "Документи ( 223 )" at bounding box center [82, 214] width 37 height 9
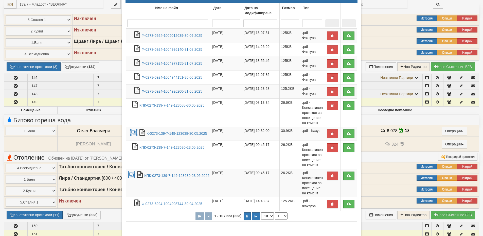
scroll to position [76, 0]
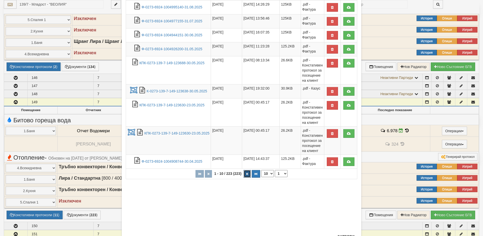
click at [246, 174] on icon "button" at bounding box center [247, 173] width 2 height 3
select select "2"
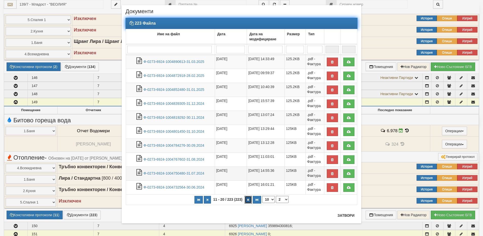
scroll to position [8, 0]
click at [169, 91] on link "Ф-0273-6924-1004852480-31.01.2025" at bounding box center [173, 89] width 61 height 4
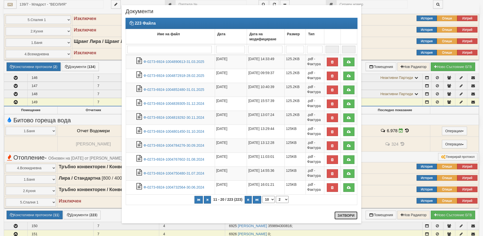
click at [343, 216] on button "Затвори" at bounding box center [345, 215] width 23 height 8
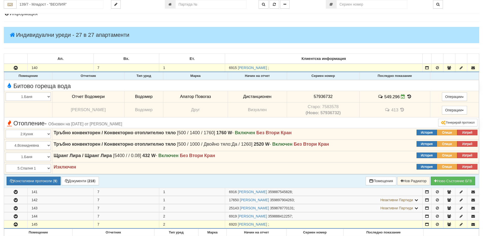
scroll to position [51, 0]
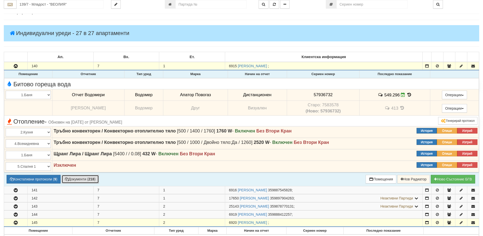
click at [82, 180] on button "Документи ( 218 )" at bounding box center [80, 179] width 37 height 9
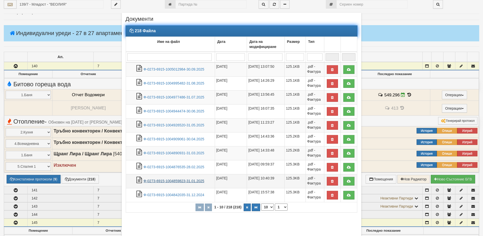
click at [181, 181] on link "Ф-0273-6915-1004859823-31.01.2025" at bounding box center [173, 181] width 61 height 4
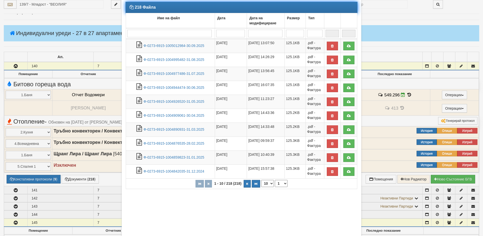
scroll to position [46, 0]
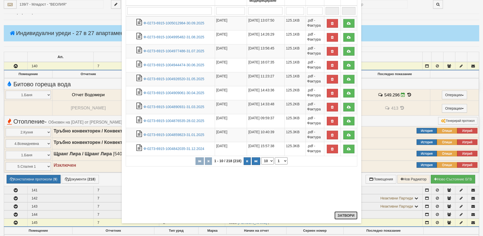
click at [344, 213] on button "Затвори" at bounding box center [345, 215] width 23 height 8
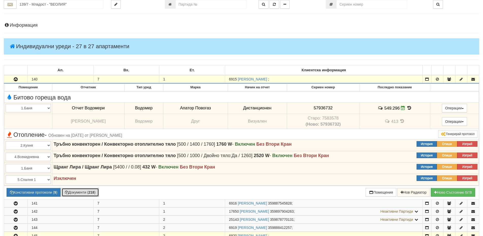
scroll to position [0, 0]
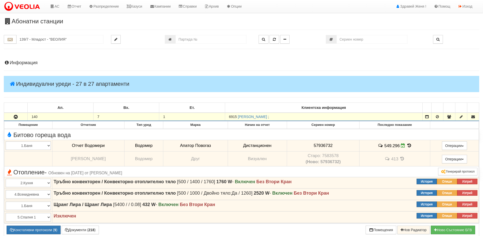
click at [29, 63] on h4 "Информация" at bounding box center [241, 62] width 475 height 5
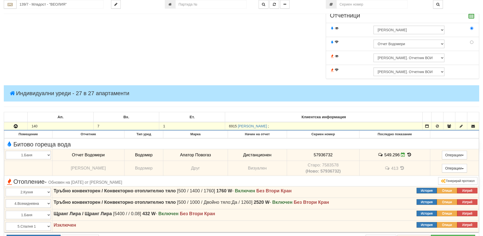
scroll to position [228, 0]
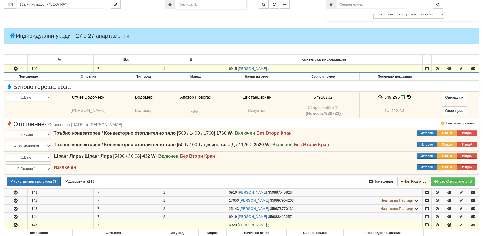
click at [226, 5] on input "number" at bounding box center [210, 4] width 71 height 9
type input "25595"
click at [262, 4] on icon "button" at bounding box center [263, 5] width 3 height 4
type input "037/1 - "ВЕОЛИЯ ЕНЕРДЖИ ВАРНА " ЕАД"
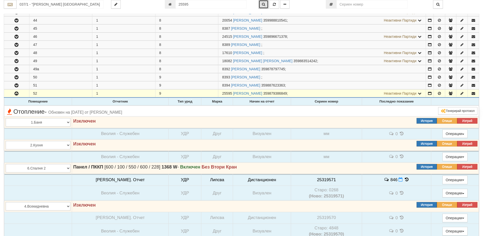
scroll to position [444, 0]
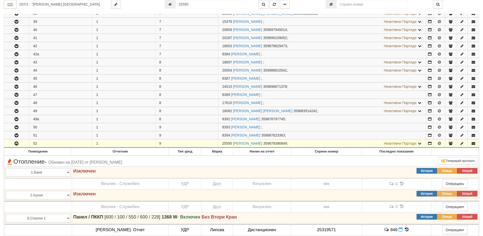
drag, startPoint x: 231, startPoint y: 143, endPoint x: 222, endPoint y: 144, distance: 9.5
click at [222, 144] on span "25595" at bounding box center [227, 143] width 10 height 4
copy span "25595"
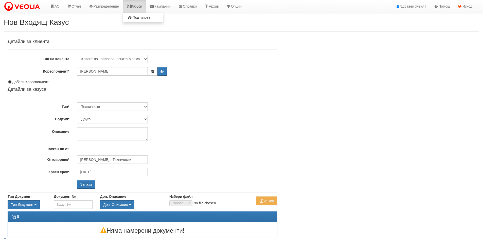
select select "Друго"
click at [110, 70] on input "[PERSON_NAME]" at bounding box center [112, 71] width 71 height 9
click at [120, 72] on input "[PERSON_NAME]" at bounding box center [112, 71] width 71 height 9
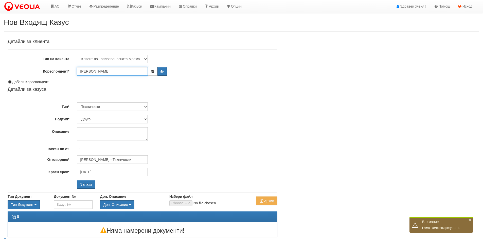
drag, startPoint x: 144, startPoint y: 71, endPoint x: 64, endPoint y: 68, distance: 80.6
click at [64, 68] on div "Кореспондент* [PERSON_NAME]" at bounding box center [142, 71] width 277 height 9
paste input "25595"
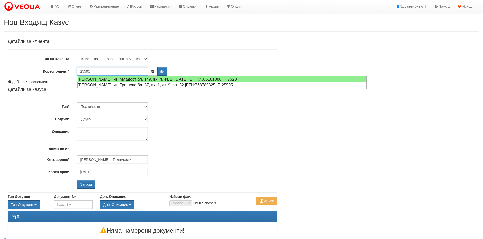
click at [150, 84] on div "[PERSON_NAME] |кв. Трошево бл. 37, вх. 1, ет. 9, ап. 52 |ЕГН:768785325 |П:25595" at bounding box center [221, 85] width 289 height 6
type input "[PERSON_NAME]"
type input "[DATE]"
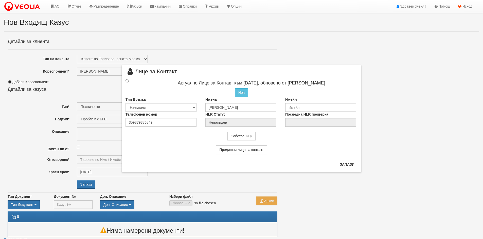
type input "[PERSON_NAME] - Технически"
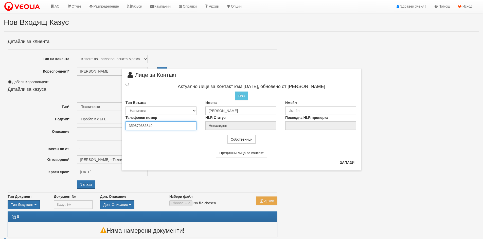
drag, startPoint x: 161, startPoint y: 127, endPoint x: 98, endPoint y: 120, distance: 63.4
click at [98, 120] on div "× Лице за Контакт Актуално Лице за Контакт към [DATE], обновено от [PERSON_NAME…" at bounding box center [241, 85] width 296 height 171
type input "0877287619"
click at [126, 85] on input "radio" at bounding box center [126, 84] width 3 height 3
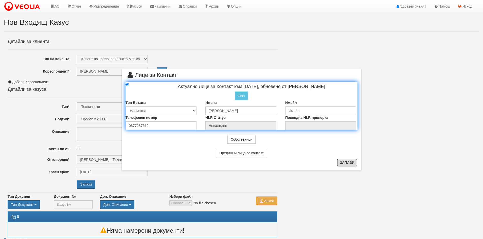
click at [350, 165] on button "Запази" at bounding box center [346, 163] width 21 height 8
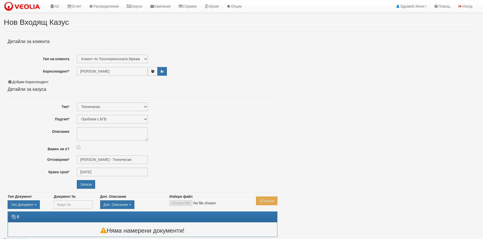
radio input "true"
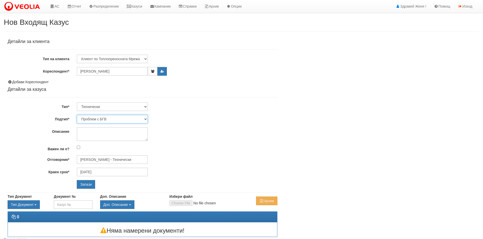
click at [146, 119] on select "Проблем с БГВ Теч ВОИ Теч БГВ Теч в АС Теч от водомер Проблем в АС Интервенция …" at bounding box center [112, 119] width 71 height 9
select select "Друго"
click at [77, 115] on select "Проблем с БГВ Теч ВОИ Теч БГВ Теч в АС Теч от водомер Проблем в АС Интервенция …" at bounding box center [112, 119] width 71 height 9
type input "[DATE]"
type input "[PERSON_NAME] - Технически"
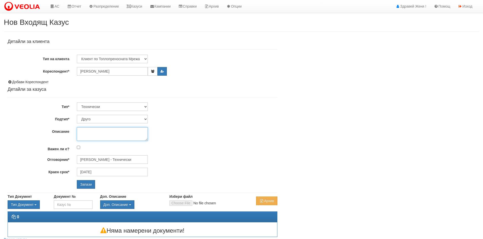
click at [92, 131] on textarea "Описание" at bounding box center [112, 134] width 71 height 14
type textarea "Подмяна на термо глава 2 бр."
click at [84, 187] on input "Запази" at bounding box center [86, 184] width 18 height 9
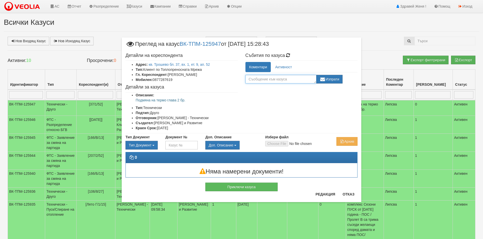
click at [274, 79] on textarea at bounding box center [280, 79] width 71 height 9
type textarea "по ценоразпис"
click at [336, 81] on button "Изпрати" at bounding box center [329, 79] width 26 height 9
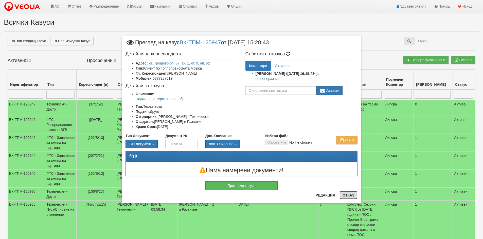
click at [346, 197] on button "Отказ" at bounding box center [348, 196] width 18 height 8
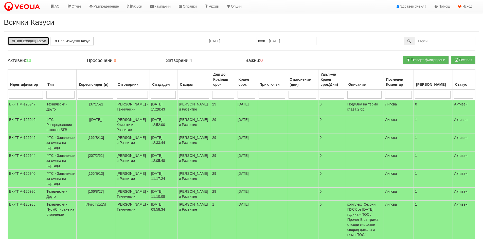
click at [32, 43] on link "Нов Входящ Казус" at bounding box center [29, 41] width 42 height 9
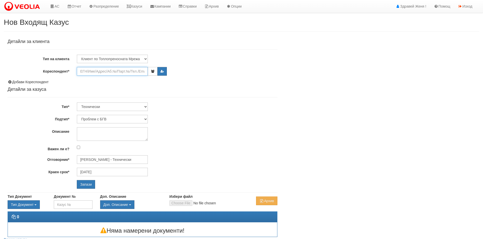
click at [91, 72] on input "Кореспондент*" at bounding box center [112, 71] width 71 height 9
click at [146, 58] on select "Клиент по Топлопреносната Мрежа Институция Партньори Други" at bounding box center [112, 59] width 71 height 9
select select "Partner"
click at [77, 55] on select "Клиент по Топлопреносната Мрежа Институция Партньори Други" at bounding box center [112, 59] width 71 height 9
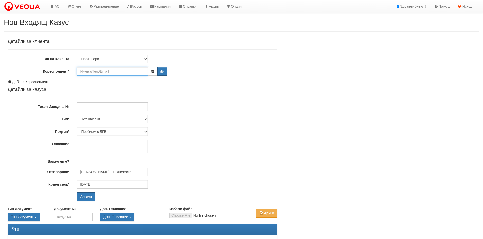
click at [94, 72] on input "Кореспондент*" at bounding box center [112, 71] width 71 height 9
type input "W"
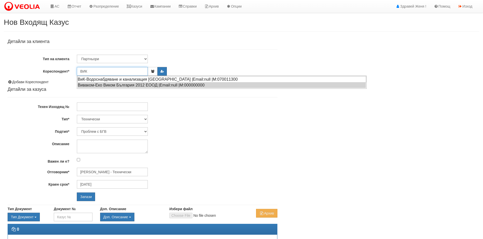
click at [106, 79] on div "ВиК-Водоснабдяване и канализация [GEOGRAPHIC_DATA] |Email:null |М:070011300" at bounding box center [221, 79] width 289 height 6
type input "ВиК-Водоснабдяване и канализация [GEOGRAPHIC_DATA]"
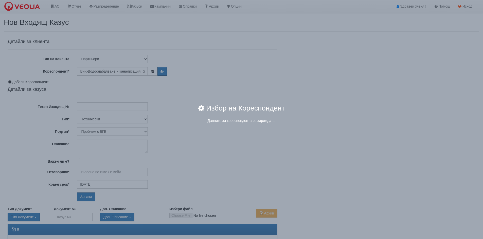
type input "[PERSON_NAME] - Технически"
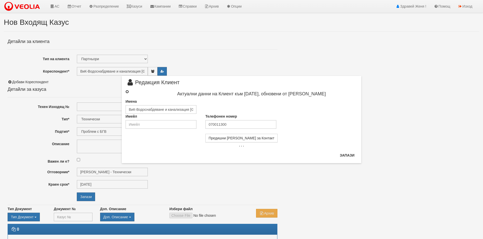
click at [127, 92] on input "radio" at bounding box center [126, 91] width 3 height 3
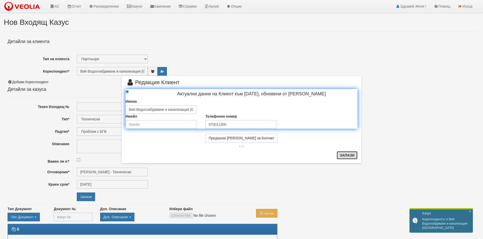
click at [351, 155] on button "Запази" at bounding box center [346, 156] width 21 height 8
radio input "true"
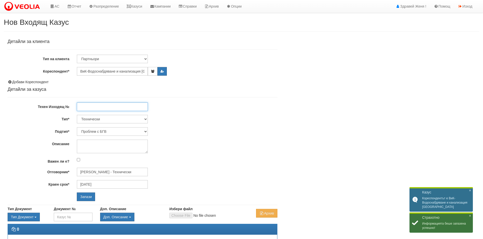
click at [98, 108] on input "Техен Изходящ №" at bounding box center [112, 107] width 71 height 9
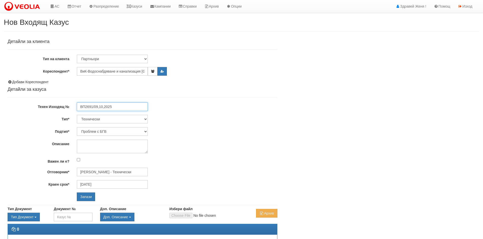
type input "ВП2691/09,10,2025"
click at [146, 120] on select "Технически ФТС Търговски Административен Производствен Експлоатационен Финансов…" at bounding box center [112, 119] width 71 height 9
select select "3"
click at [77, 115] on select "Технически ФТС Търговски Административен Производствен Експлоатационен Финансов…" at bounding box center [112, 119] width 71 height 9
type input "[DATE]"
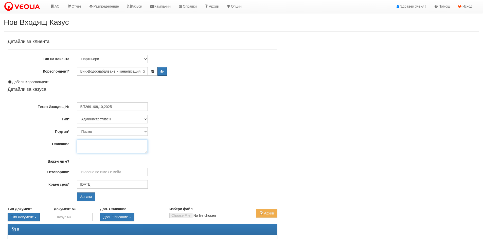
click at [83, 144] on textarea "Описание" at bounding box center [112, 147] width 71 height 14
click at [87, 171] on input "Отговорник*" at bounding box center [112, 172] width 71 height 9
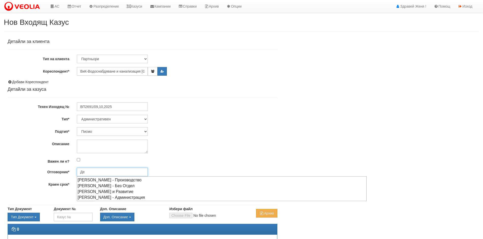
type input "Д"
click at [136, 187] on div "[PERSON_NAME] - Технически" at bounding box center [221, 186] width 289 height 6
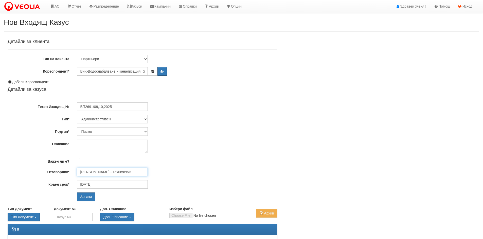
type input "[PERSON_NAME] - Технически"
click at [85, 106] on input "ВП2691/09,10,2025" at bounding box center [112, 107] width 71 height 9
type input "ВП 2691/09,10,2025"
click at [145, 119] on select "Технически ФТС Търговски Административен Производствен Експлоатационен Финансов…" at bounding box center [112, 119] width 71 height 9
select select "0"
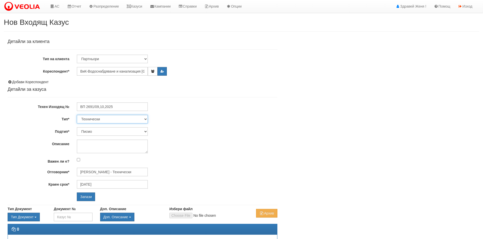
click at [77, 115] on select "Технически ФТС Търговски Административен Производствен Експлоатационен Финансов…" at bounding box center [112, 119] width 71 height 9
type input "[DATE]"
type input "[PERSON_NAME] - Технически"
click at [95, 173] on input "[PERSON_NAME] - Технически" at bounding box center [112, 172] width 71 height 9
click at [144, 118] on select "Технически ФТС Търговски Административен Производствен Експлоатационен Финансов…" at bounding box center [112, 119] width 71 height 9
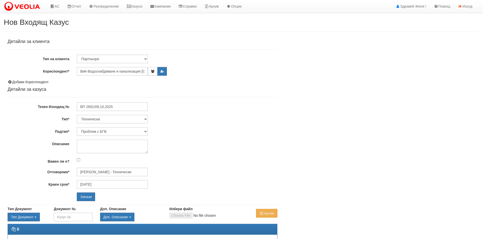
click at [176, 129] on div "Проблем с БГВ Теч ВОИ Теч БГВ Теч в АС Теч от водомер Проблем в АС Интервенция …" at bounding box center [177, 131] width 208 height 9
click at [146, 131] on select "Проблем с БГВ Теч ВОИ Теч БГВ Теч в АС Теч от водомер Проблем в АС Интервенция …" at bounding box center [112, 131] width 71 height 9
click at [194, 136] on div "Детайли за клиента Тип на клиента Клиент по Топлопреносната Мрежа Институция Па…" at bounding box center [143, 120] width 270 height 162
click at [146, 118] on select "Технически ФТС Търговски Административен Производствен Експлоатационен Финансов…" at bounding box center [112, 119] width 71 height 9
select select "3"
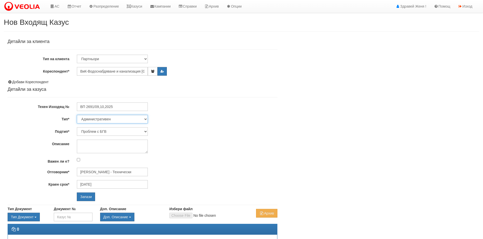
click at [77, 115] on select "Технически ФТС Търговски Административен Производствен Експлоатационен Финансов…" at bounding box center [112, 119] width 71 height 9
type input "09/11/2025"
click at [86, 173] on input "Отговорник*" at bounding box center [112, 172] width 71 height 9
click at [98, 186] on div "Пламен Стефанов - Технически" at bounding box center [221, 186] width 289 height 6
type input "Пламен Стефанов - Технически"
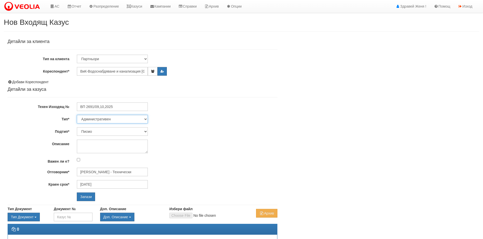
click at [145, 119] on select "Технически ФТС Търговски Административен Производствен Експлоатационен Финансов…" at bounding box center [112, 119] width 71 height 9
click at [87, 200] on input "Запази" at bounding box center [86, 197] width 18 height 9
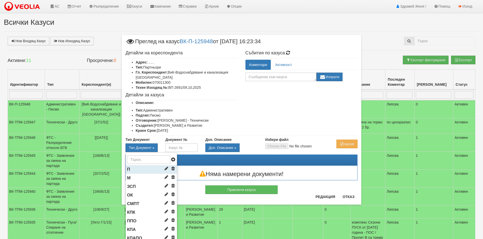
click at [135, 171] on li "П" at bounding box center [151, 169] width 51 height 9
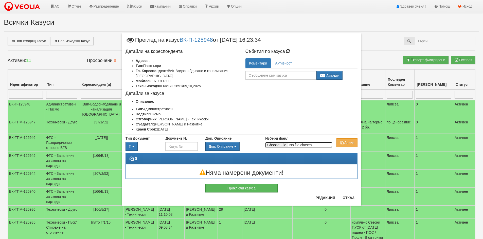
click at [274, 145] on input "Избери файл" at bounding box center [298, 145] width 67 height 6
type input "C:\fakepath\DOC201.pdf"
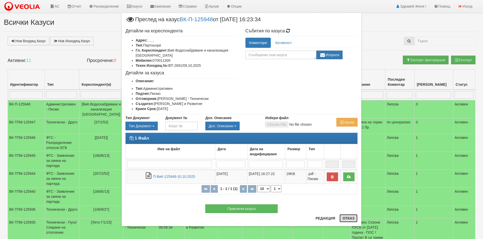
click at [344, 219] on button "Отказ" at bounding box center [348, 219] width 18 height 8
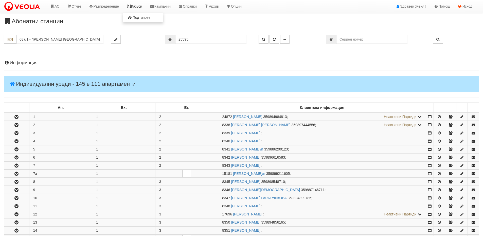
click at [137, 9] on link "Казуси" at bounding box center [134, 6] width 23 height 13
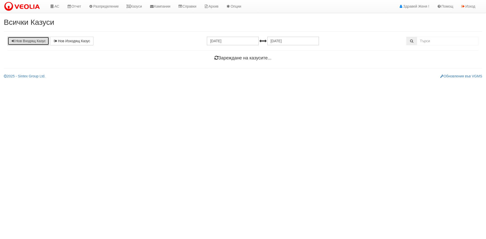
click at [30, 43] on link "Нов Входящ Казус" at bounding box center [29, 41] width 42 height 9
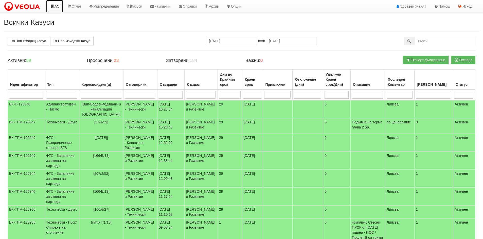
drag, startPoint x: 57, startPoint y: 7, endPoint x: 62, endPoint y: 8, distance: 4.4
click at [57, 7] on link "АС" at bounding box center [54, 6] width 17 height 13
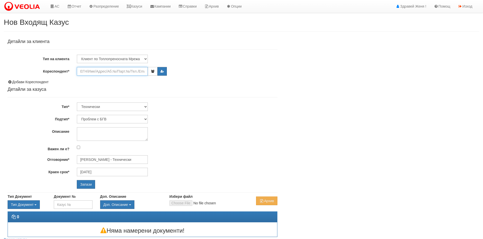
drag, startPoint x: 94, startPoint y: 71, endPoint x: 330, endPoint y: 121, distance: 240.8
click at [95, 72] on input "Кореспондент*" at bounding box center [112, 71] width 71 height 9
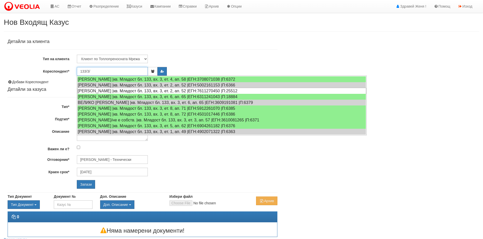
click at [244, 90] on div "НИНА ЦВЯТКОВА МУДЕВА |кв. Младост бл. 133, вх. 3, ет. 2, ап. 52 |ЕГН:7611270450…" at bounding box center [221, 91] width 289 height 6
type input "[PERSON_NAME]"
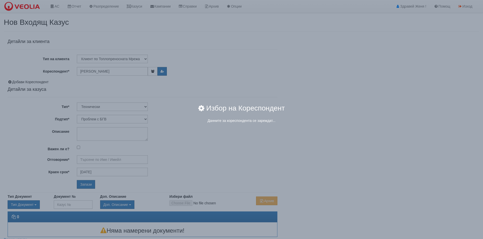
type input "[PERSON_NAME] - Технически"
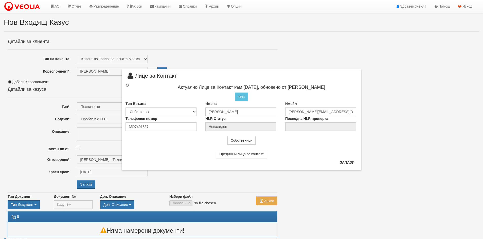
click at [127, 85] on input "radio" at bounding box center [126, 85] width 3 height 3
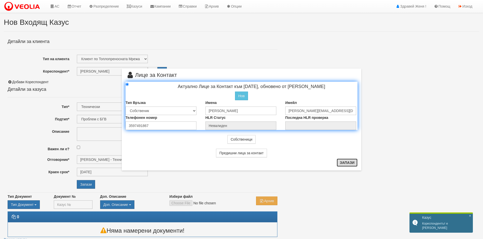
click at [351, 164] on button "Запази" at bounding box center [346, 163] width 21 height 8
radio input "true"
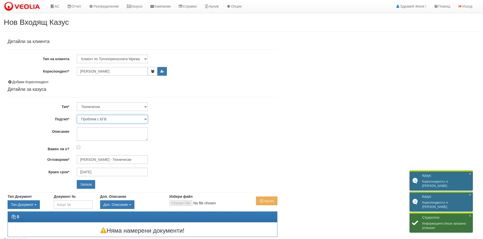
click at [145, 119] on select "Проблем с БГВ Теч ВОИ Теч БГВ Теч в АС Теч от водомер Проблем в АС Интервенция …" at bounding box center [112, 119] width 71 height 9
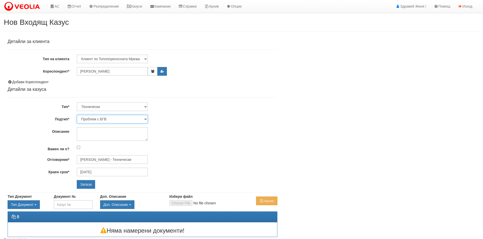
select select "Интервенция с УДР"
click at [77, 115] on select "Проблем с БГВ Теч ВОИ Теч БГВ Теч в АС Теч от водомер Проблем в АС Интервенция …" at bounding box center [112, 119] width 71 height 9
type input "15/10/2025"
type input "Дончо Дончев - Технически"
click at [83, 186] on input "Запази" at bounding box center [86, 184] width 18 height 9
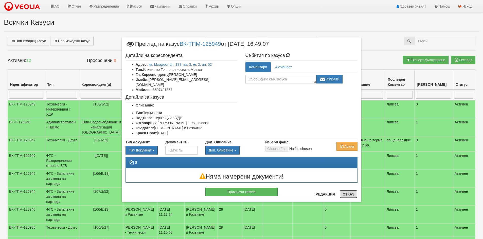
click at [346, 196] on button "Отказ" at bounding box center [348, 195] width 18 height 8
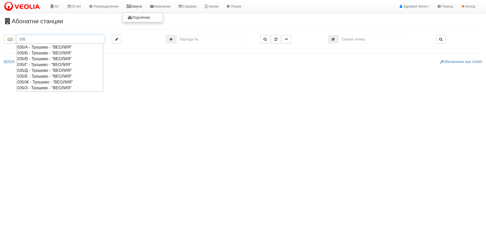
type input "035"
